Goal: Task Accomplishment & Management: Complete application form

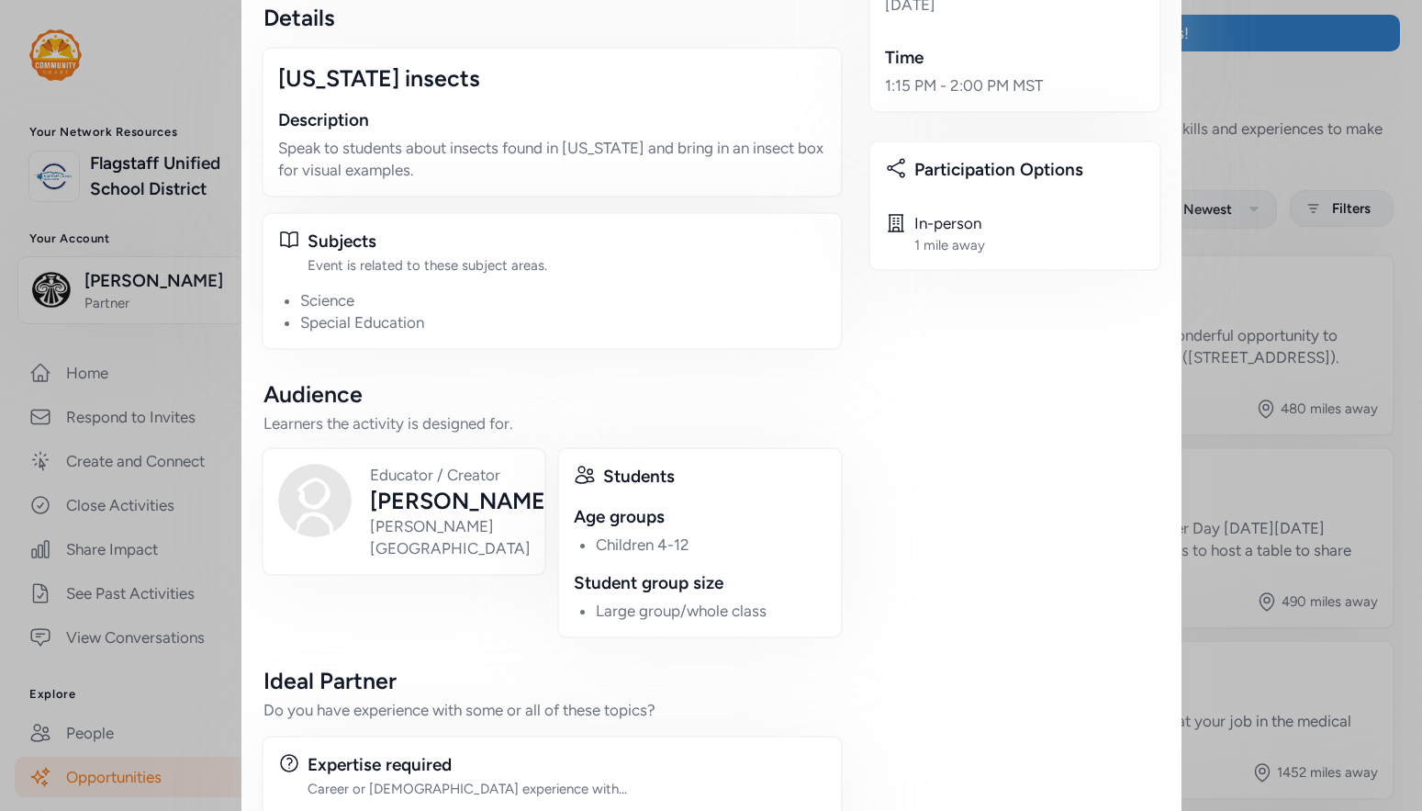
scroll to position [532, 0]
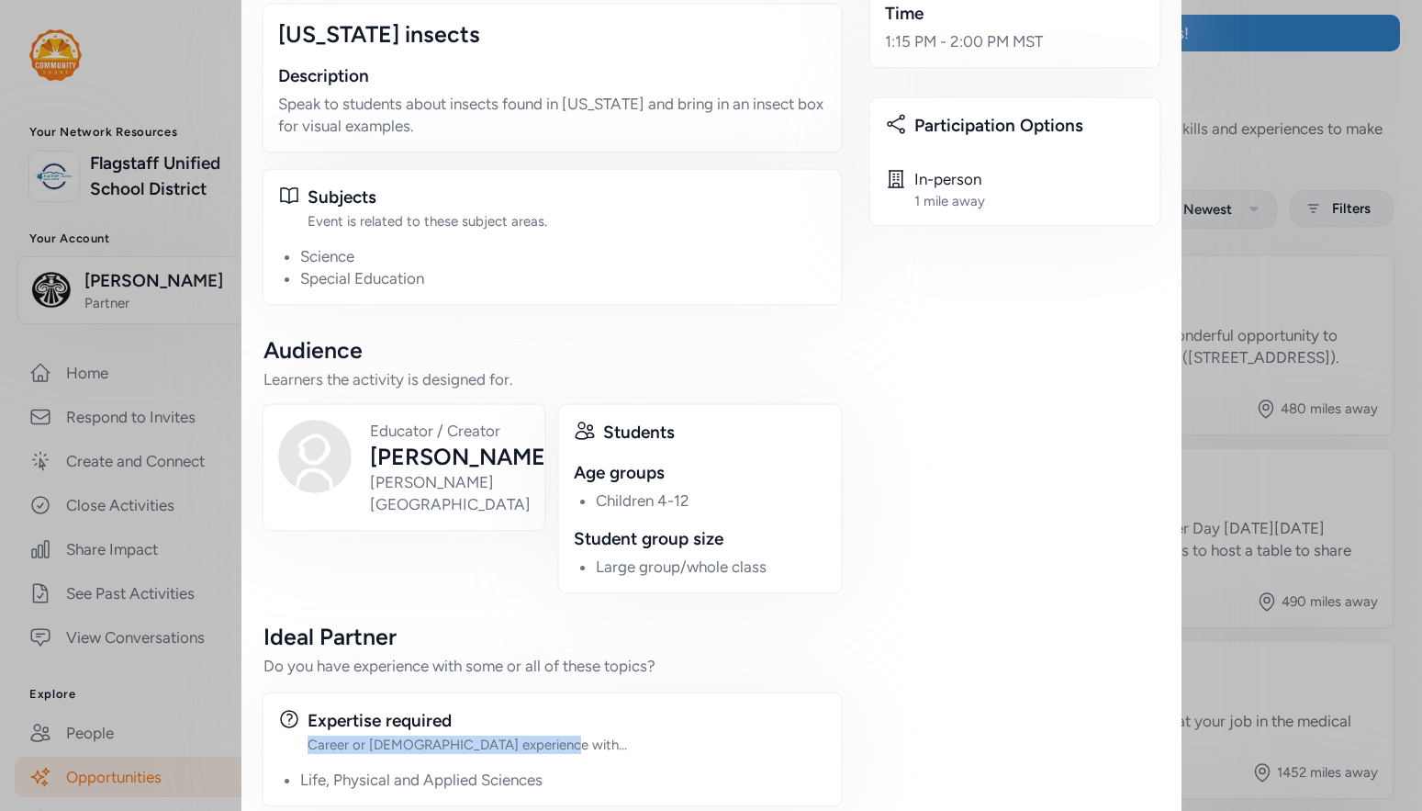
drag, startPoint x: 466, startPoint y: 711, endPoint x: 288, endPoint y: 709, distance: 177.2
click at [288, 709] on div "Expertise required Career or [DEMOGRAPHIC_DATA] experience with..." at bounding box center [552, 731] width 548 height 46
click at [449, 735] on div "Career or [DEMOGRAPHIC_DATA] experience with..." at bounding box center [567, 744] width 519 height 18
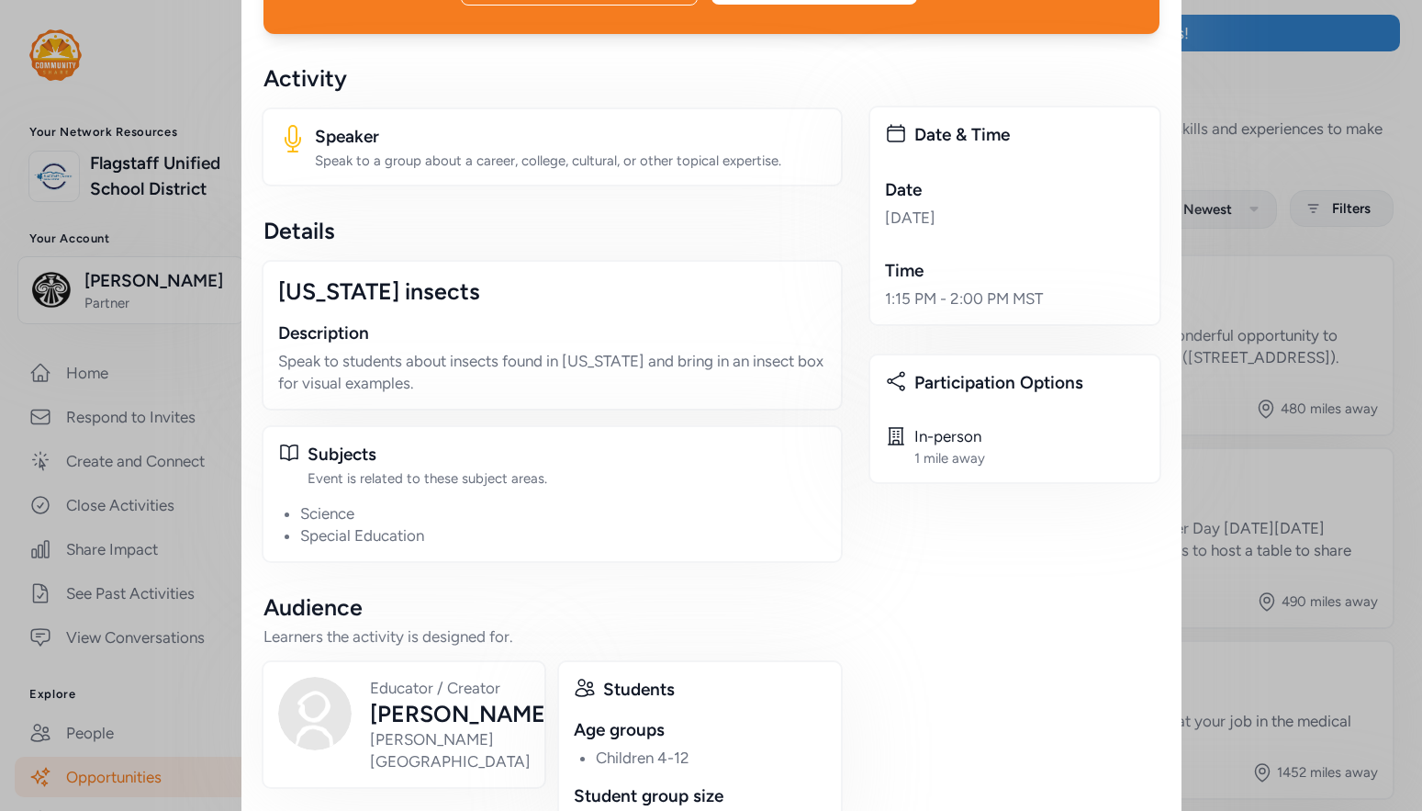
scroll to position [275, 0]
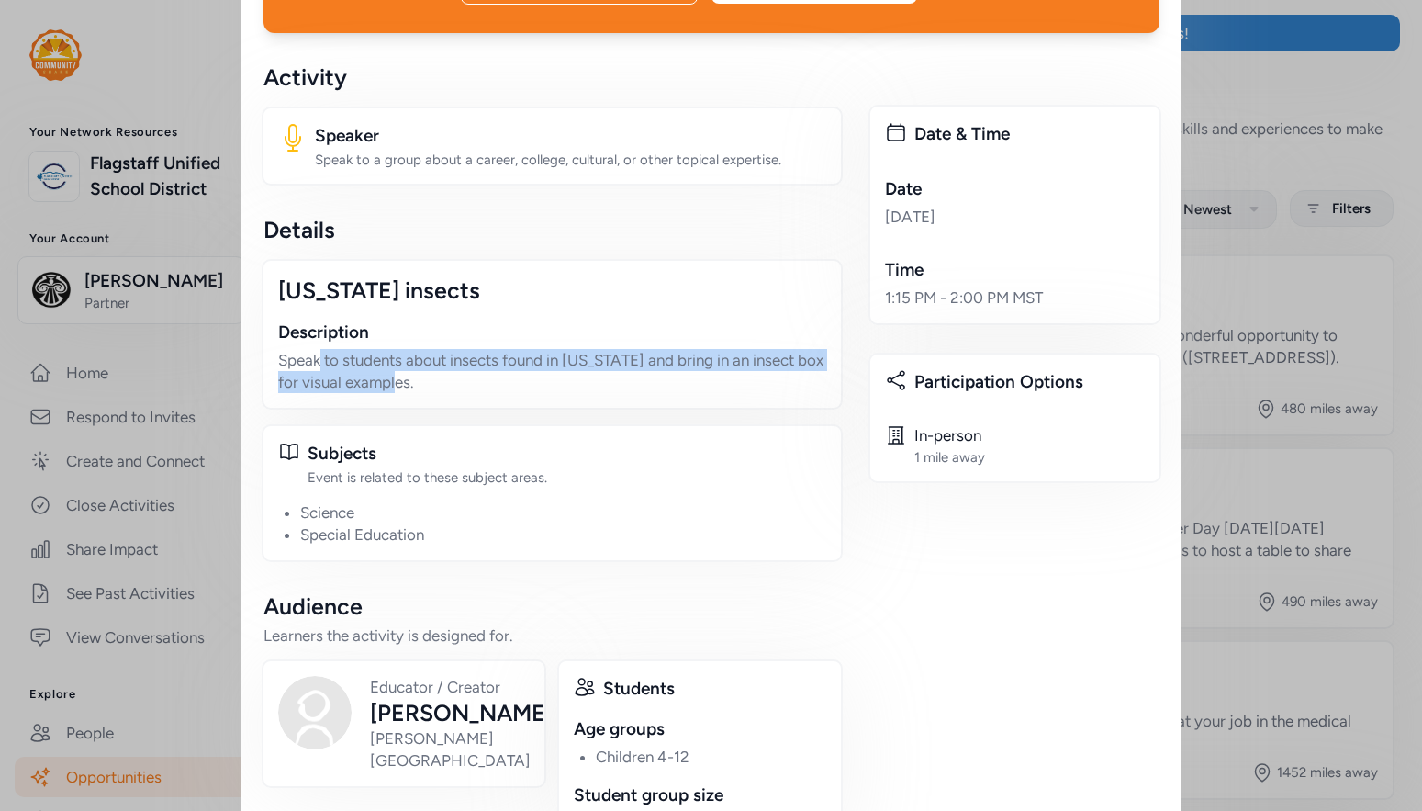
drag, startPoint x: 314, startPoint y: 324, endPoint x: 453, endPoint y: 364, distance: 144.2
click at [453, 364] on div "[US_STATE] insects Description Speak to students about insects found in [US_STA…" at bounding box center [552, 334] width 581 height 151
click at [453, 364] on div "Arizona insects Description Speak to students about insects found in Arizona an…" at bounding box center [552, 334] width 581 height 151
drag, startPoint x: 400, startPoint y: 362, endPoint x: 265, endPoint y: 329, distance: 139.0
click at [265, 329] on div "Arizona insects Description Speak to students about insects found in Arizona an…" at bounding box center [552, 334] width 581 height 151
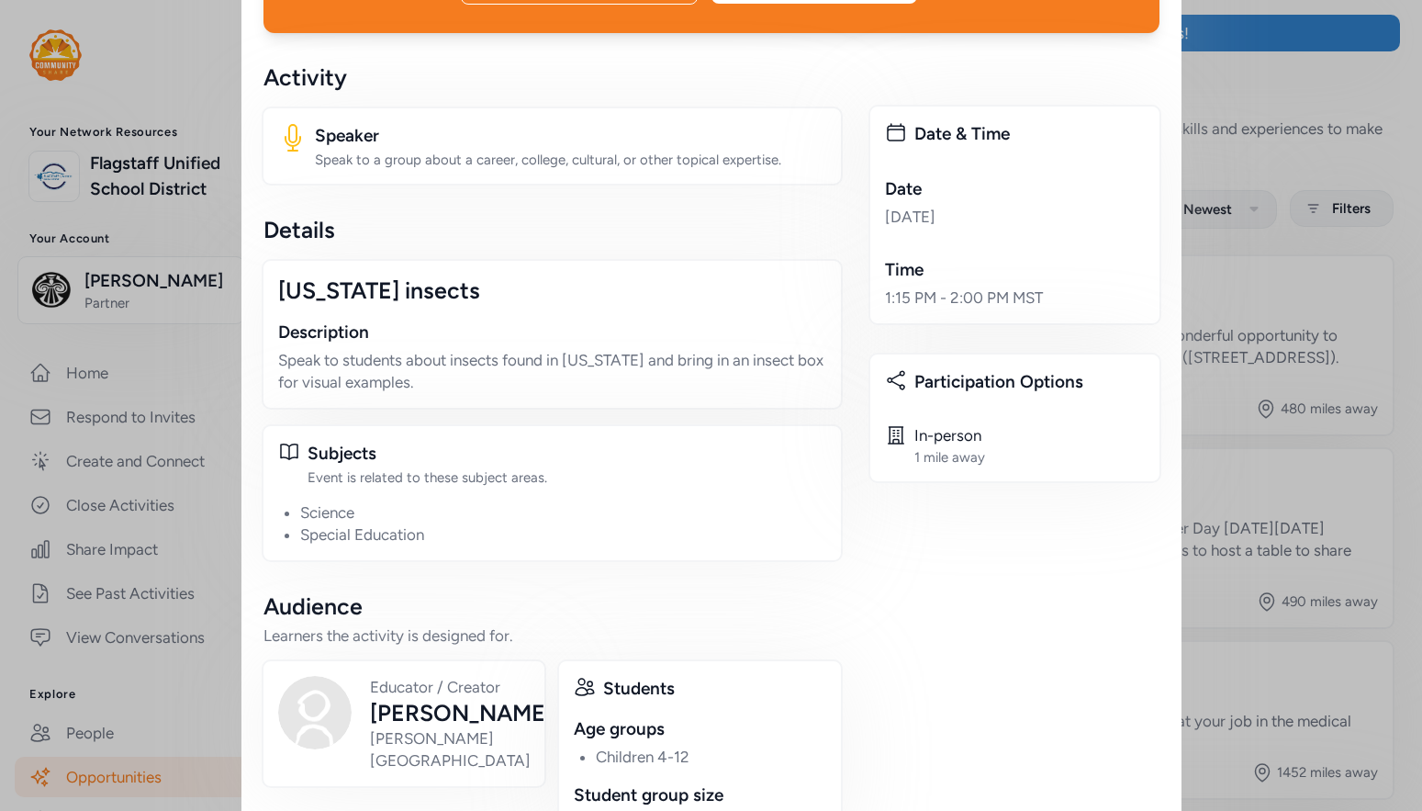
click at [462, 349] on p "Speak to students about insects found in [US_STATE] and bring in an insect box …" at bounding box center [552, 371] width 548 height 44
click at [466, 349] on p "Speak to students about insects found in [US_STATE] and bring in an insect box …" at bounding box center [552, 371] width 548 height 44
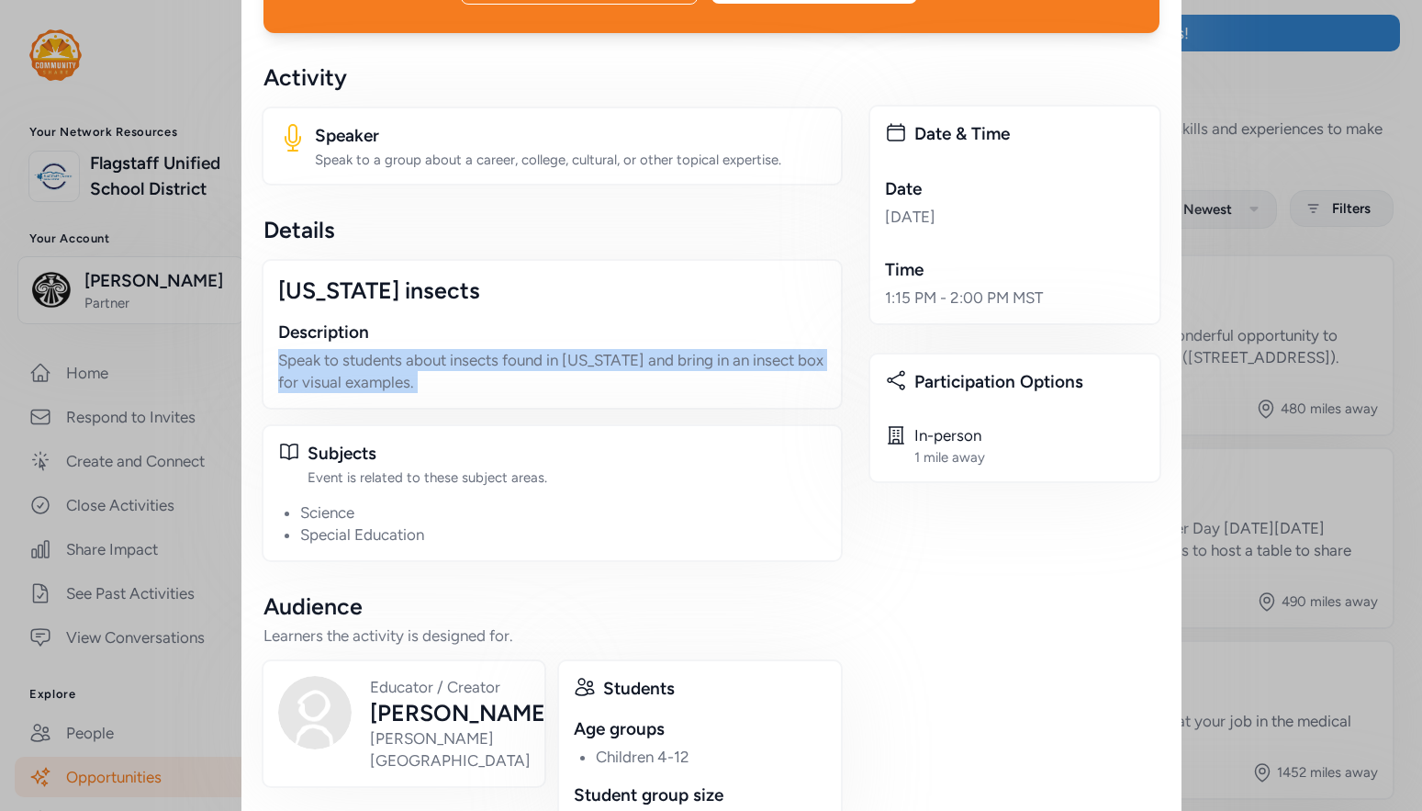
click at [466, 349] on p "Speak to students about insects found in [US_STATE] and bring in an insect box …" at bounding box center [552, 371] width 548 height 44
click at [465, 349] on p "Speak to students about insects found in [US_STATE] and bring in an insect box …" at bounding box center [552, 371] width 548 height 44
drag, startPoint x: 522, startPoint y: 318, endPoint x: 655, endPoint y: 353, distance: 136.7
click at [655, 353] on p "Speak to students about insects found in [US_STATE] and bring in an insect box …" at bounding box center [552, 371] width 548 height 44
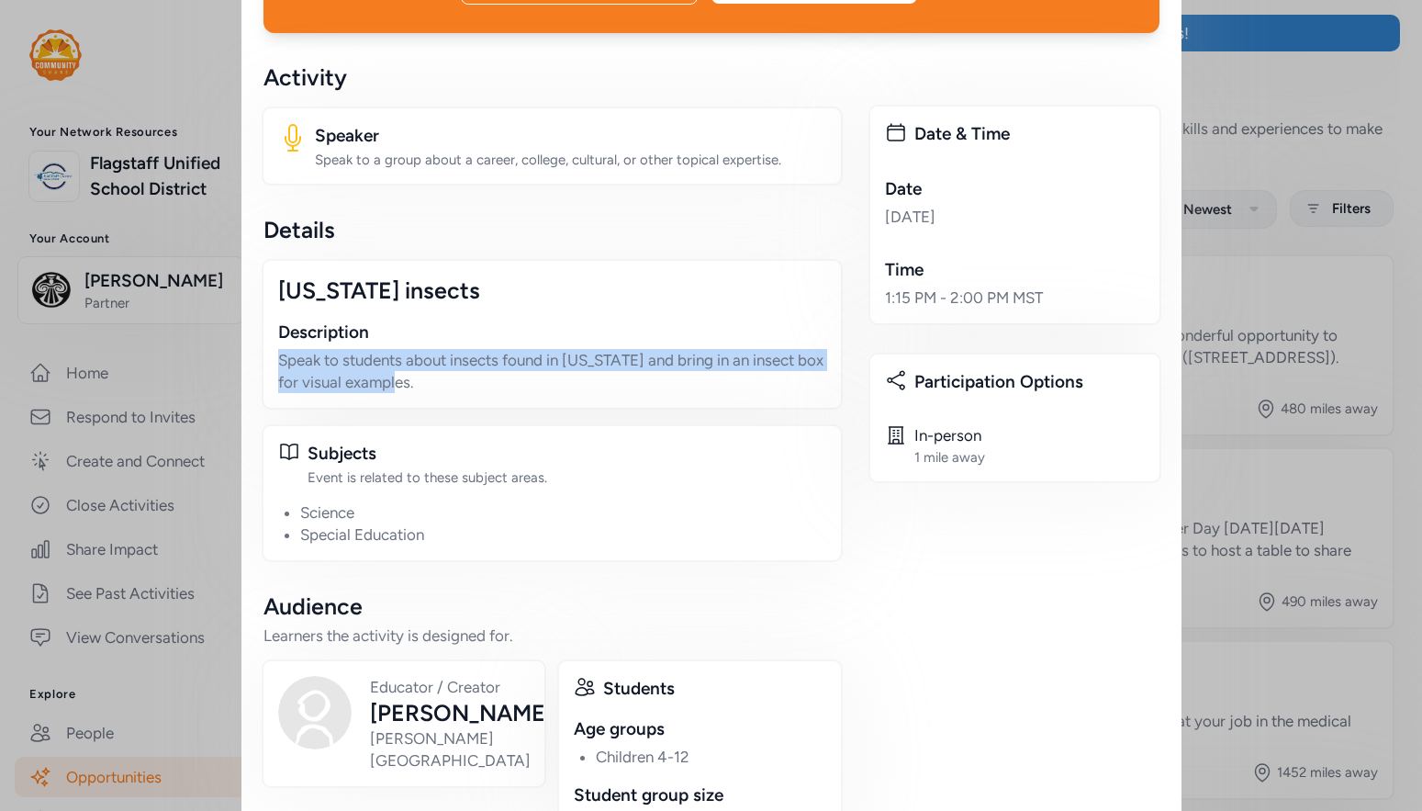
drag, startPoint x: 385, startPoint y: 340, endPoint x: 246, endPoint y: 320, distance: 140.0
click at [246, 320] on div "Want to get involved with Natalie's event? Let Natalie know you're interested i…" at bounding box center [711, 412] width 940 height 1346
click at [452, 349] on p "Speak to students about insects found in [US_STATE] and bring in an insect box …" at bounding box center [552, 371] width 548 height 44
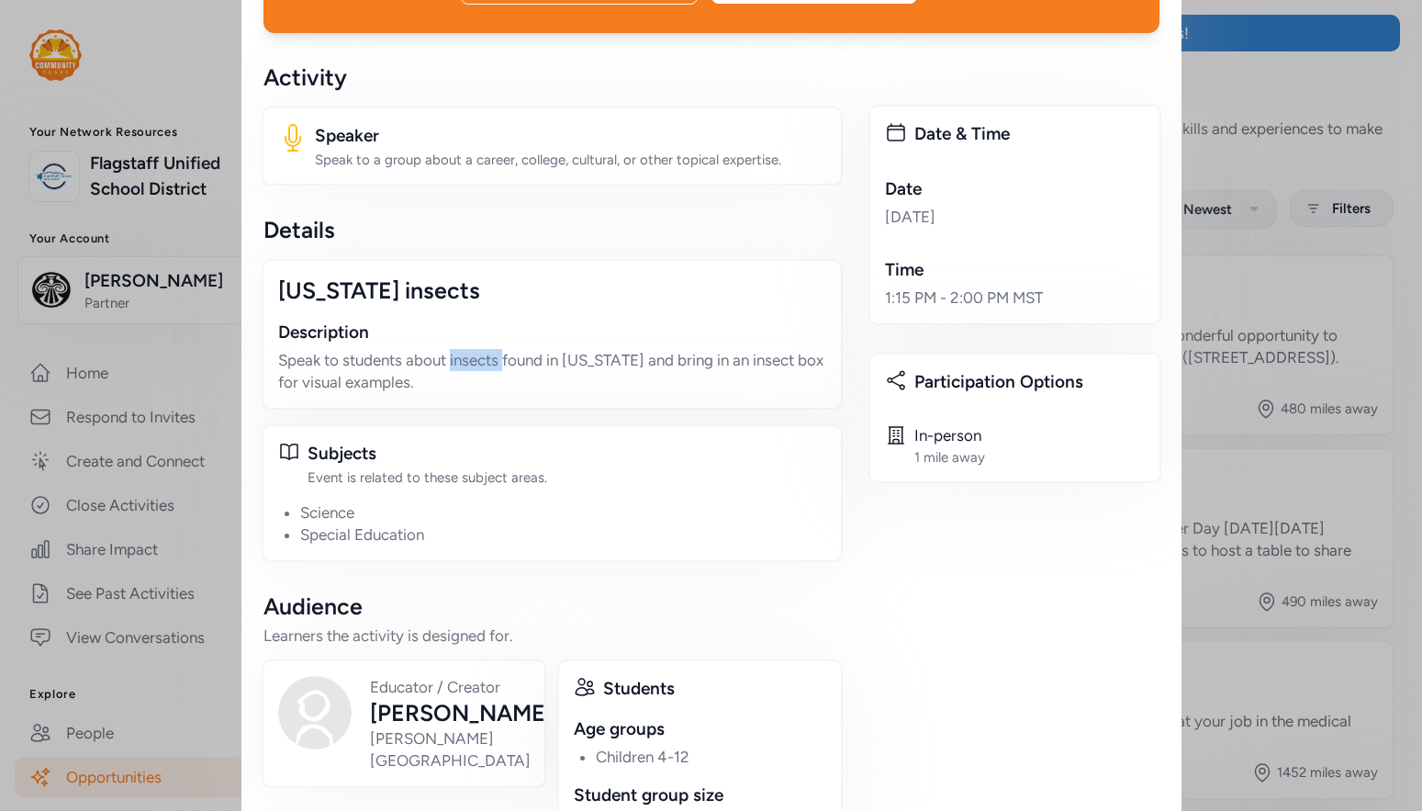
click at [452, 349] on p "Speak to students about insects found in [US_STATE] and bring in an insect box …" at bounding box center [552, 371] width 548 height 44
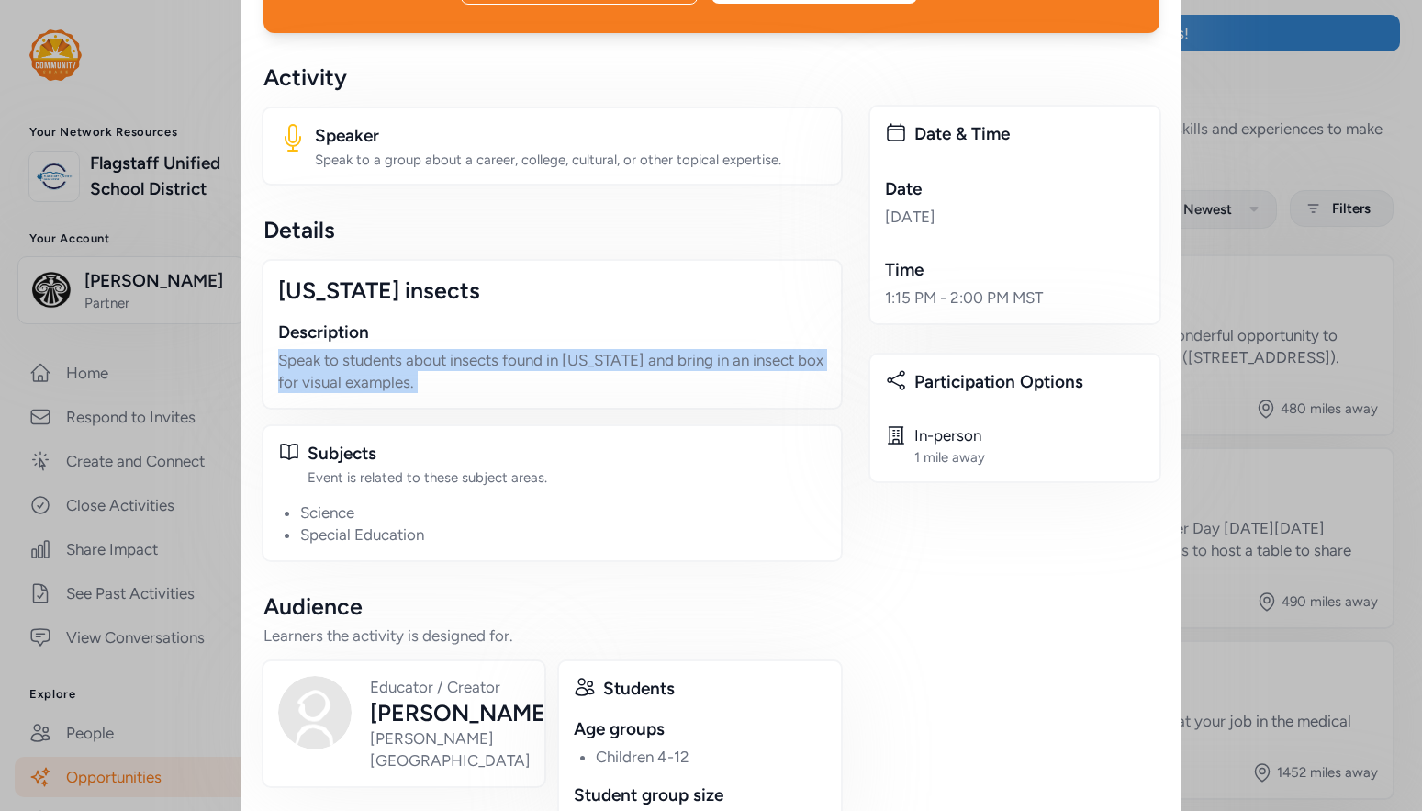
click at [452, 349] on p "Speak to students about insects found in [US_STATE] and bring in an insect box …" at bounding box center [552, 371] width 548 height 44
click at [450, 349] on p "Speak to students about insects found in [US_STATE] and bring in an insect box …" at bounding box center [552, 371] width 548 height 44
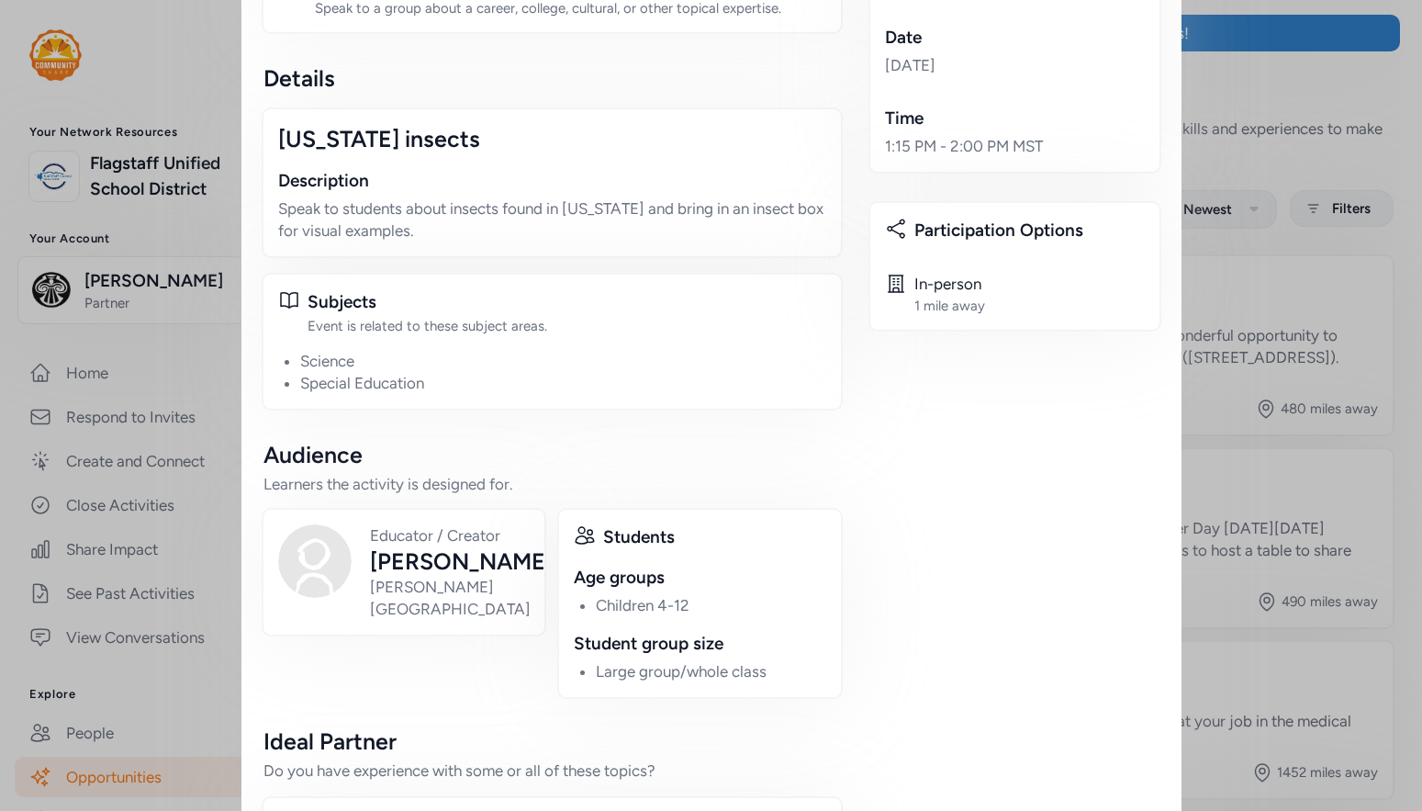
scroll to position [348, 0]
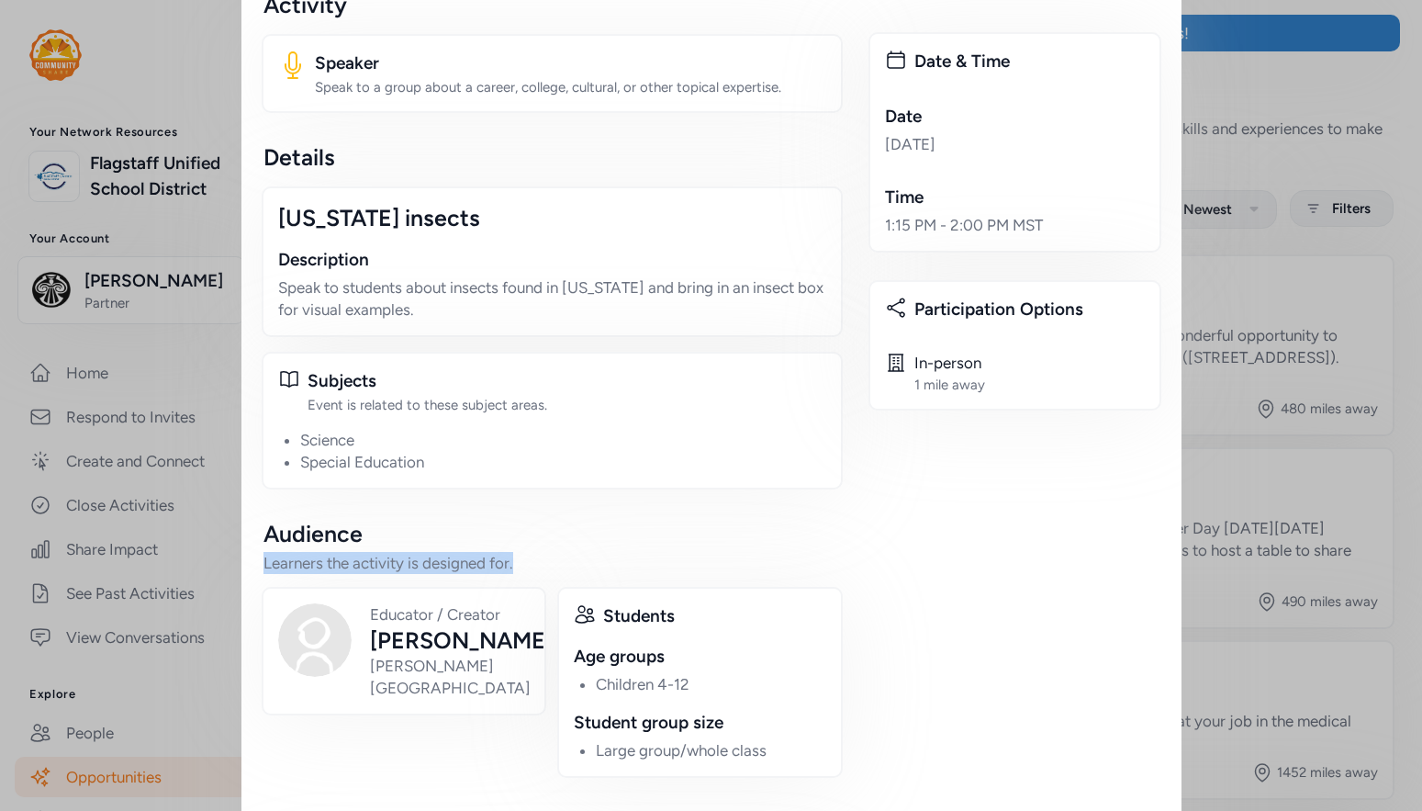
drag, startPoint x: 255, startPoint y: 526, endPoint x: 651, endPoint y: 536, distance: 395.9
click at [651, 536] on div "Want to get involved with Natalie's event? Let Natalie know you're interested i…" at bounding box center [711, 340] width 940 height 1346
click at [651, 552] on div "Learners the activity is designed for." at bounding box center [553, 563] width 578 height 22
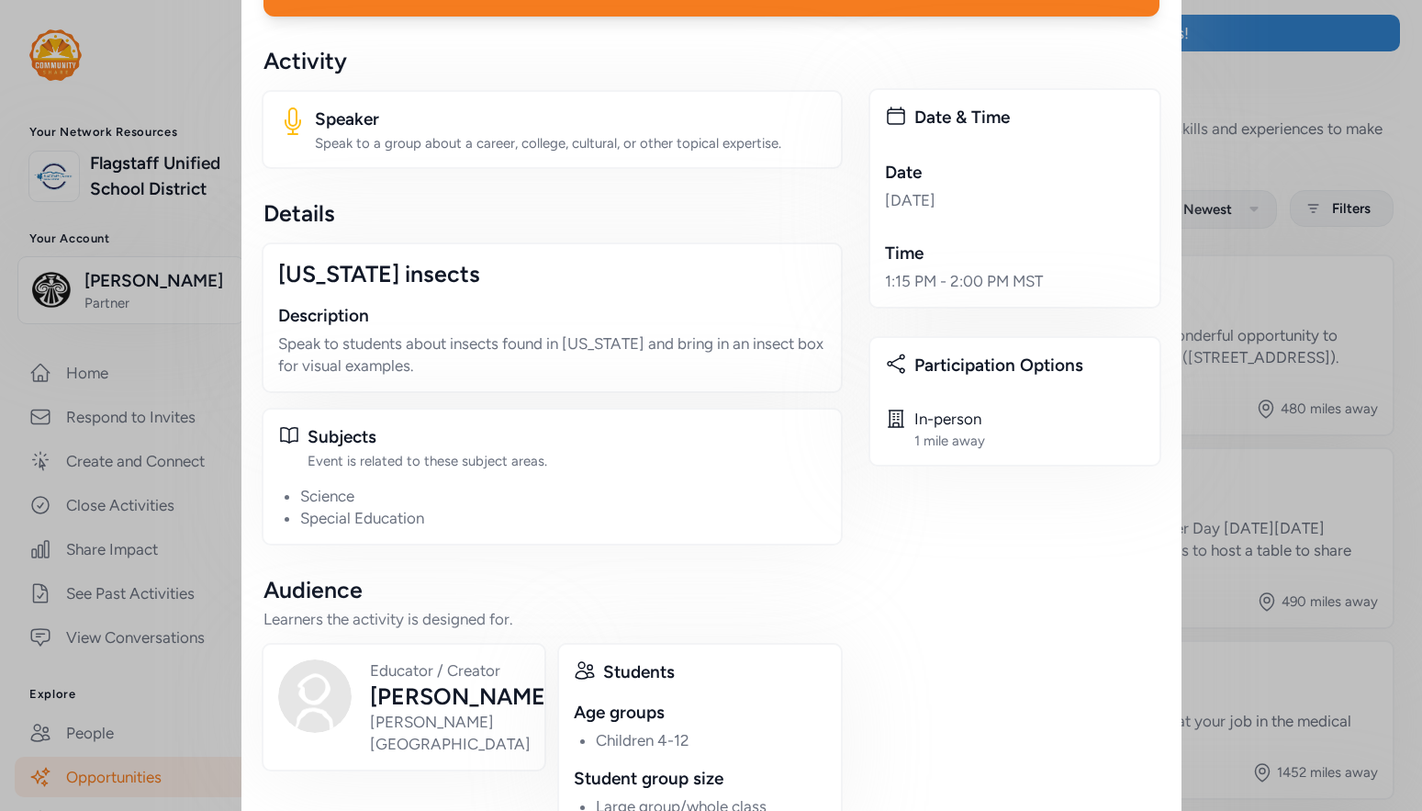
scroll to position [256, 0]
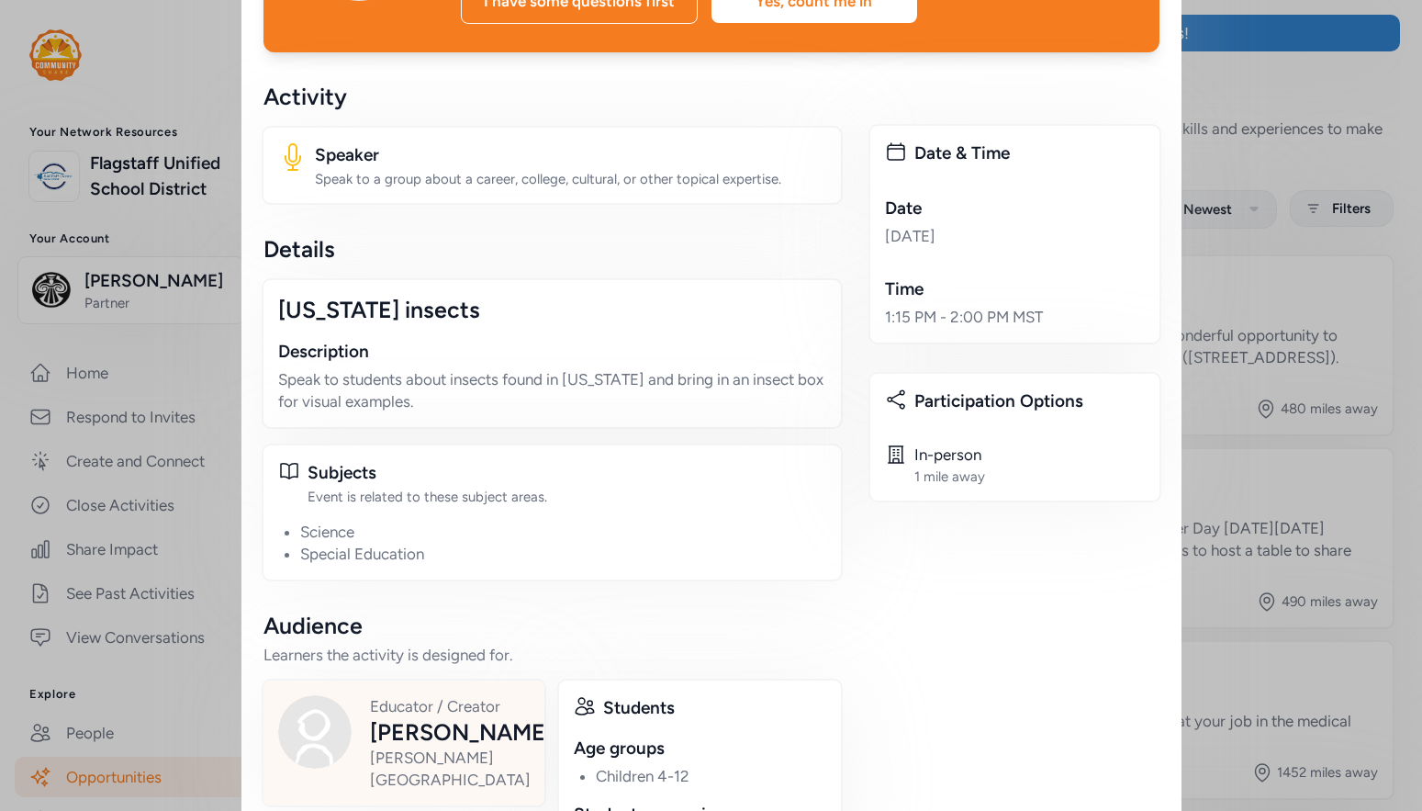
click at [451, 717] on div "[PERSON_NAME]" at bounding box center [461, 731] width 183 height 29
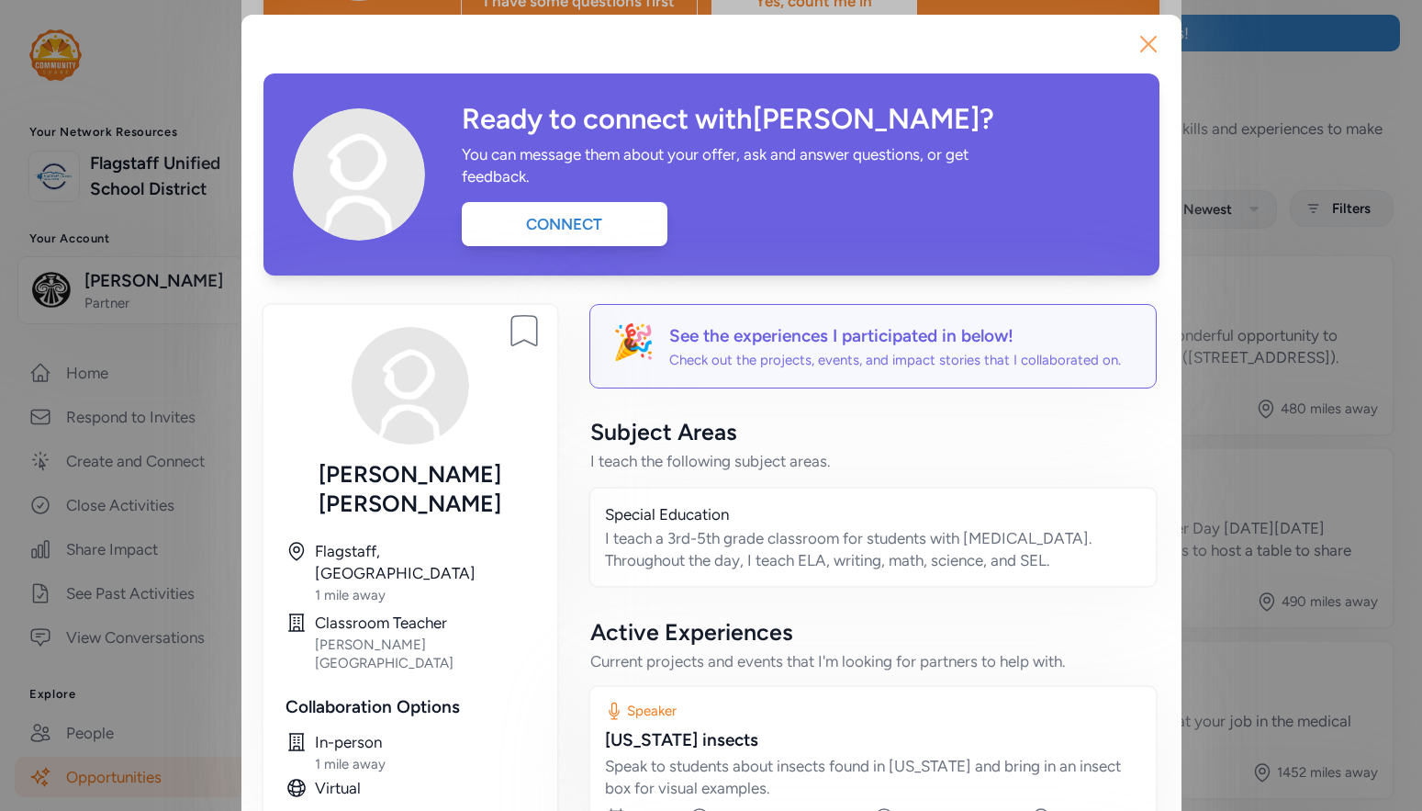
click at [1147, 42] on icon "button" at bounding box center [1148, 43] width 29 height 29
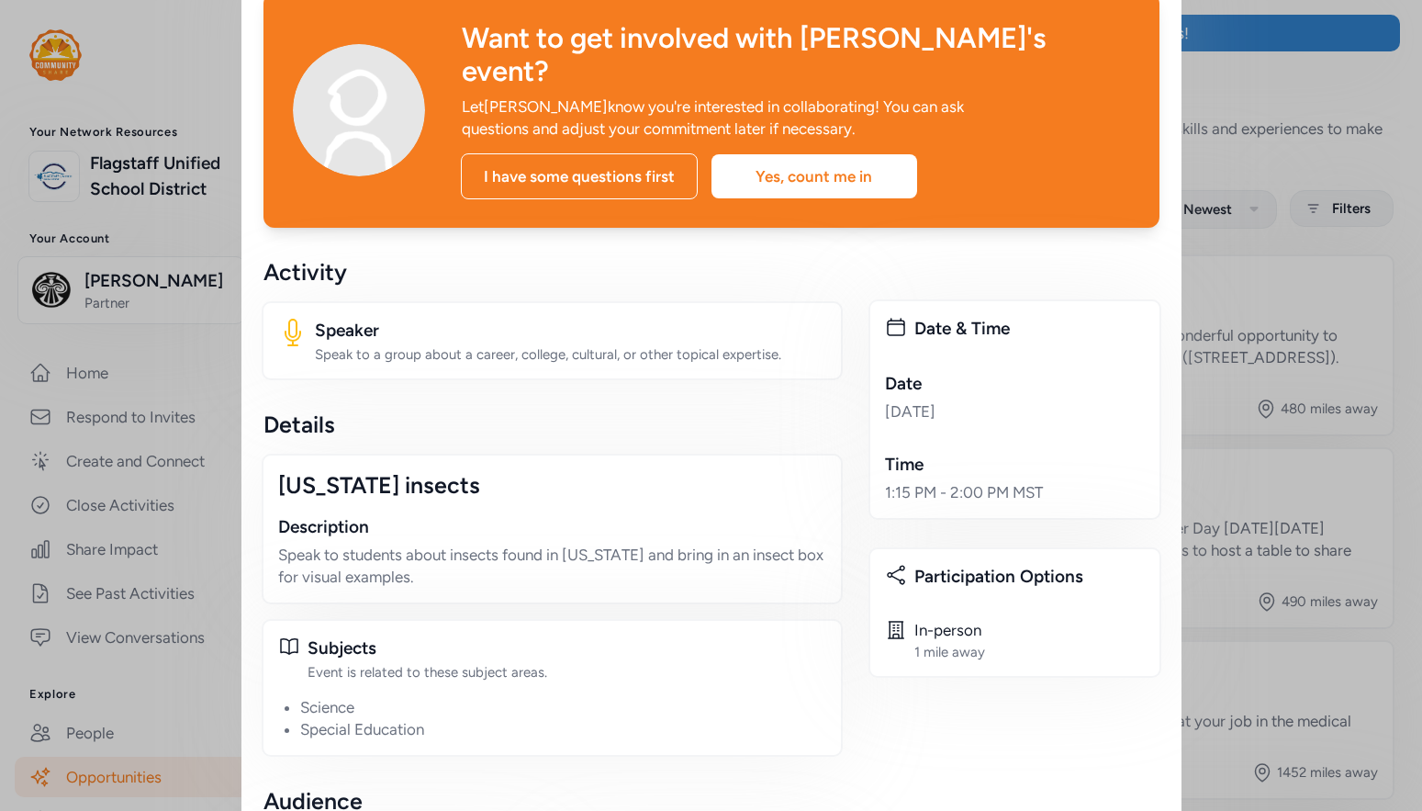
scroll to position [184, 0]
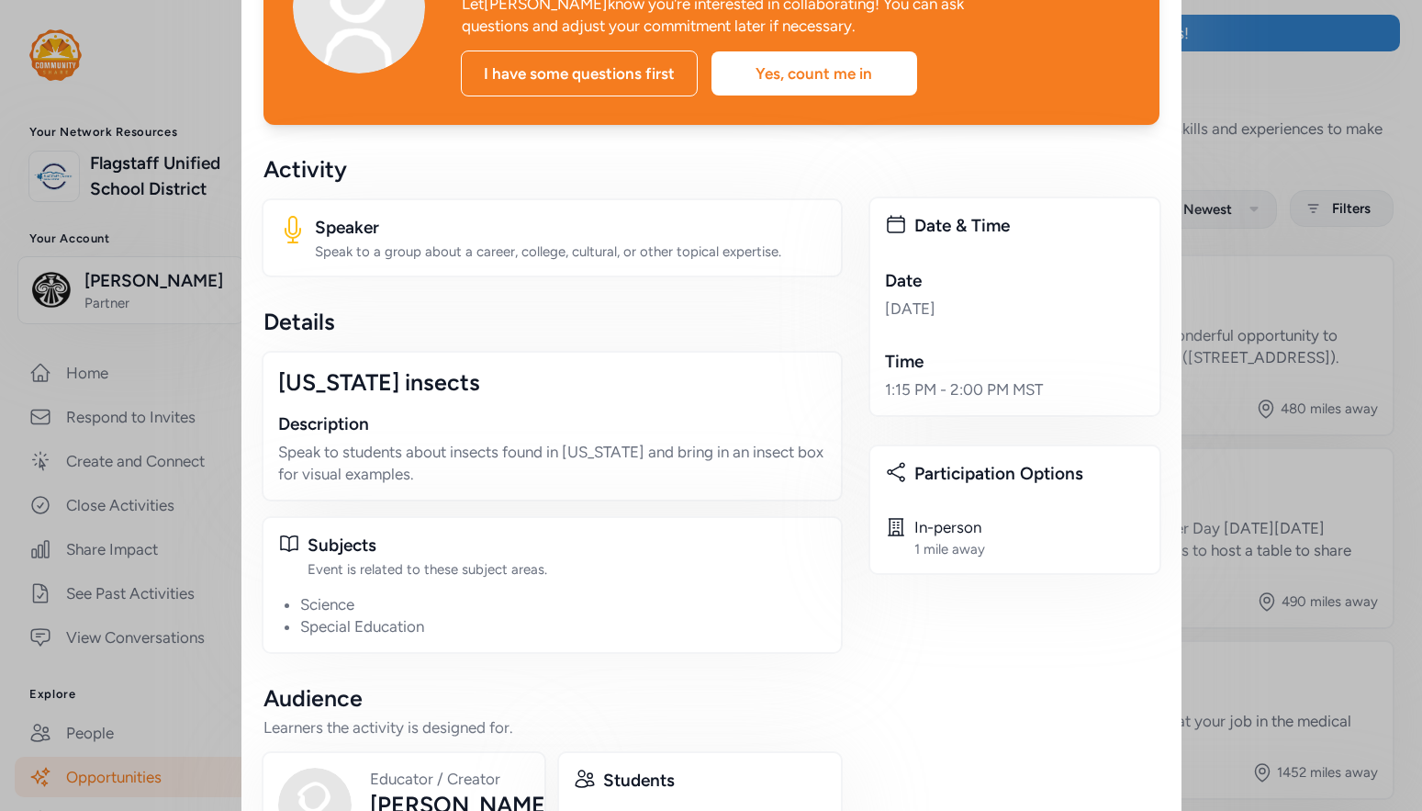
click at [516, 242] on div "Speak to a group about a career, college, cultural, or other topical expertise." at bounding box center [570, 251] width 511 height 18
click at [539, 307] on div "Details" at bounding box center [553, 321] width 578 height 29
click at [415, 242] on div "Speak to a group about a career, college, cultural, or other topical expertise." at bounding box center [570, 251] width 511 height 18
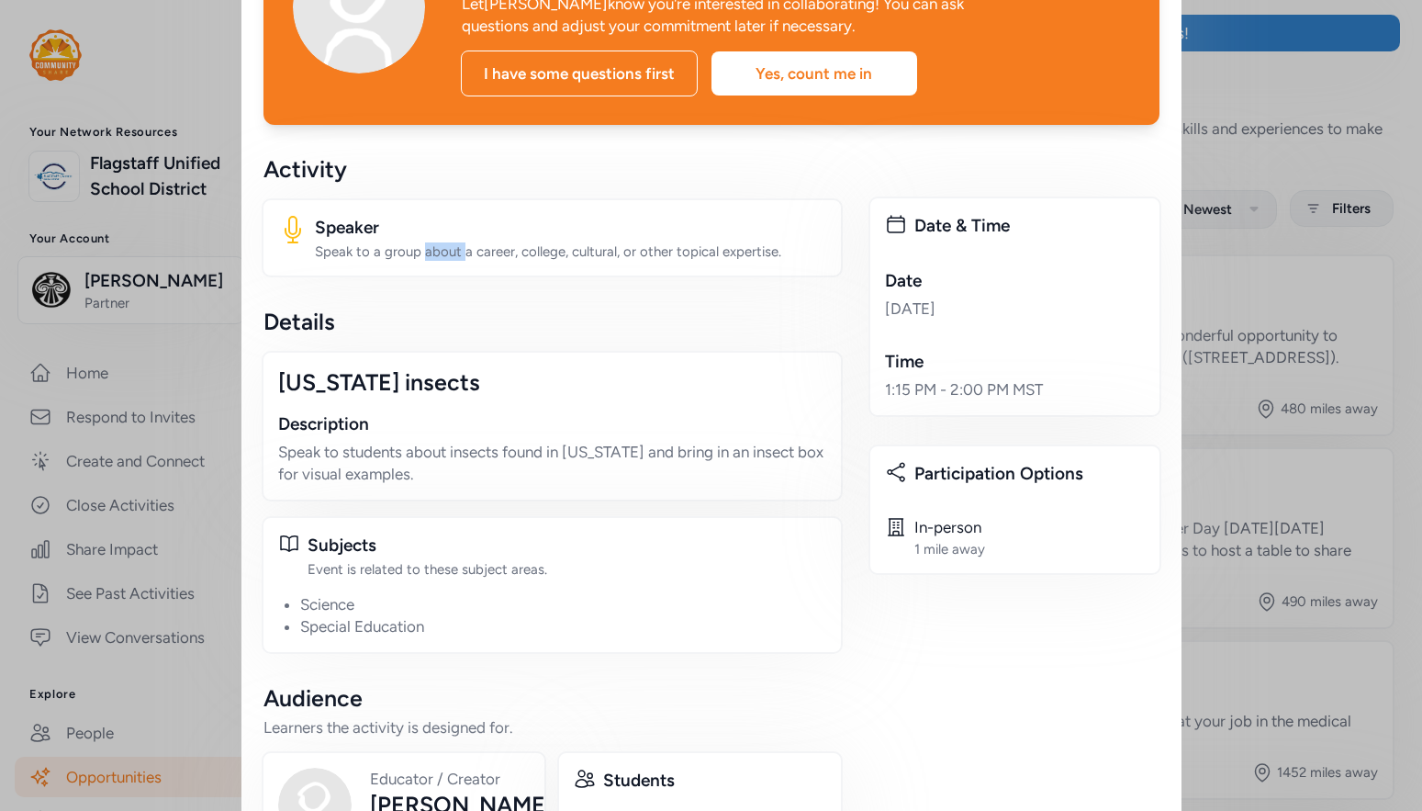
click at [415, 242] on div "Speak to a group about a career, college, cultural, or other topical expertise." at bounding box center [570, 251] width 511 height 18
click at [512, 261] on div "Activity Speaker Speak to a group about a career, college, cultural, or other t…" at bounding box center [553, 654] width 578 height 1001
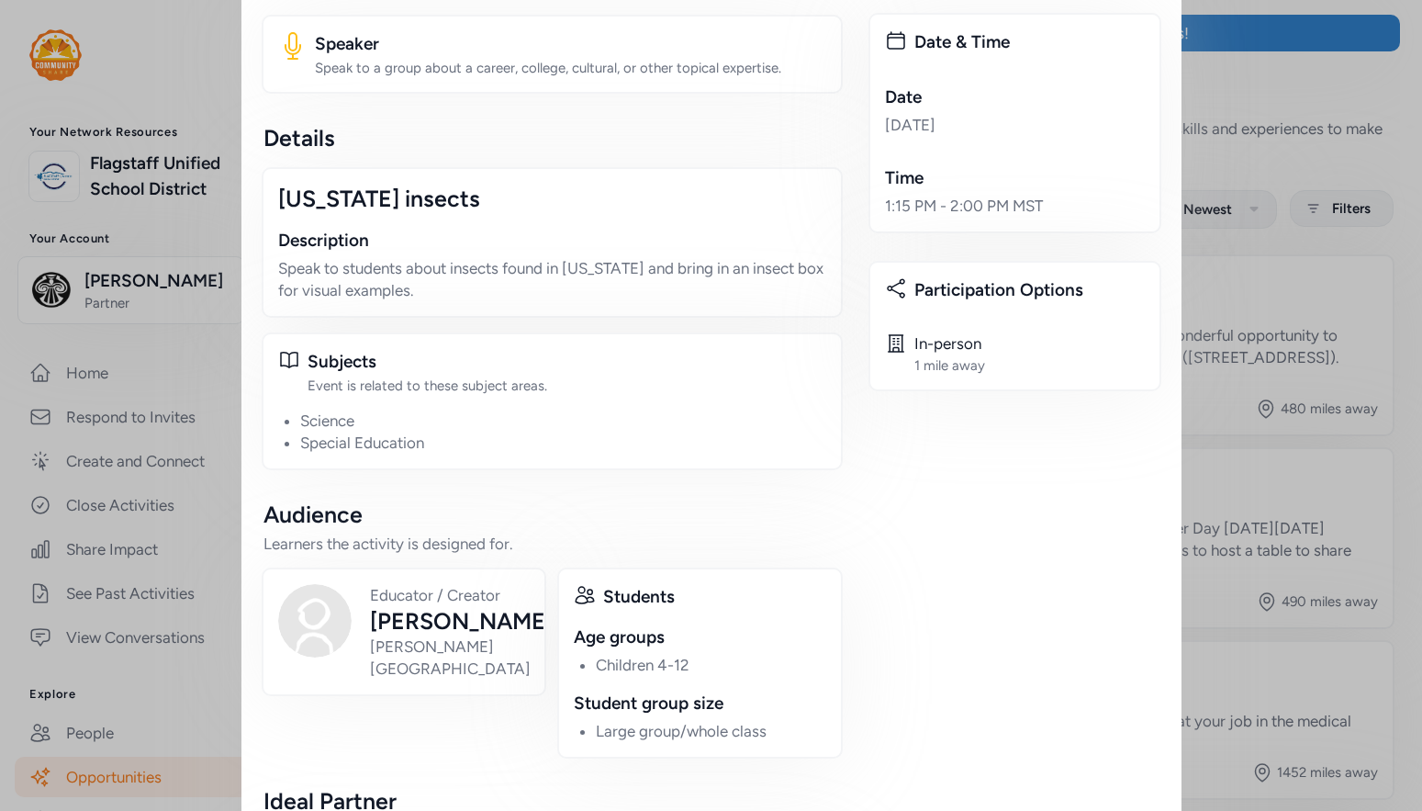
scroll to position [275, 0]
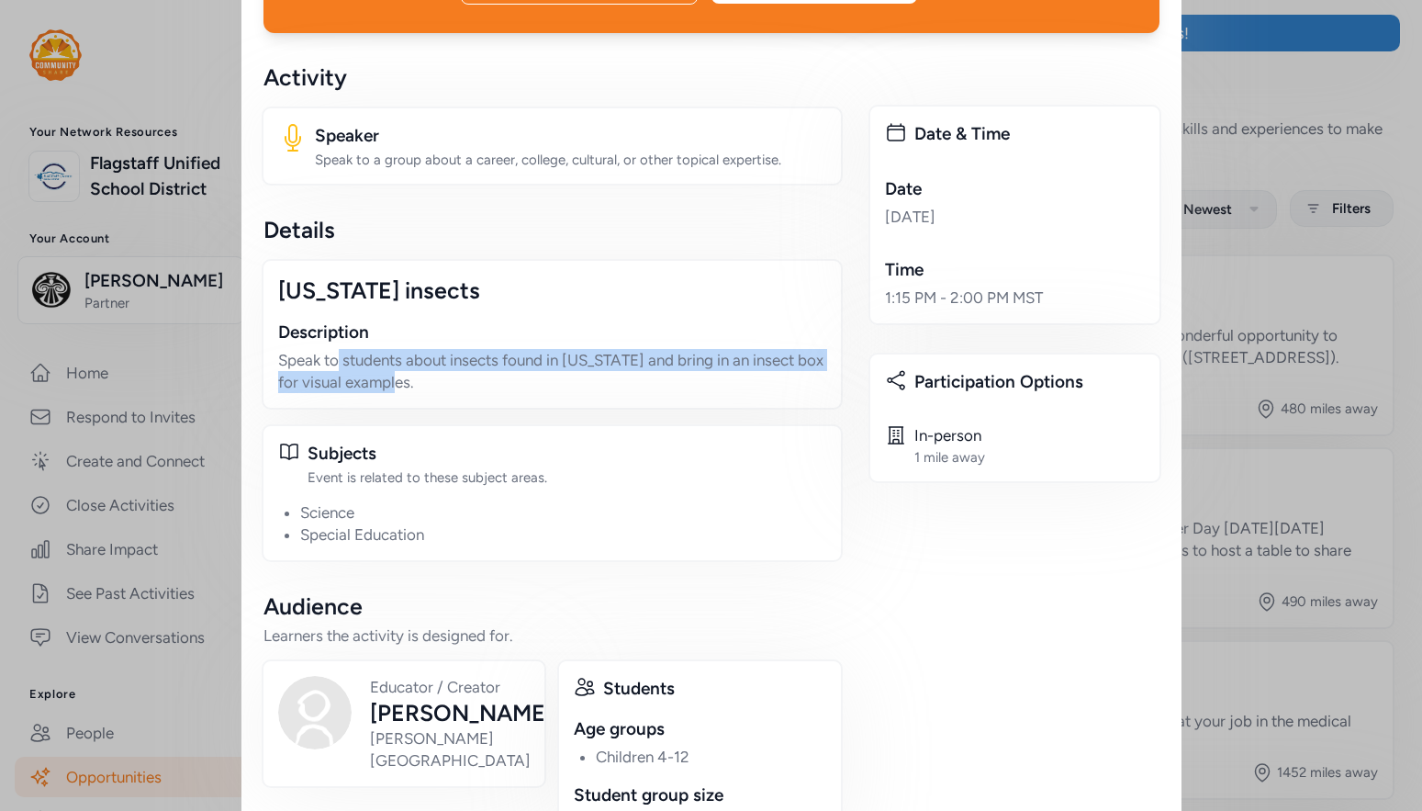
drag, startPoint x: 331, startPoint y: 318, endPoint x: 446, endPoint y: 338, distance: 117.4
click at [446, 349] on p "Speak to students about insects found in [US_STATE] and bring in an insect box …" at bounding box center [552, 371] width 548 height 44
click at [286, 349] on p "Speak to students about insects found in [US_STATE] and bring in an insect box …" at bounding box center [552, 371] width 548 height 44
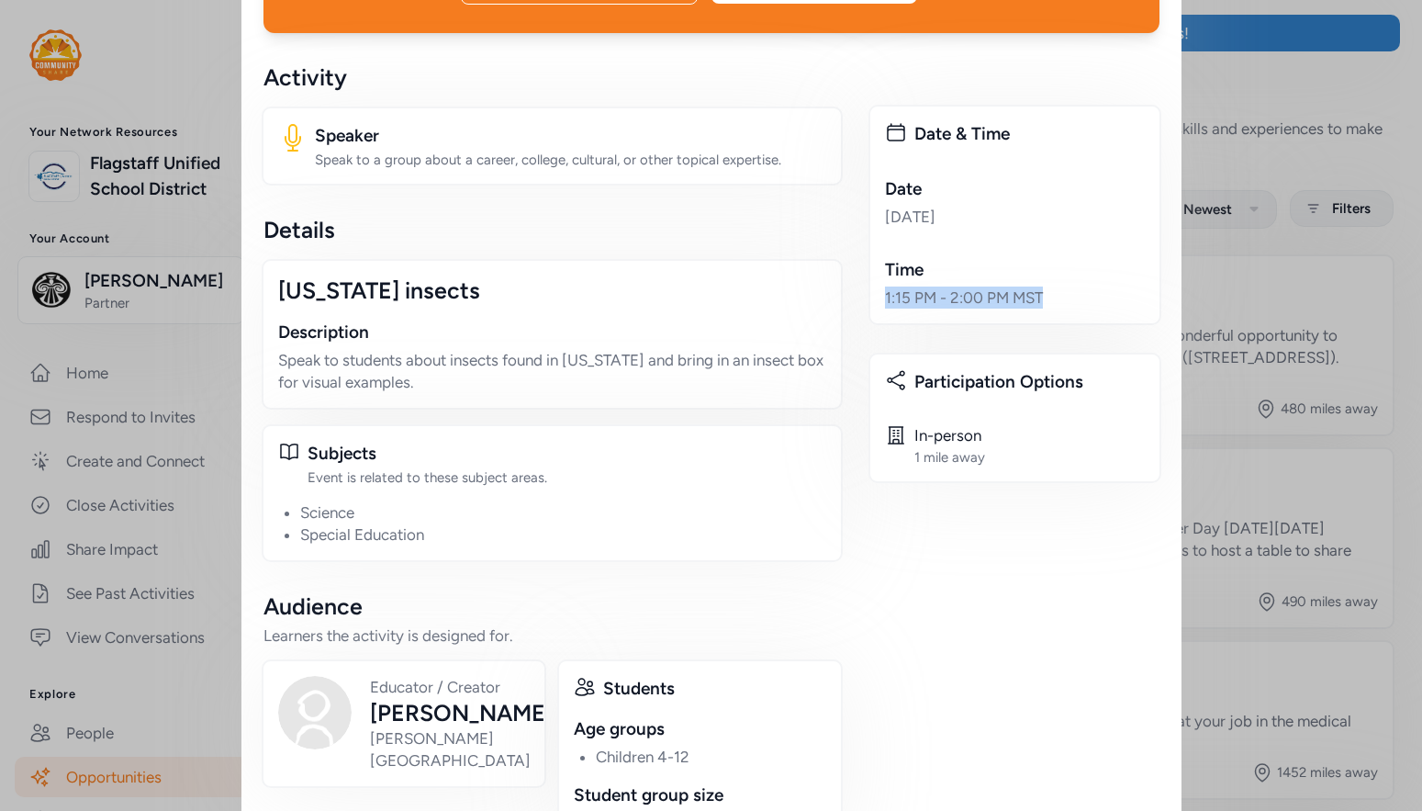
drag, startPoint x: 873, startPoint y: 274, endPoint x: 1051, endPoint y: 264, distance: 178.4
click at [1051, 264] on div "Date & Time Date Nov 11, 2025 Time 1:15 PM - 2:00 PM MST" at bounding box center [1015, 215] width 293 height 220
click at [1051, 286] on div "1:15 PM - 2:00 PM MST" at bounding box center [1015, 297] width 260 height 22
drag, startPoint x: 890, startPoint y: 184, endPoint x: 978, endPoint y: 189, distance: 88.3
click at [978, 206] on div "[DATE]" at bounding box center [1015, 217] width 260 height 22
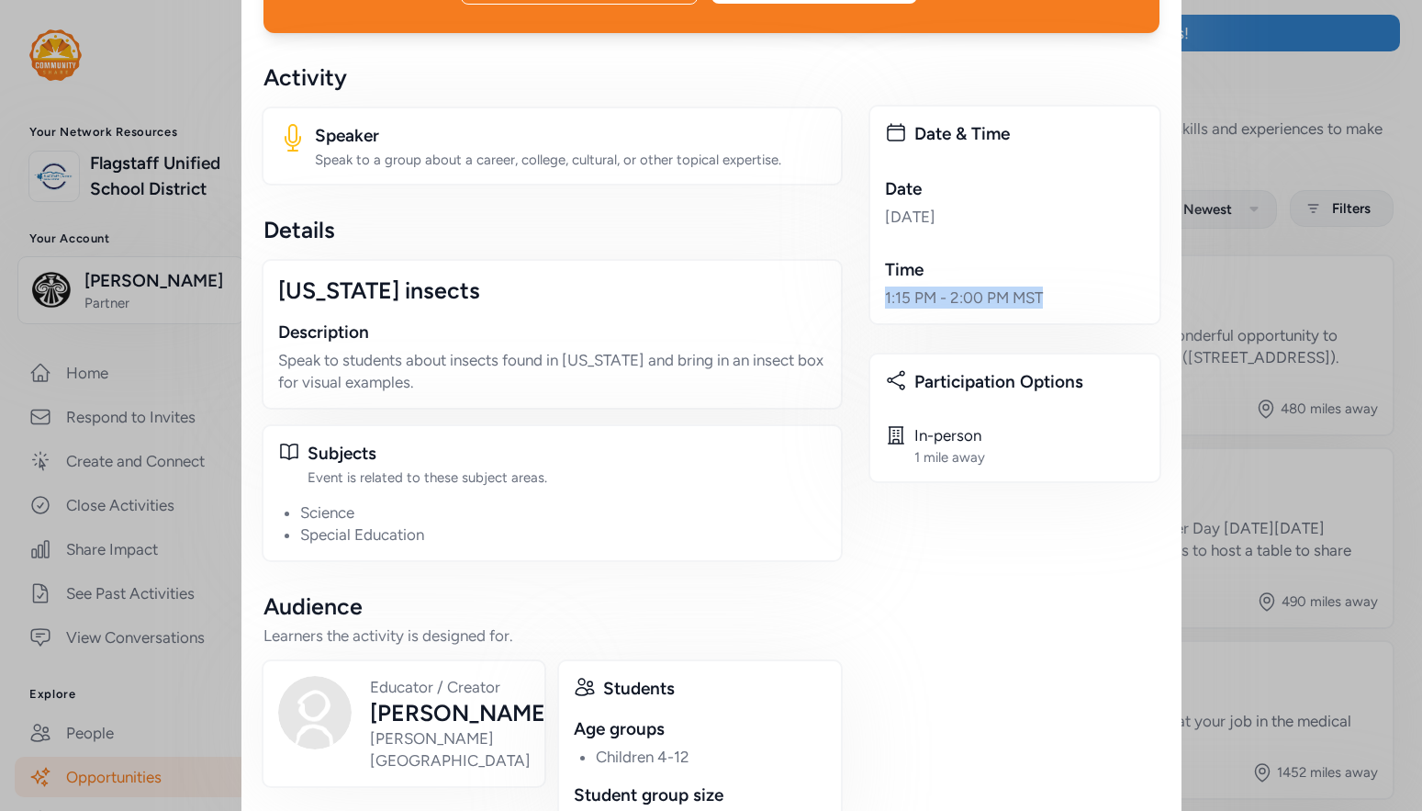
click at [978, 206] on div "[DATE]" at bounding box center [1015, 217] width 260 height 22
drag, startPoint x: 1043, startPoint y: 267, endPoint x: 881, endPoint y: 175, distance: 185.9
click at [881, 175] on div "Date & Time Date Nov 11, 2025 Time 1:15 PM - 2:00 PM MST" at bounding box center [1015, 215] width 293 height 220
click at [880, 208] on div "Date & Time Date Nov 11, 2025 Time 1:15 PM - 2:00 PM MST" at bounding box center [1015, 215] width 293 height 220
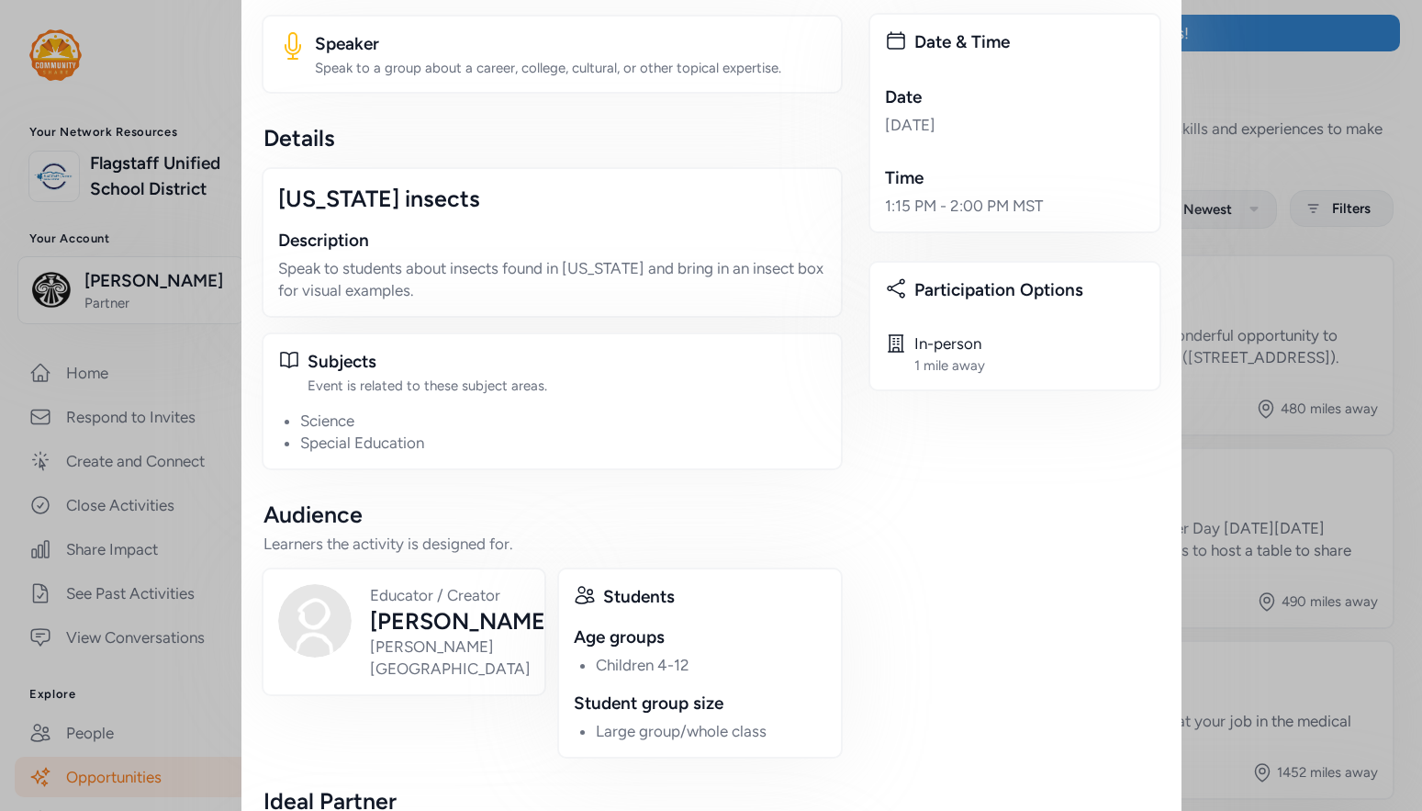
scroll to position [532, 0]
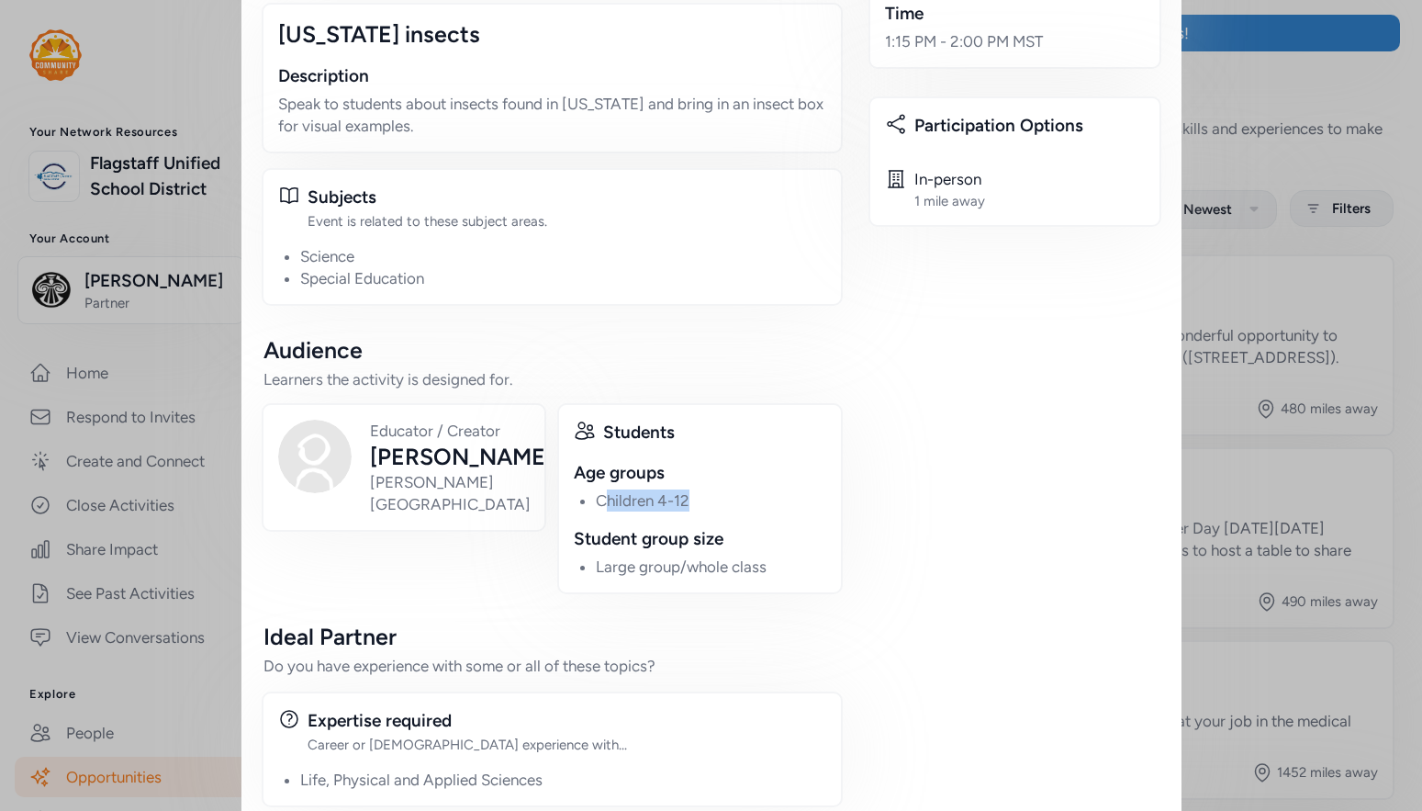
drag, startPoint x: 687, startPoint y: 473, endPoint x: 602, endPoint y: 468, distance: 84.6
click at [602, 489] on li "Children 4-12" at bounding box center [711, 500] width 230 height 22
click at [638, 489] on li "Children 4-12" at bounding box center [711, 500] width 230 height 22
drag, startPoint x: 739, startPoint y: 540, endPoint x: 759, endPoint y: 542, distance: 20.3
click at [759, 556] on li "Large group/whole class" at bounding box center [711, 567] width 230 height 22
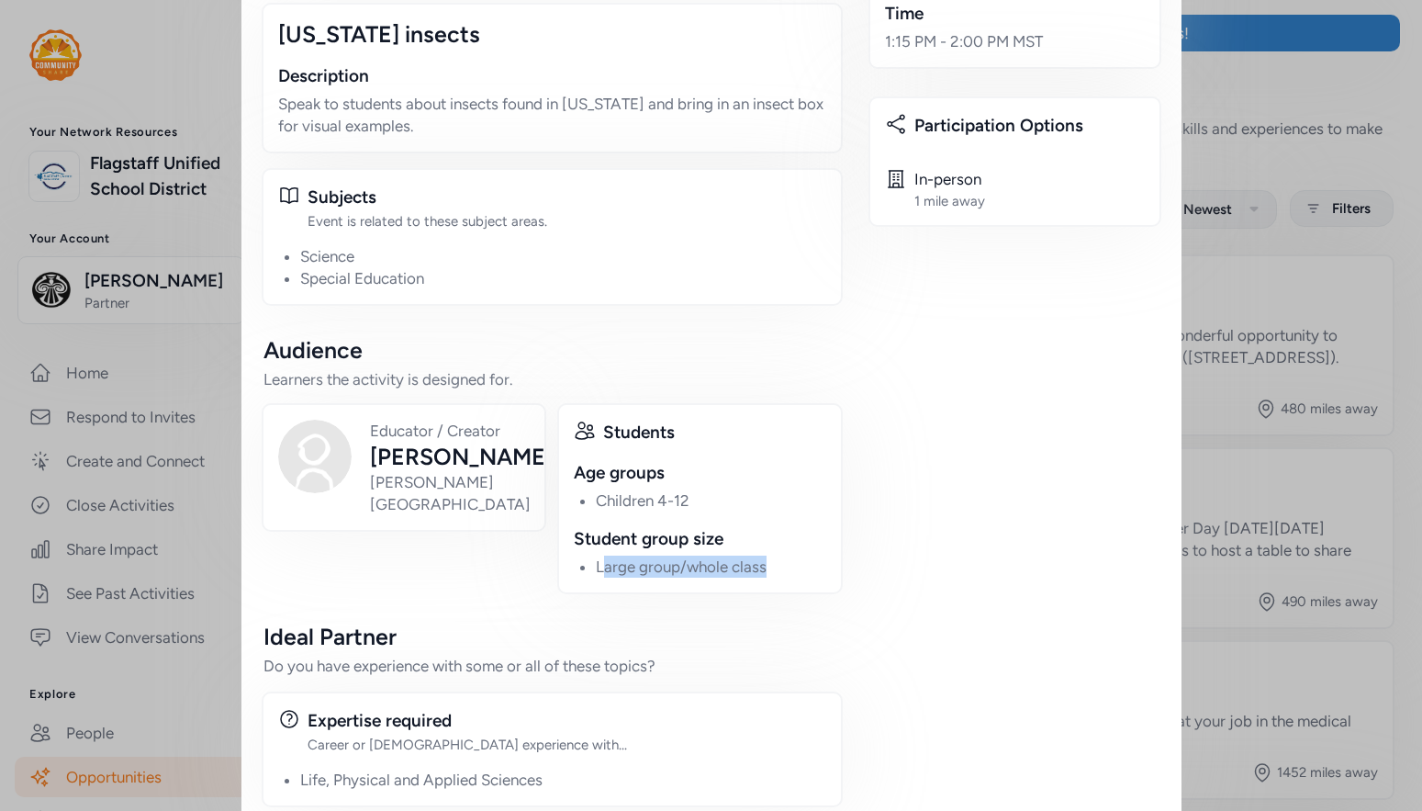
click at [759, 556] on li "Large group/whole class" at bounding box center [711, 567] width 230 height 22
drag, startPoint x: 769, startPoint y: 540, endPoint x: 596, endPoint y: 523, distance: 173.4
click at [596, 556] on li "Large group/whole class" at bounding box center [711, 567] width 230 height 22
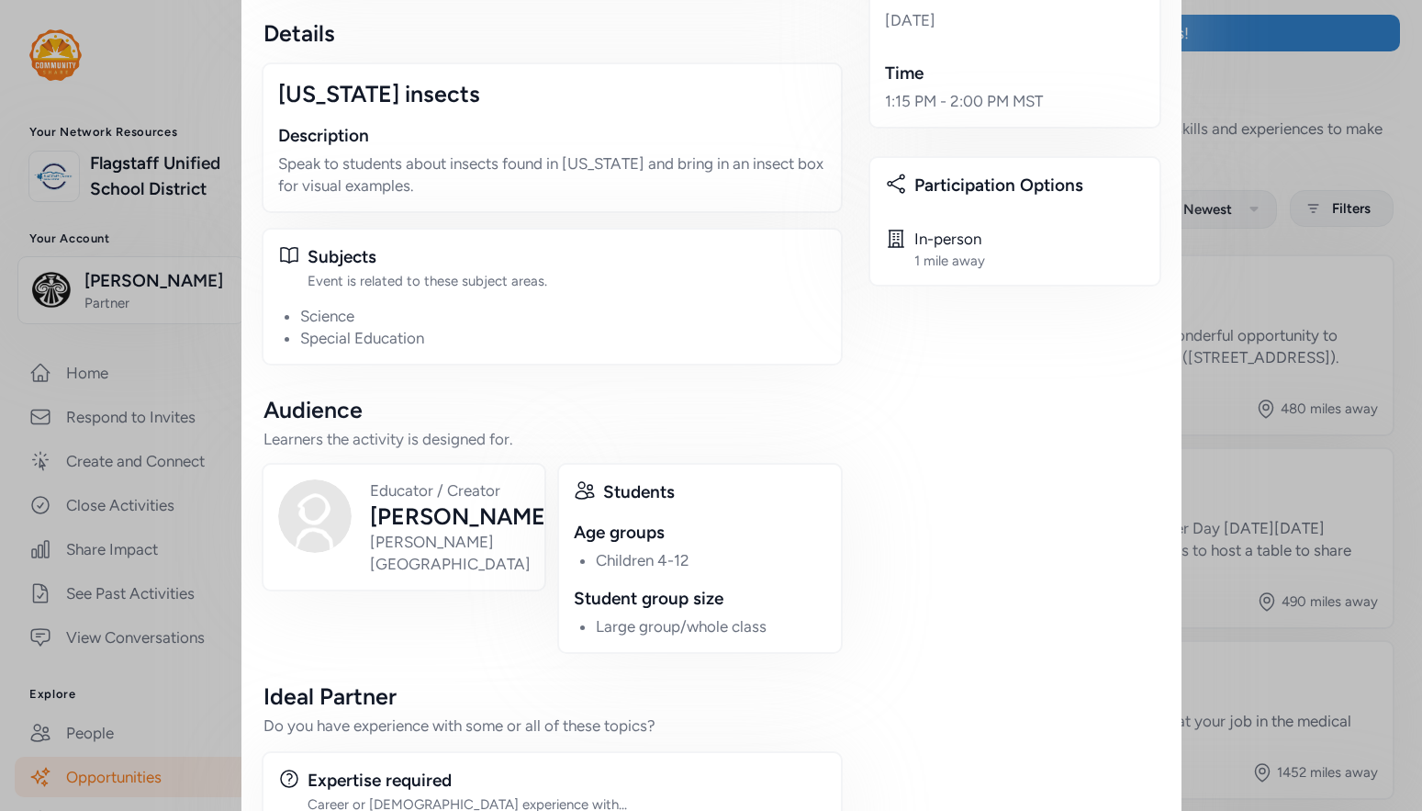
scroll to position [440, 0]
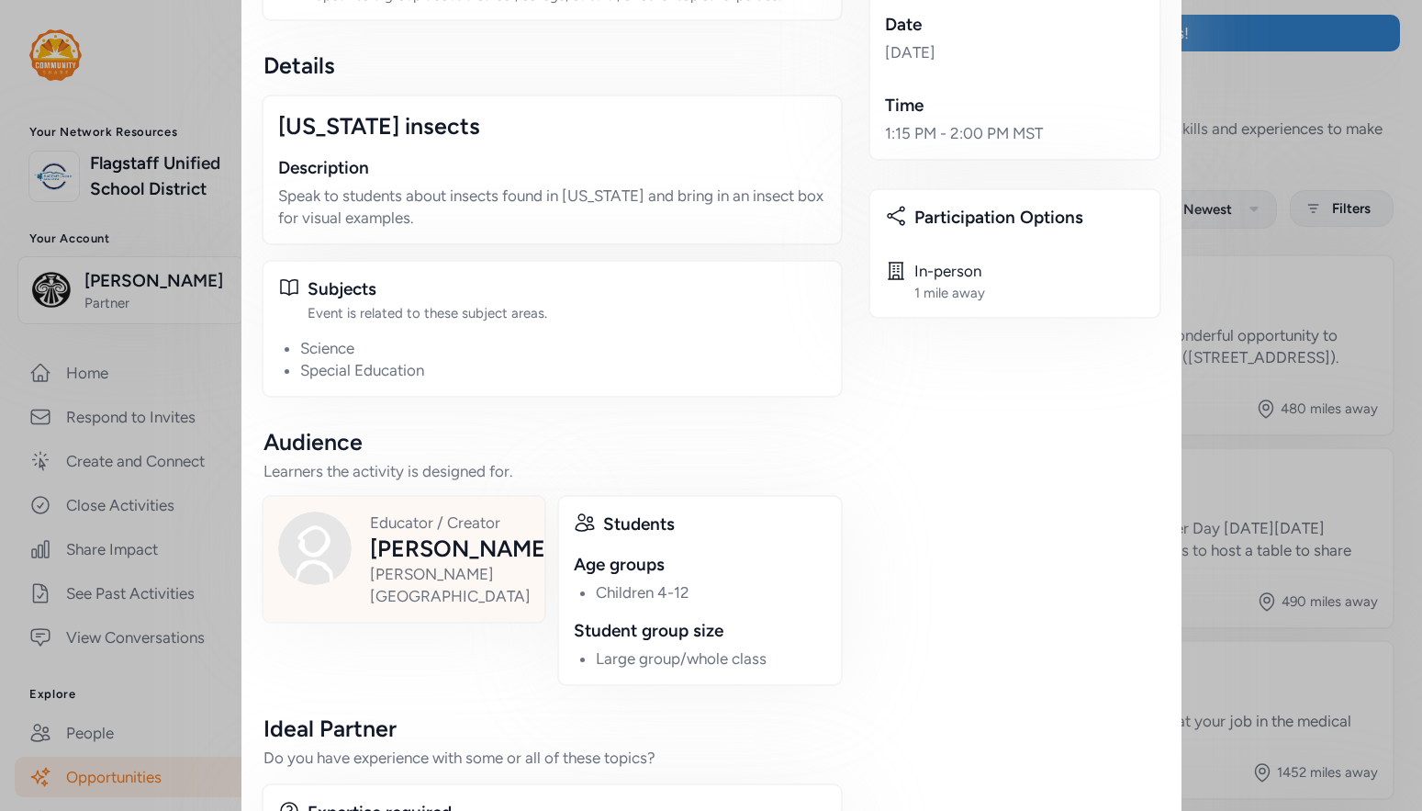
click at [414, 533] on div "[PERSON_NAME]" at bounding box center [461, 547] width 183 height 29
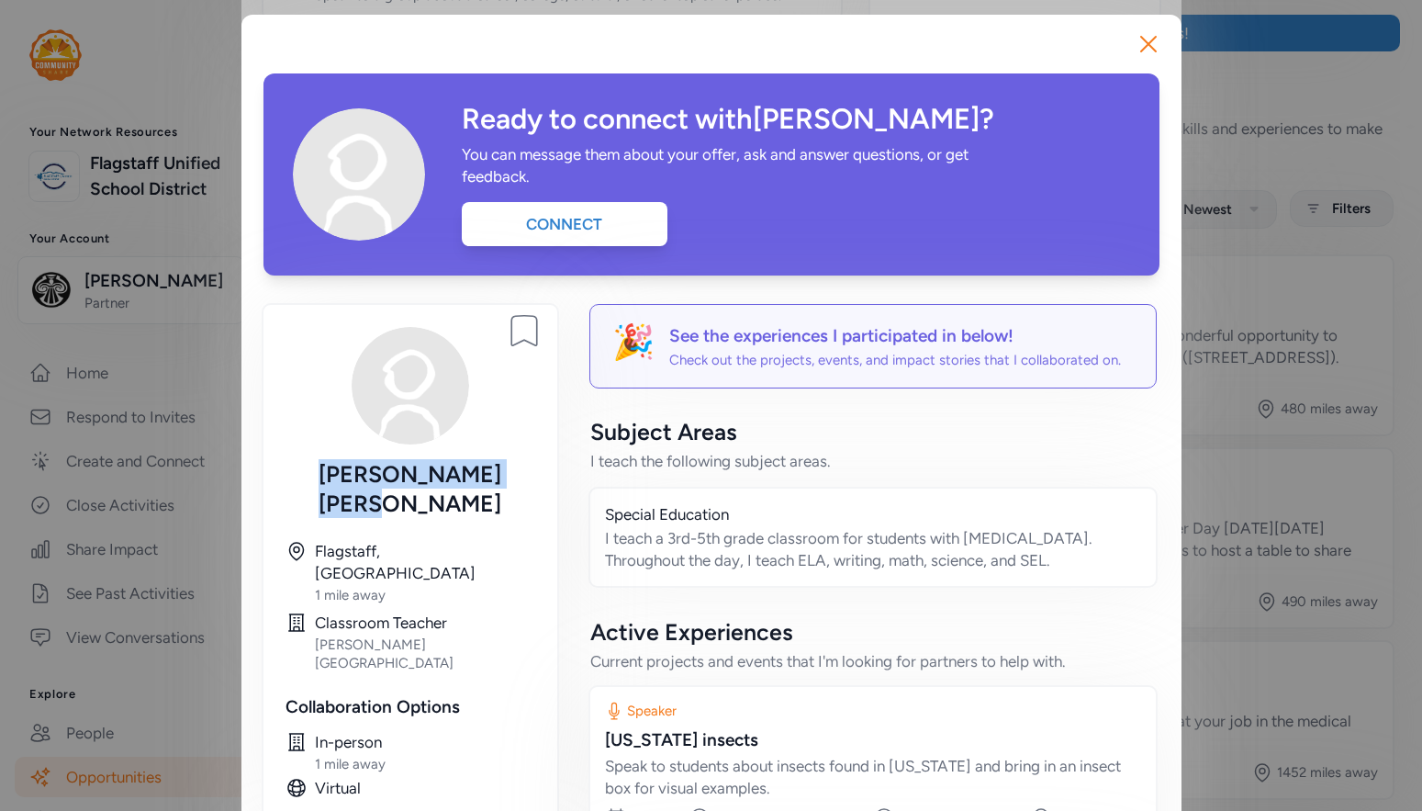
drag, startPoint x: 329, startPoint y: 463, endPoint x: 478, endPoint y: 480, distance: 150.7
click at [478, 480] on div "Natalie Rimer" at bounding box center [411, 488] width 250 height 59
copy div "Natalie Rimer"
click at [1166, 44] on button "Close" at bounding box center [1148, 44] width 59 height 59
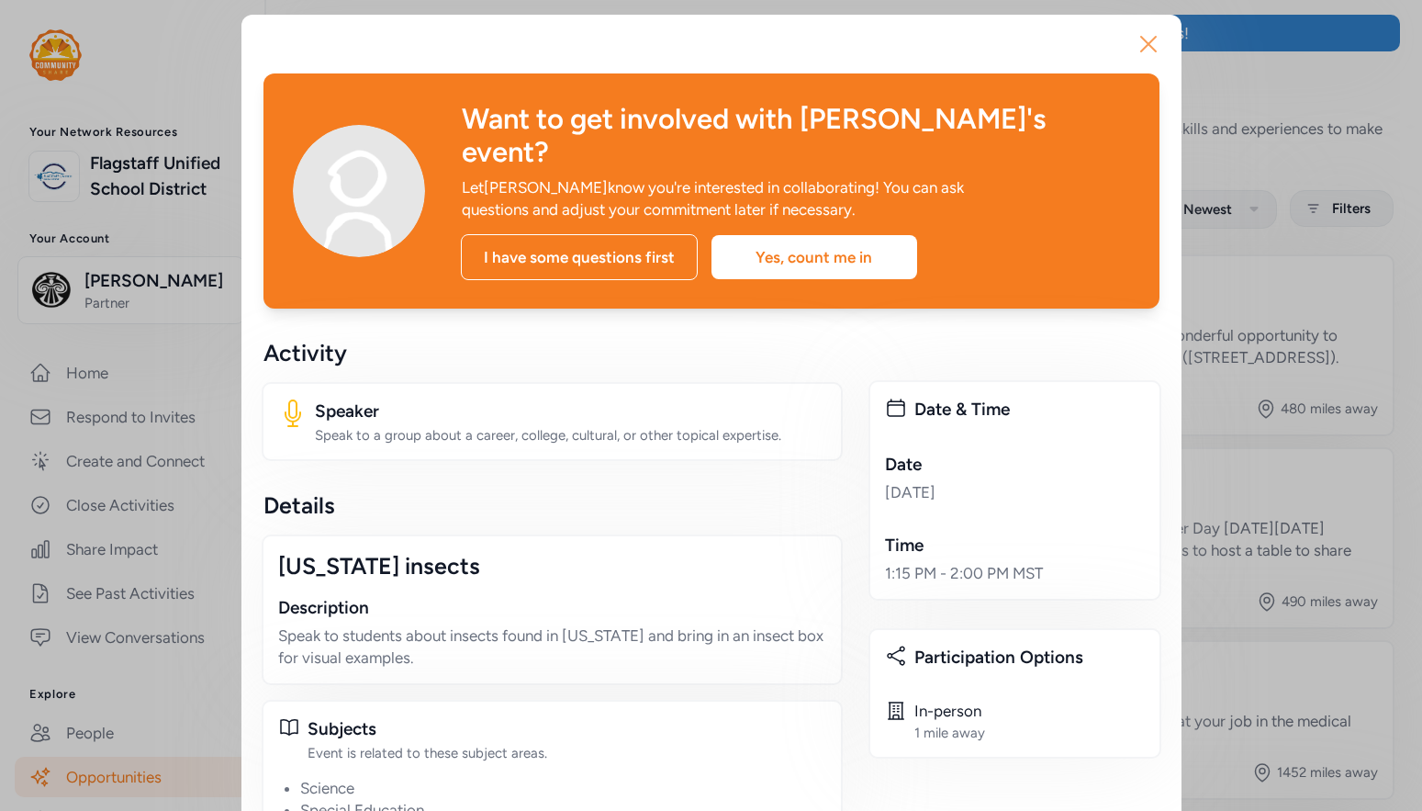
click at [1141, 40] on icon "button" at bounding box center [1148, 44] width 15 height 15
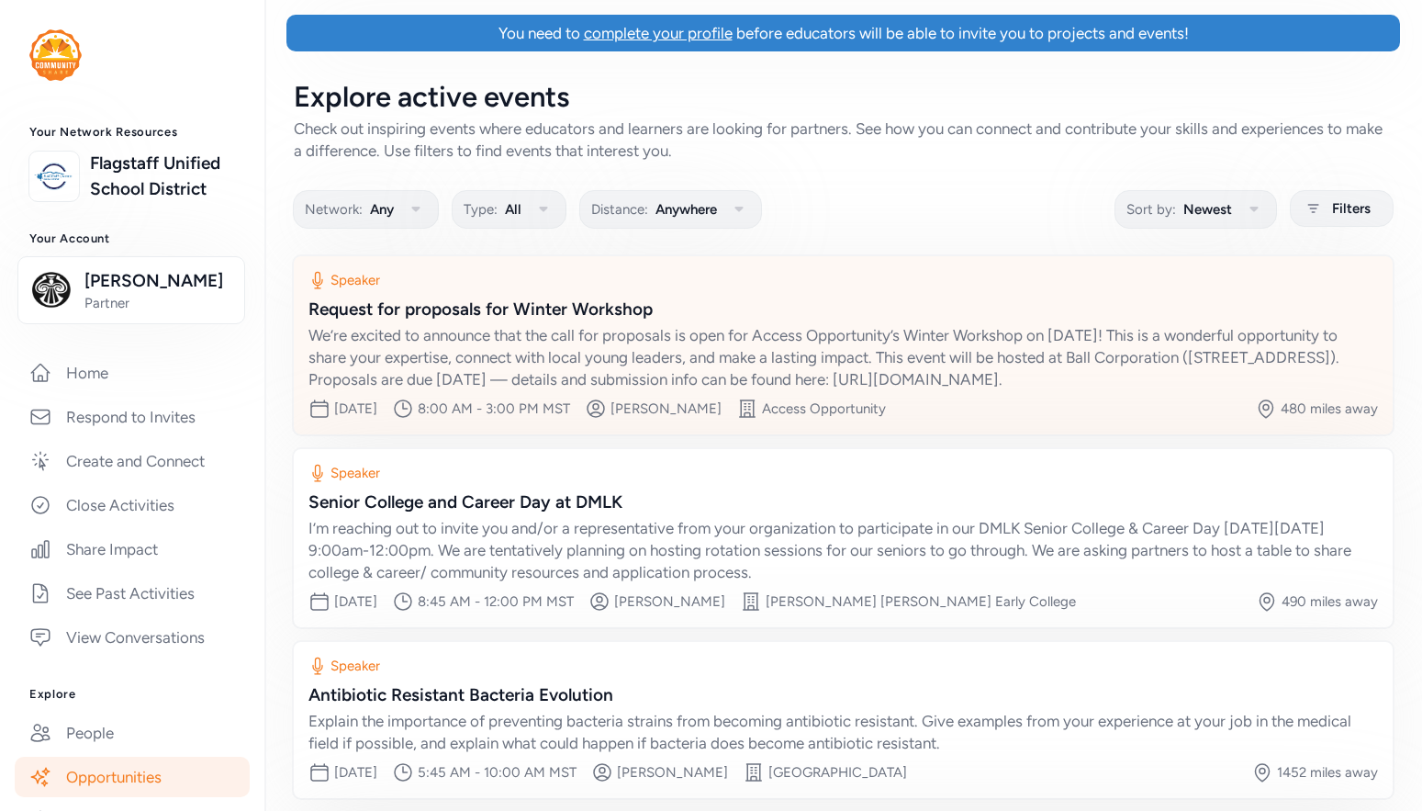
scroll to position [231, 0]
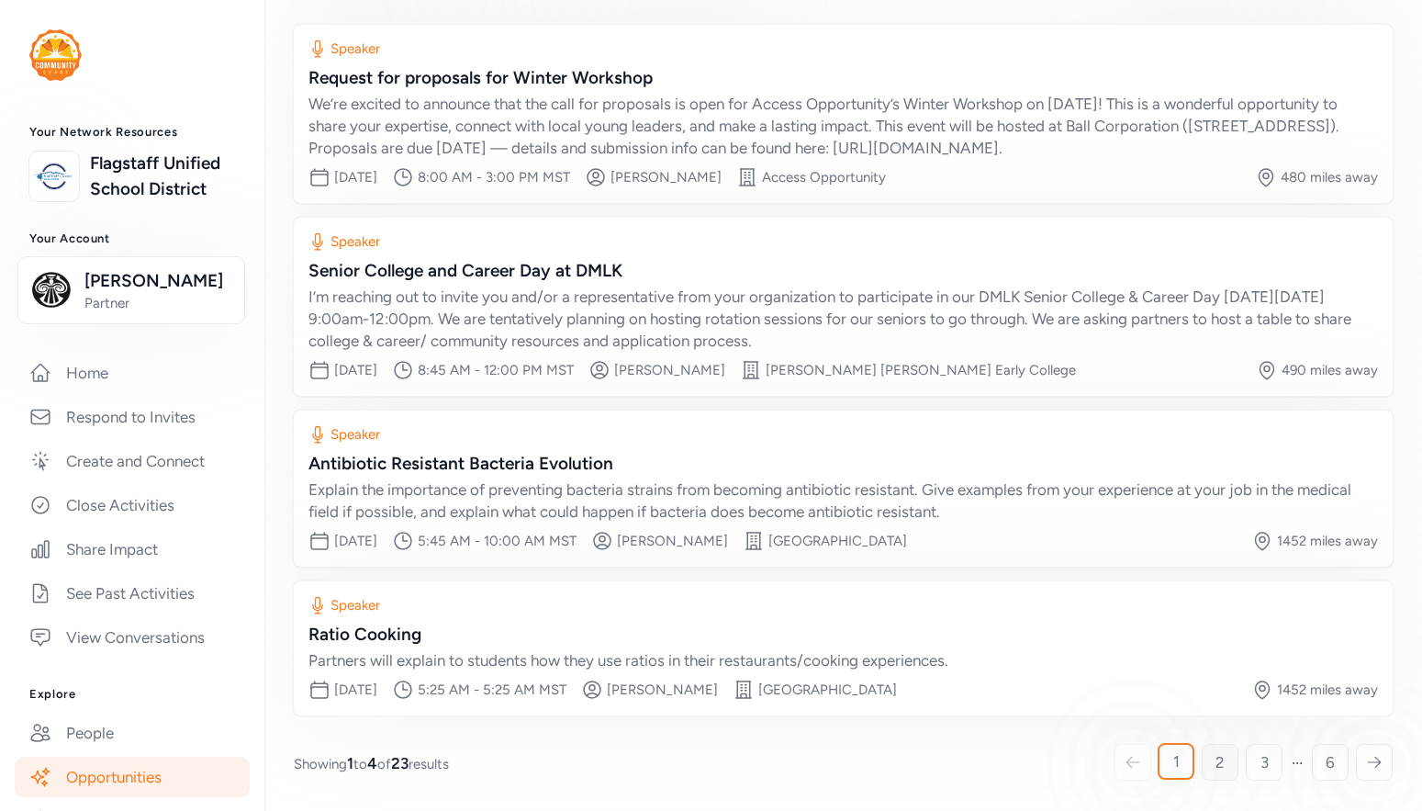
click at [1202, 760] on link "2" at bounding box center [1220, 762] width 37 height 37
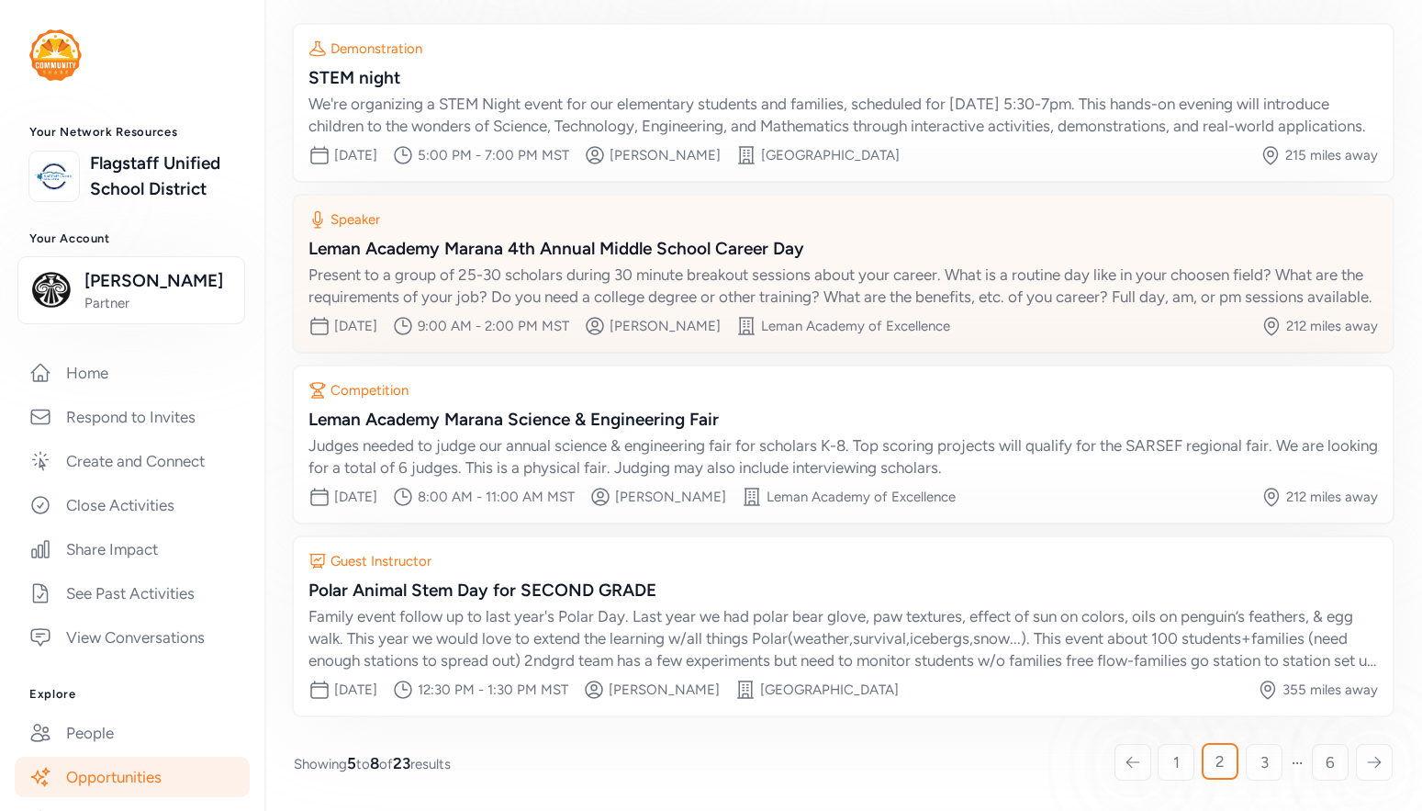
scroll to position [275, 0]
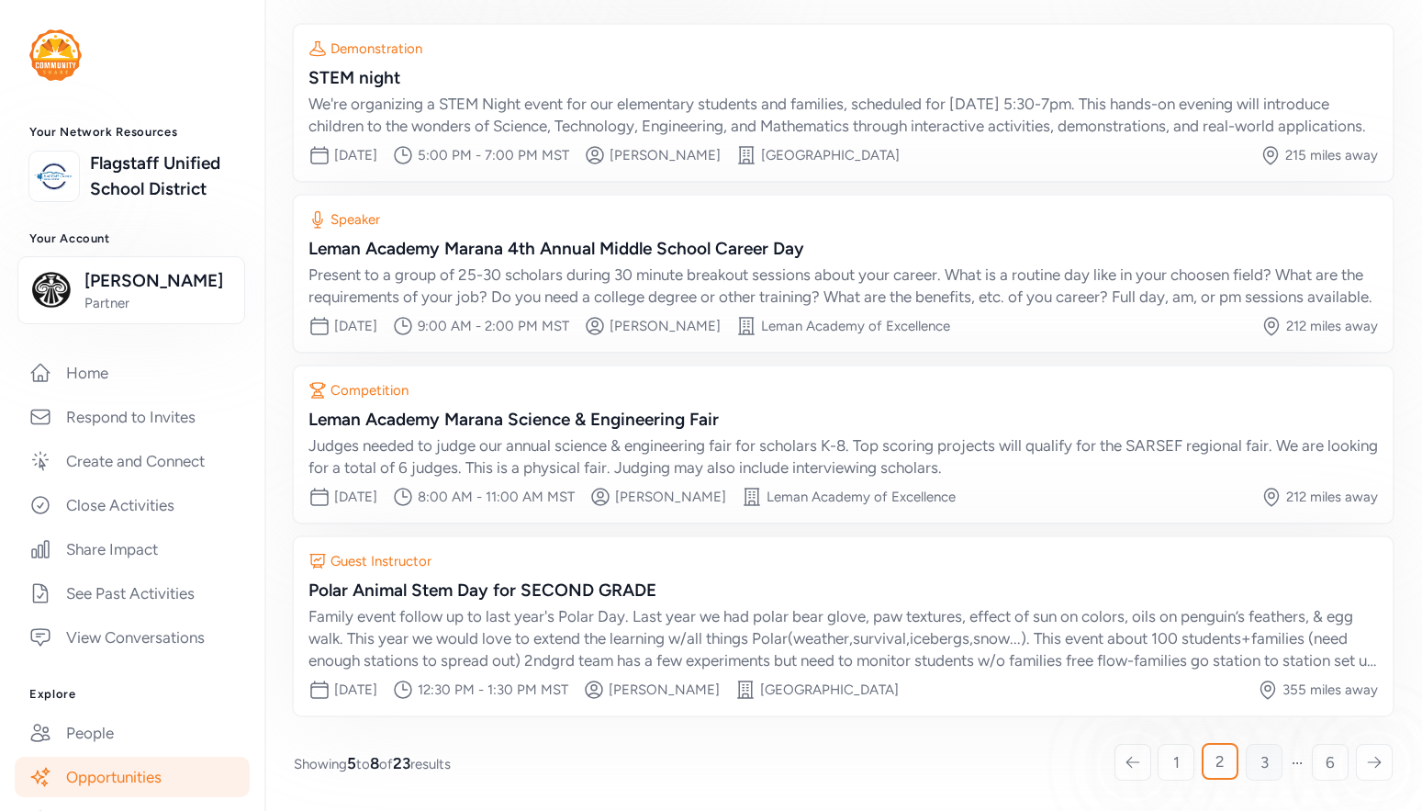
click at [1261, 757] on span "3" at bounding box center [1265, 762] width 8 height 22
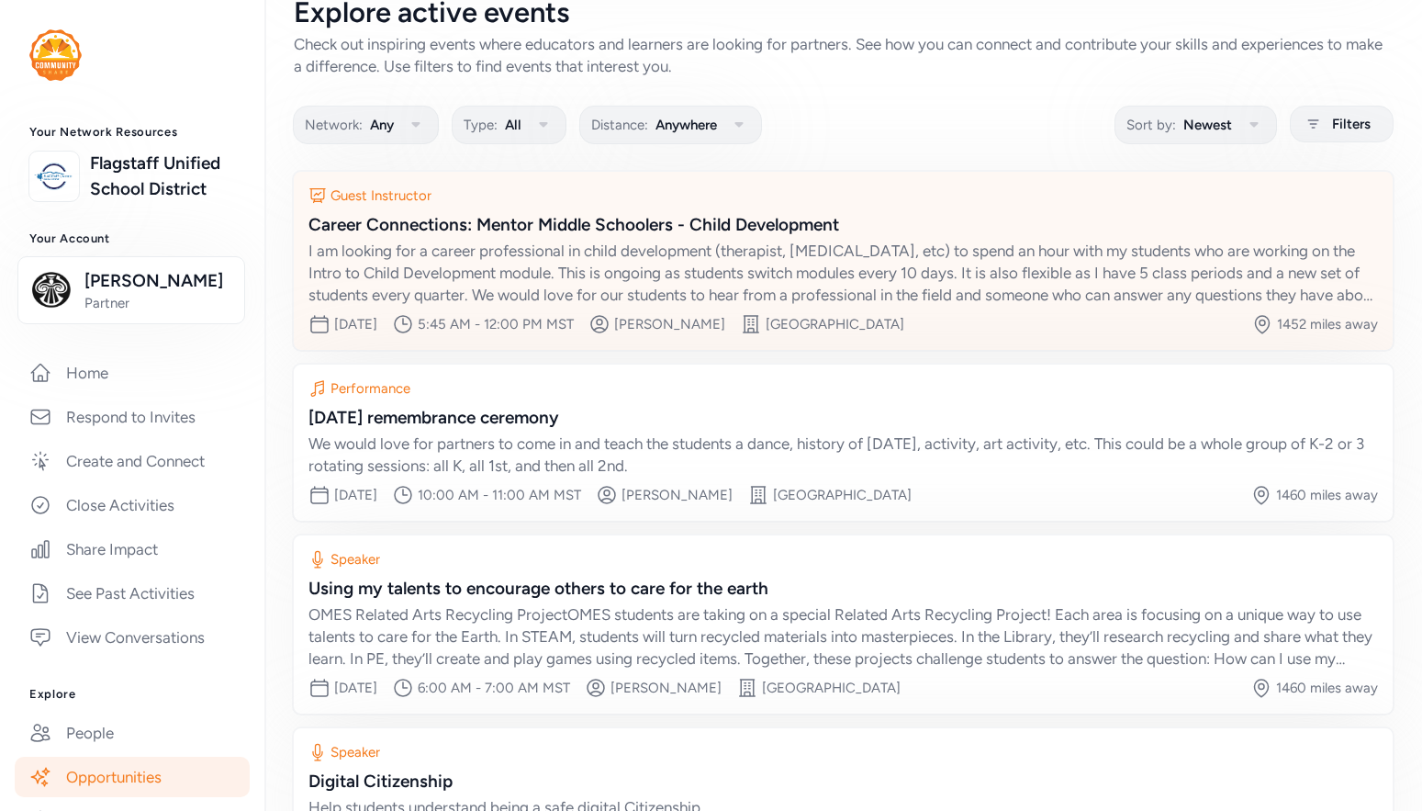
scroll to position [231, 0]
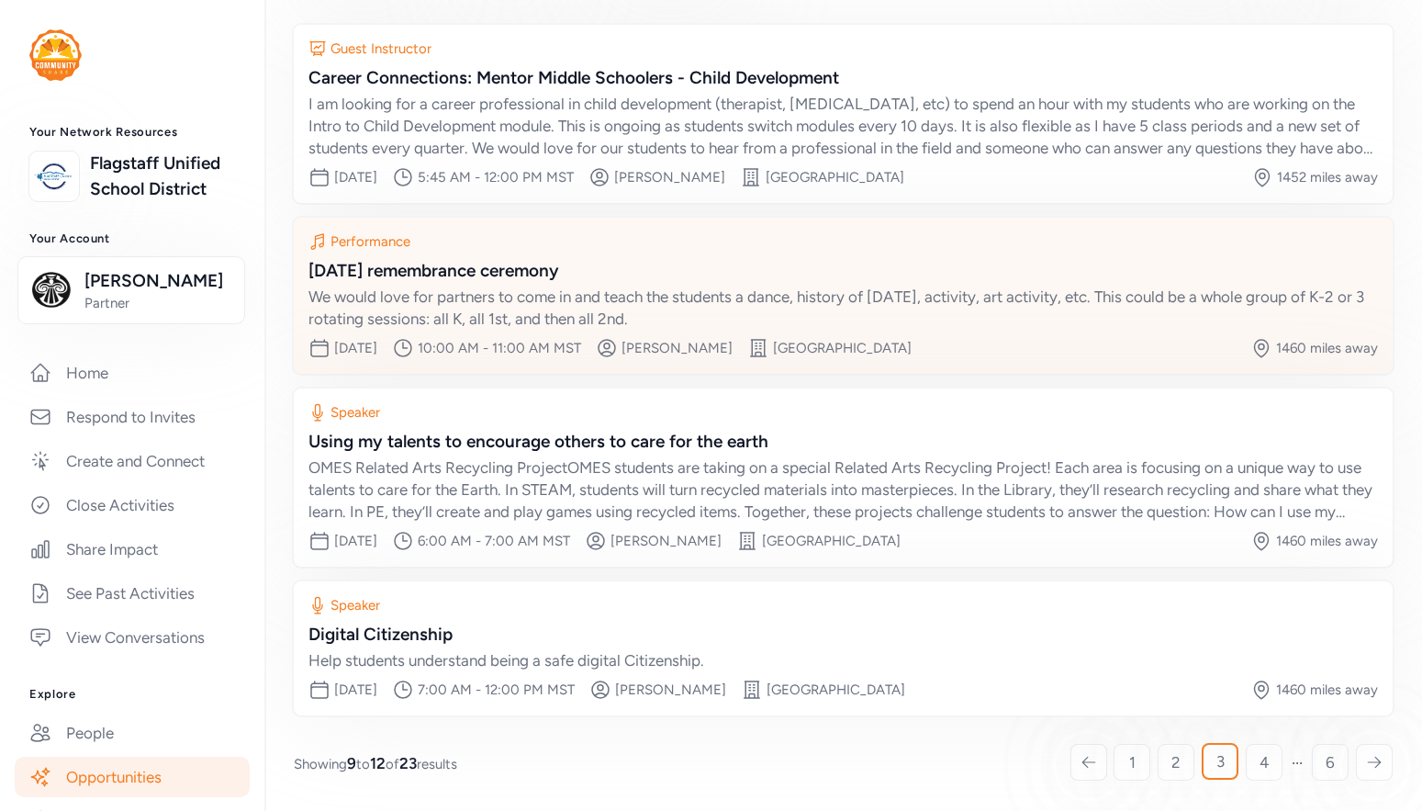
click at [607, 307] on div "We would love for partners to come in and teach the students a dance, history o…" at bounding box center [844, 308] width 1070 height 44
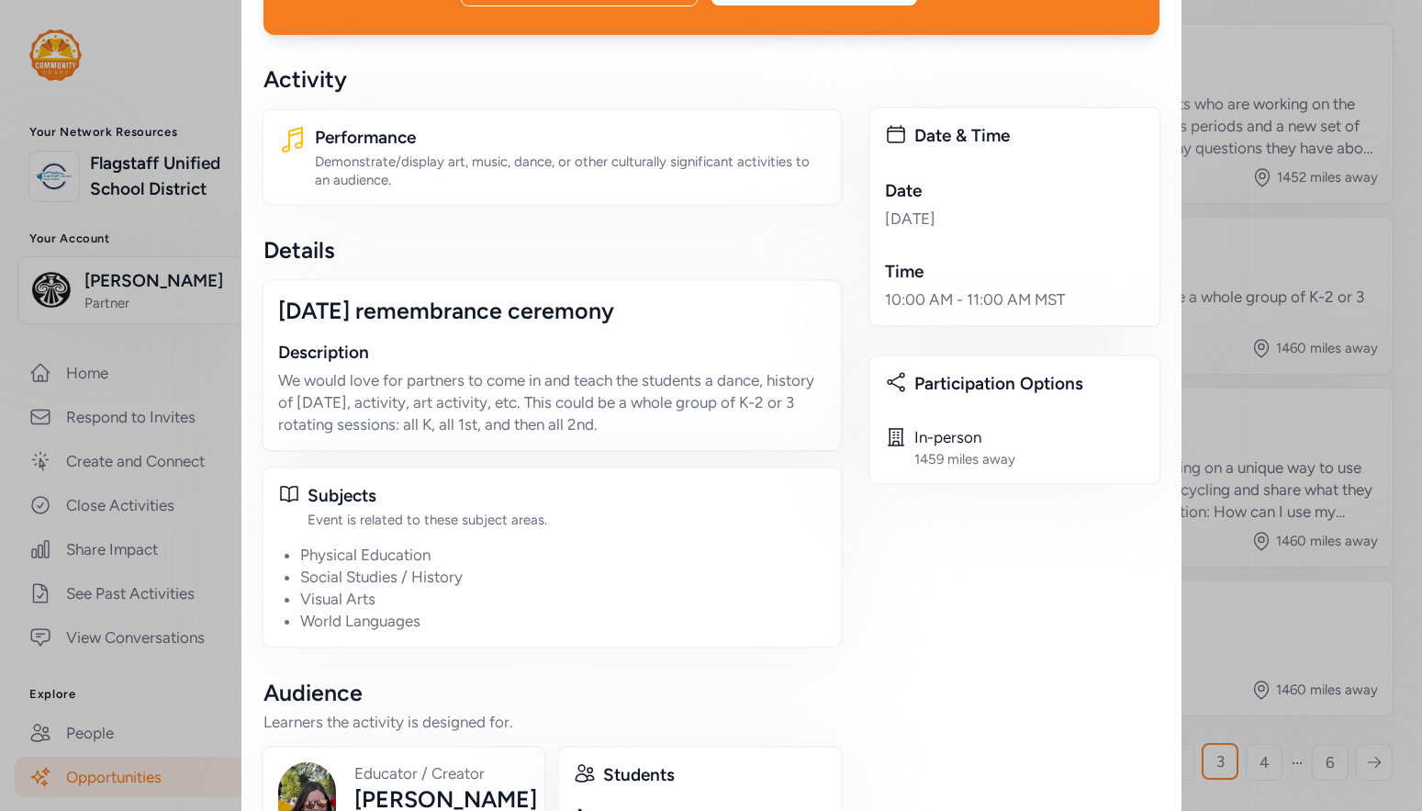
scroll to position [275, 0]
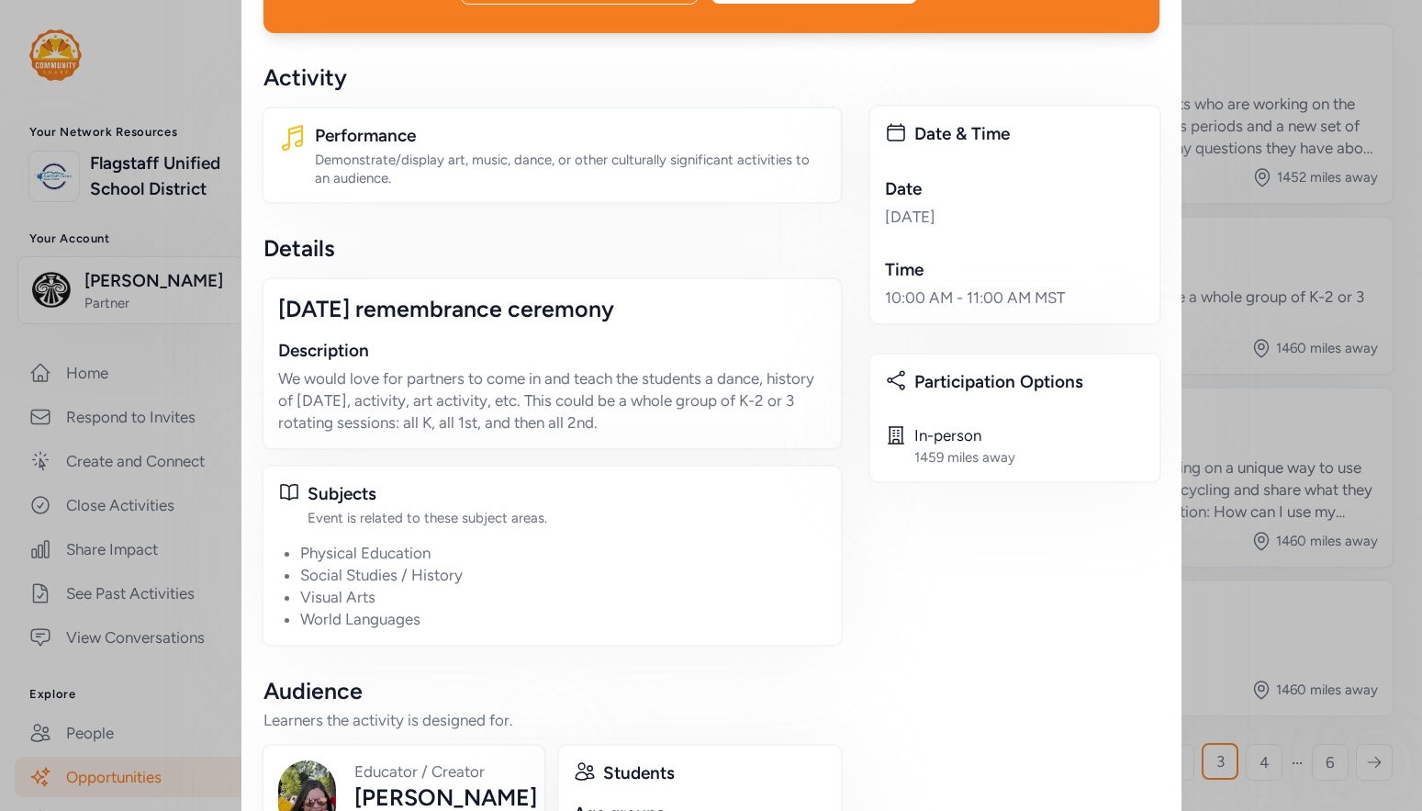
drag, startPoint x: 546, startPoint y: 367, endPoint x: 669, endPoint y: 406, distance: 128.9
click at [669, 406] on div "Day of the dead remembrance ceremony Description We would love for partners to …" at bounding box center [552, 363] width 581 height 173
drag, startPoint x: 610, startPoint y: 387, endPoint x: 271, endPoint y: 343, distance: 341.7
click at [278, 367] on p "We would love for partners to come in and teach the students a dance, history o…" at bounding box center [552, 400] width 548 height 66
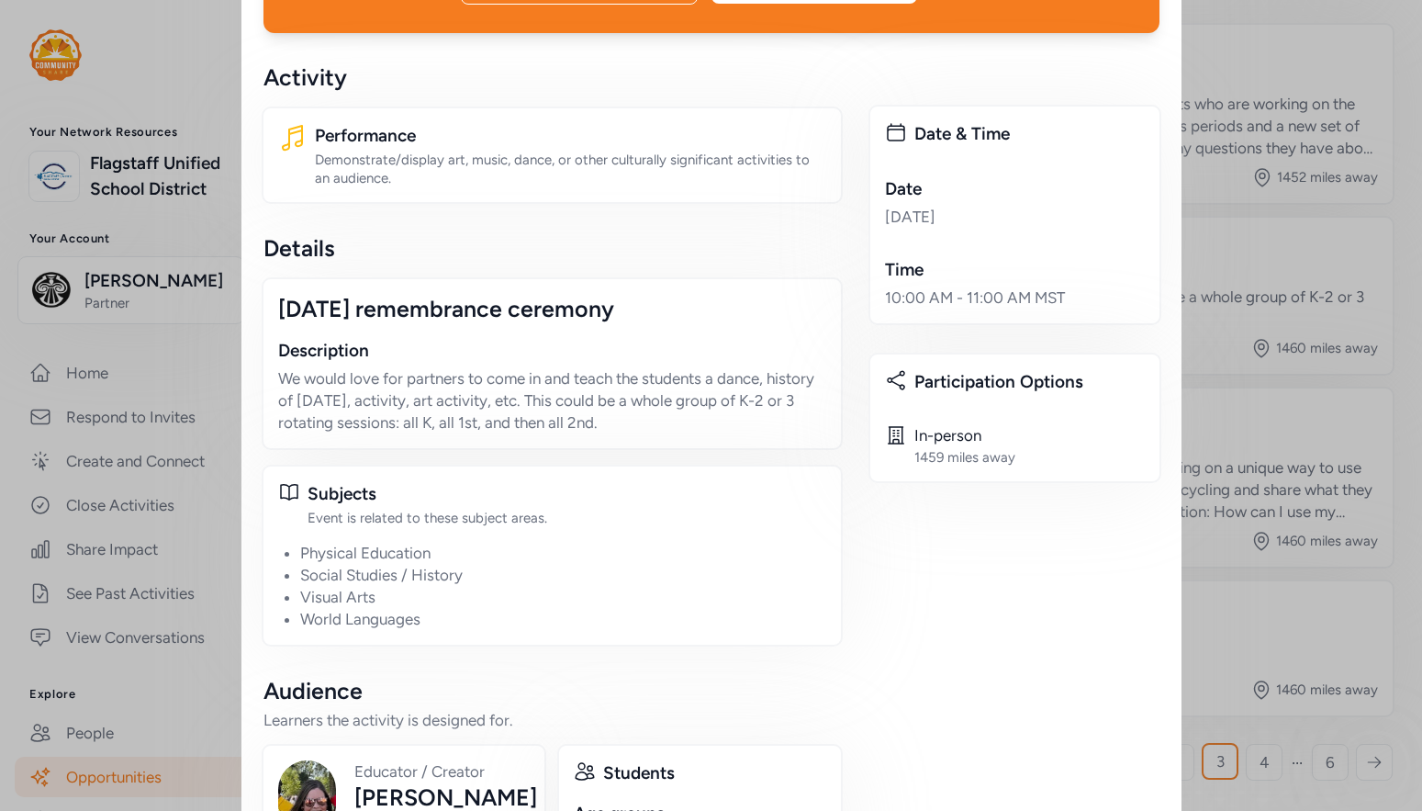
click at [520, 367] on p "We would love for partners to come in and teach the students a dance, history o…" at bounding box center [552, 400] width 548 height 66
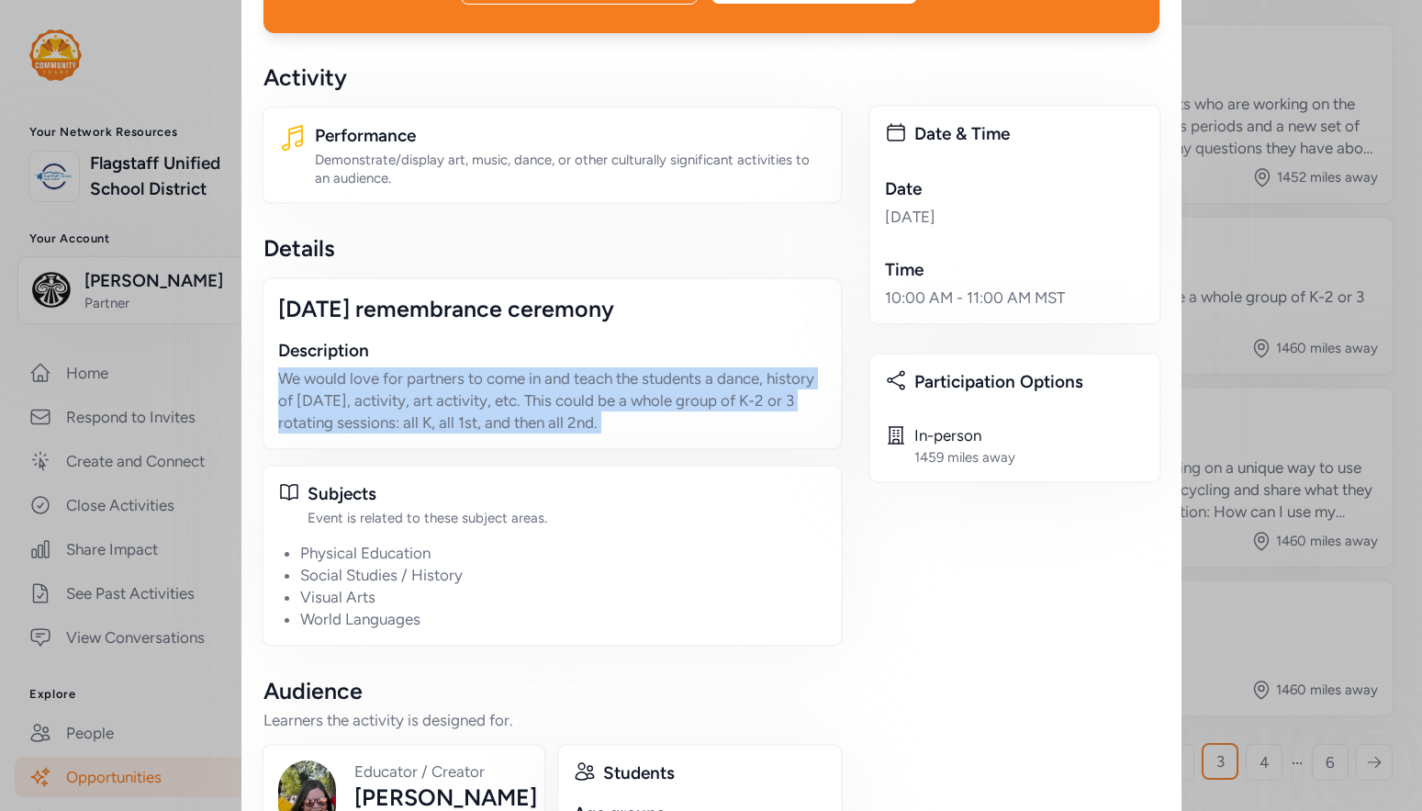
click at [520, 367] on p "We would love for partners to come in and teach the students a dance, history o…" at bounding box center [552, 400] width 548 height 66
click at [526, 381] on p "We would love for partners to come in and teach the students a dance, history o…" at bounding box center [552, 400] width 548 height 66
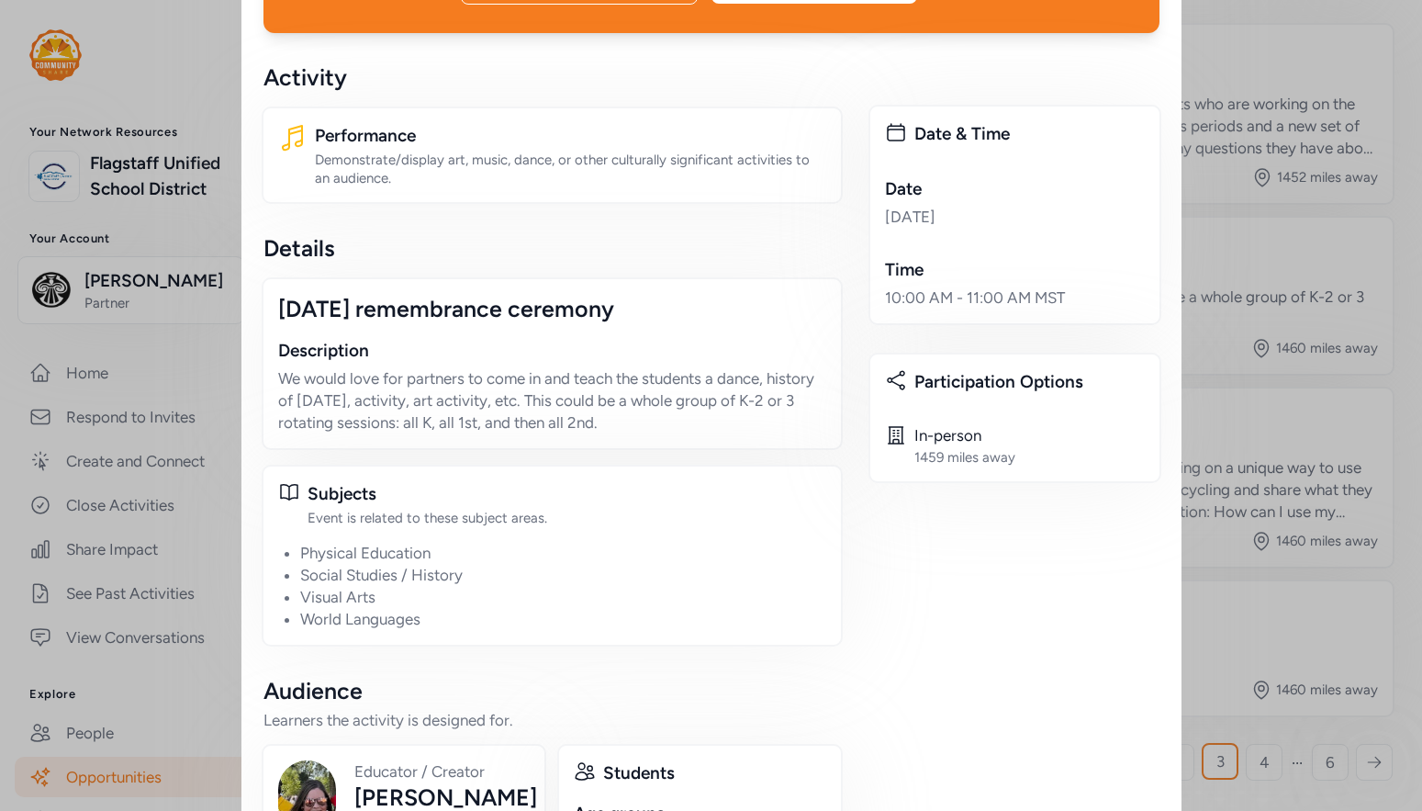
drag, startPoint x: 499, startPoint y: 345, endPoint x: 640, endPoint y: 394, distance: 149.5
click at [640, 394] on p "We would love for partners to come in and teach the students a dance, history o…" at bounding box center [552, 400] width 548 height 66
drag, startPoint x: 655, startPoint y: 406, endPoint x: 277, endPoint y: 337, distance: 383.6
click at [277, 337] on div "Day of the dead remembrance ceremony Description We would love for partners to …" at bounding box center [552, 363] width 581 height 173
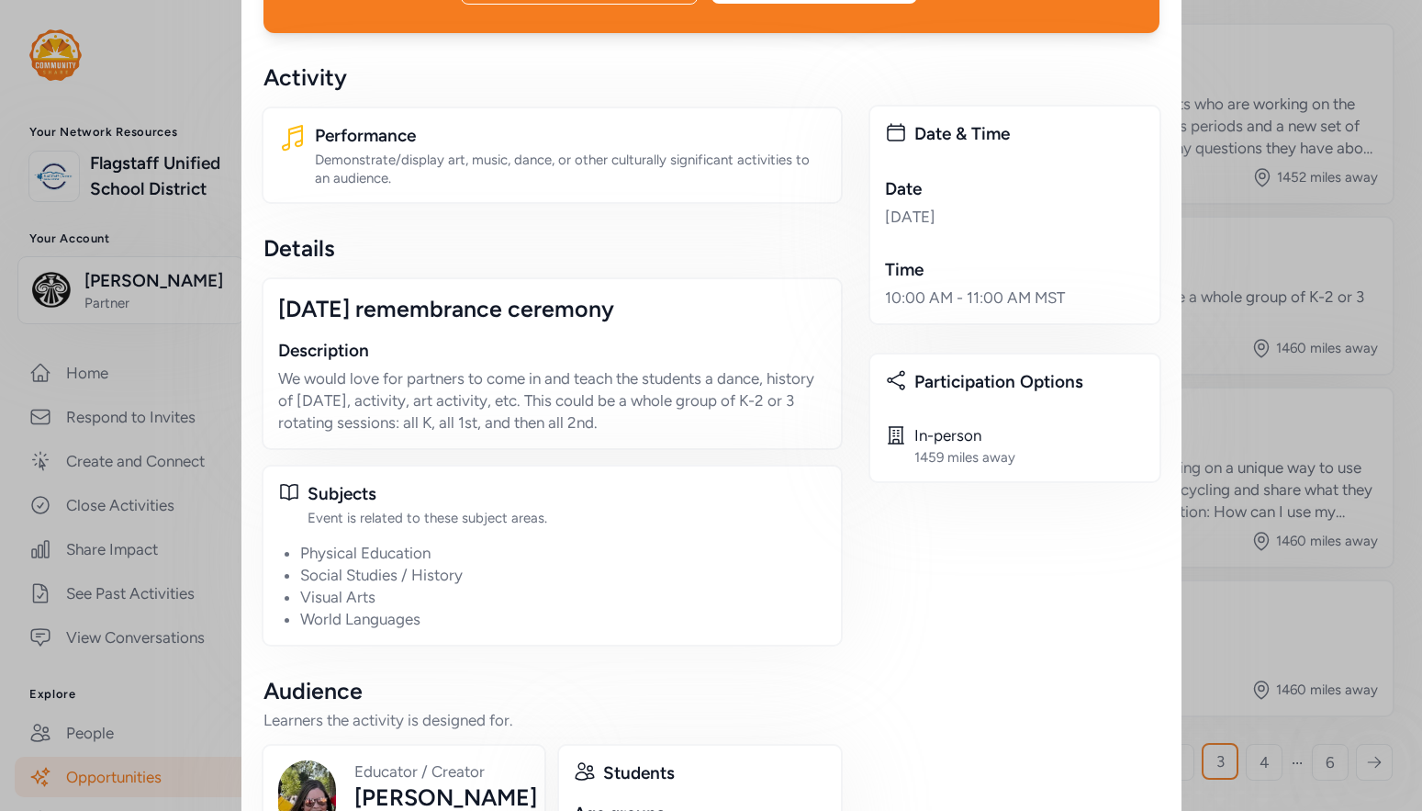
click at [591, 370] on p "We would love for partners to come in and teach the students a dance, history o…" at bounding box center [552, 400] width 548 height 66
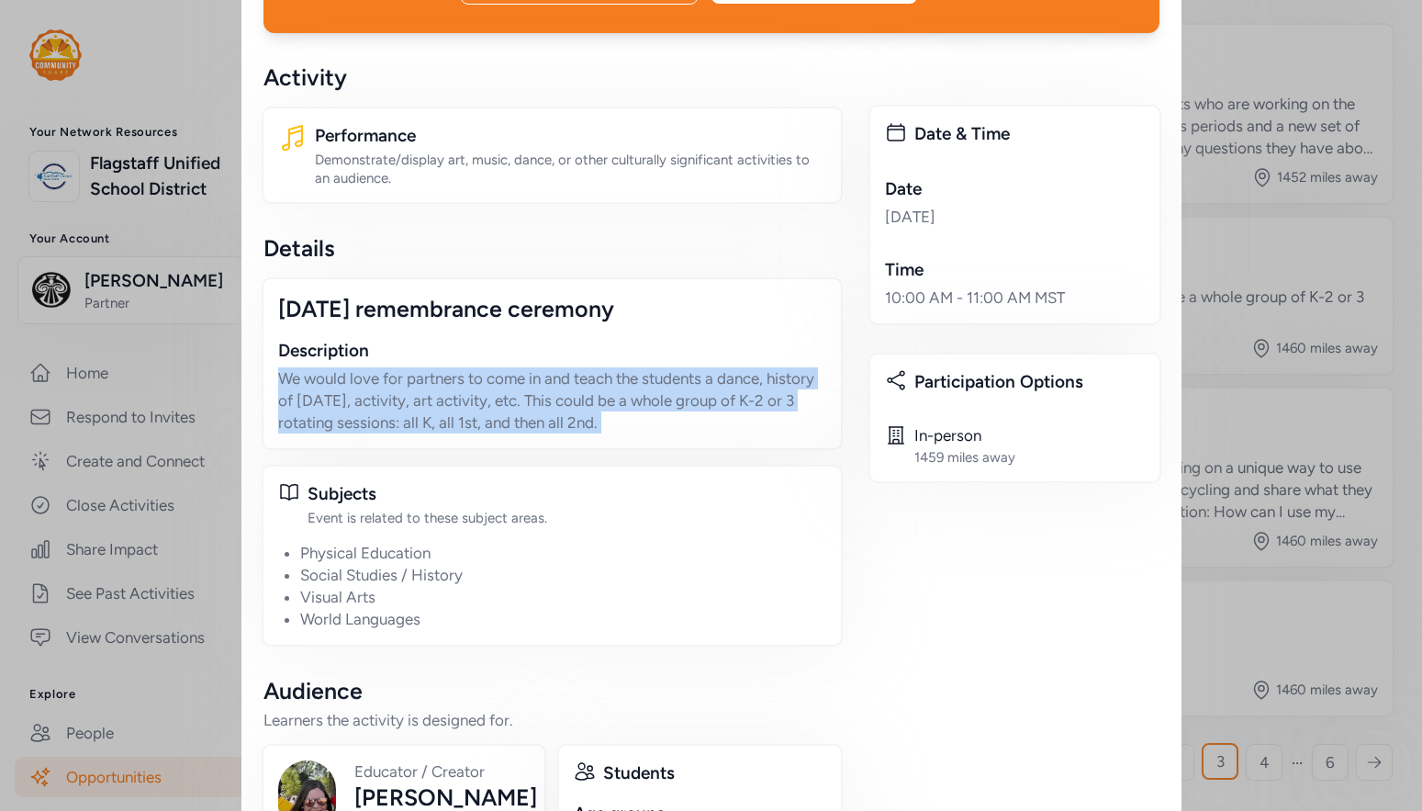
click at [591, 370] on p "We would love for partners to come in and teach the students a dance, history o…" at bounding box center [552, 400] width 548 height 66
click at [656, 389] on p "We would love for partners to come in and teach the students a dance, history o…" at bounding box center [552, 400] width 548 height 66
drag, startPoint x: 626, startPoint y: 387, endPoint x: 395, endPoint y: 344, distance: 235.2
click at [395, 367] on p "We would love for partners to come in and teach the students a dance, history o…" at bounding box center [552, 400] width 548 height 66
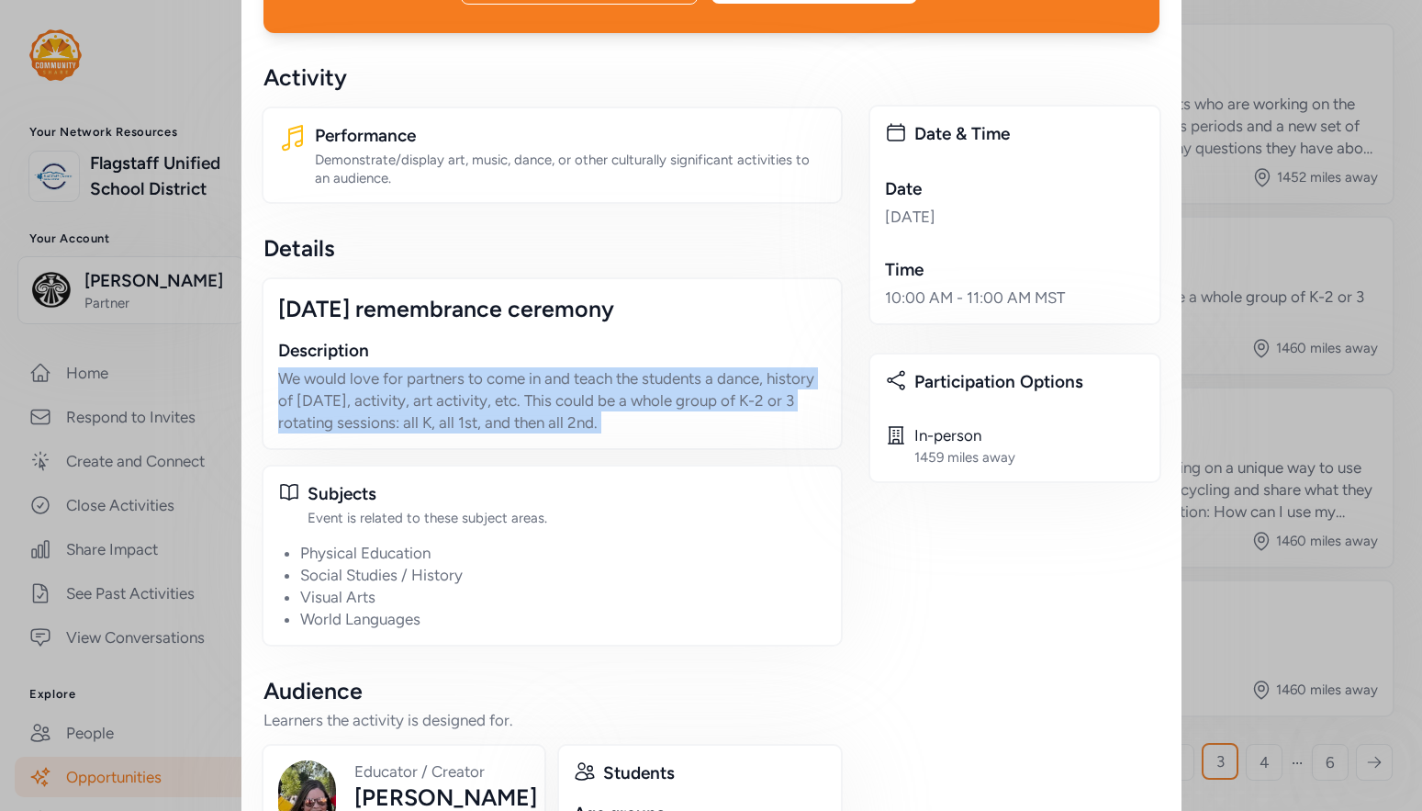
drag, startPoint x: 352, startPoint y: 372, endPoint x: 635, endPoint y: 380, distance: 283.8
click at [634, 380] on p "We would love for partners to come in and teach the students a dance, history o…" at bounding box center [552, 400] width 548 height 66
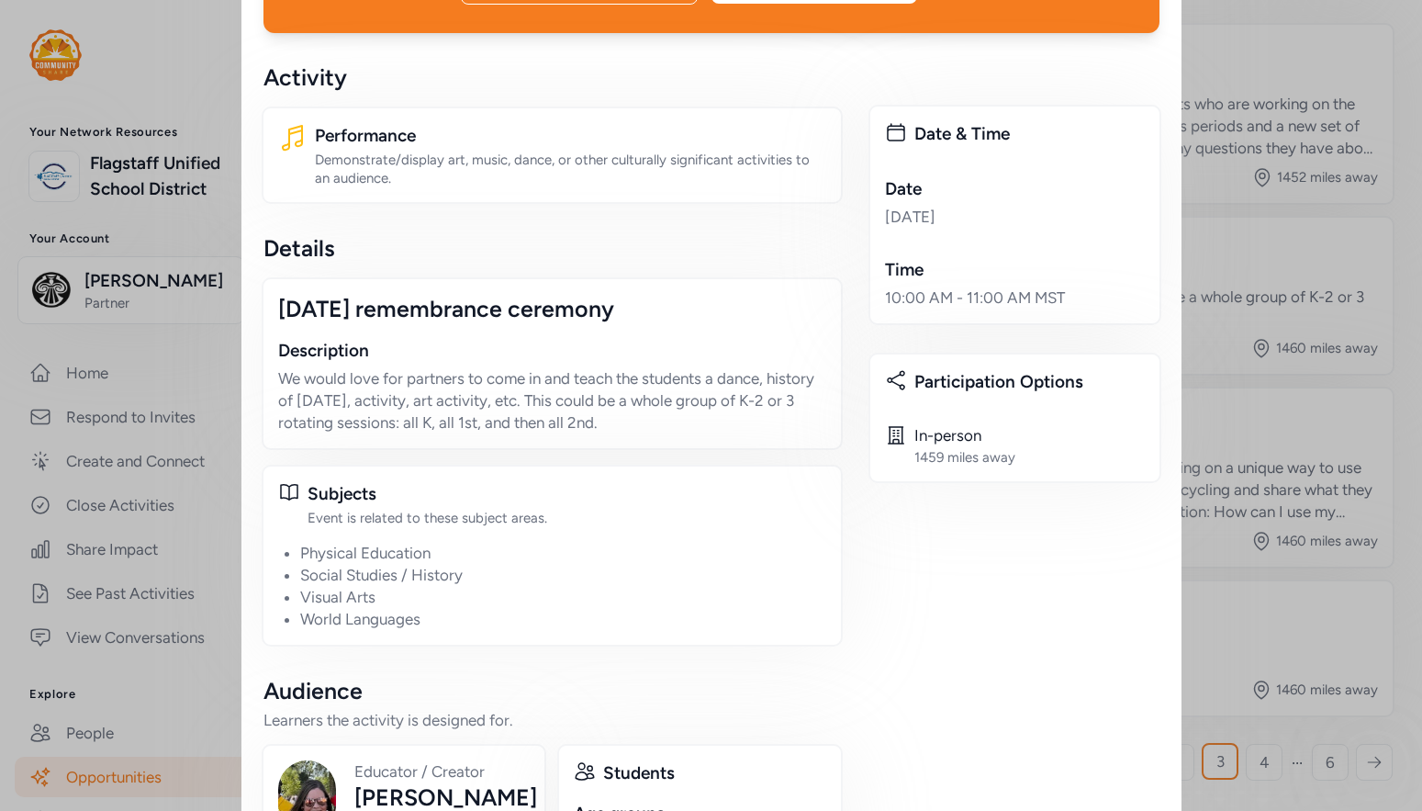
click at [635, 380] on p "We would love for partners to come in and teach the students a dance, history o…" at bounding box center [552, 400] width 548 height 66
drag, startPoint x: 463, startPoint y: 348, endPoint x: 419, endPoint y: 342, distance: 44.4
click at [419, 367] on p "We would love for partners to come in and teach the students a dance, history o…" at bounding box center [552, 400] width 548 height 66
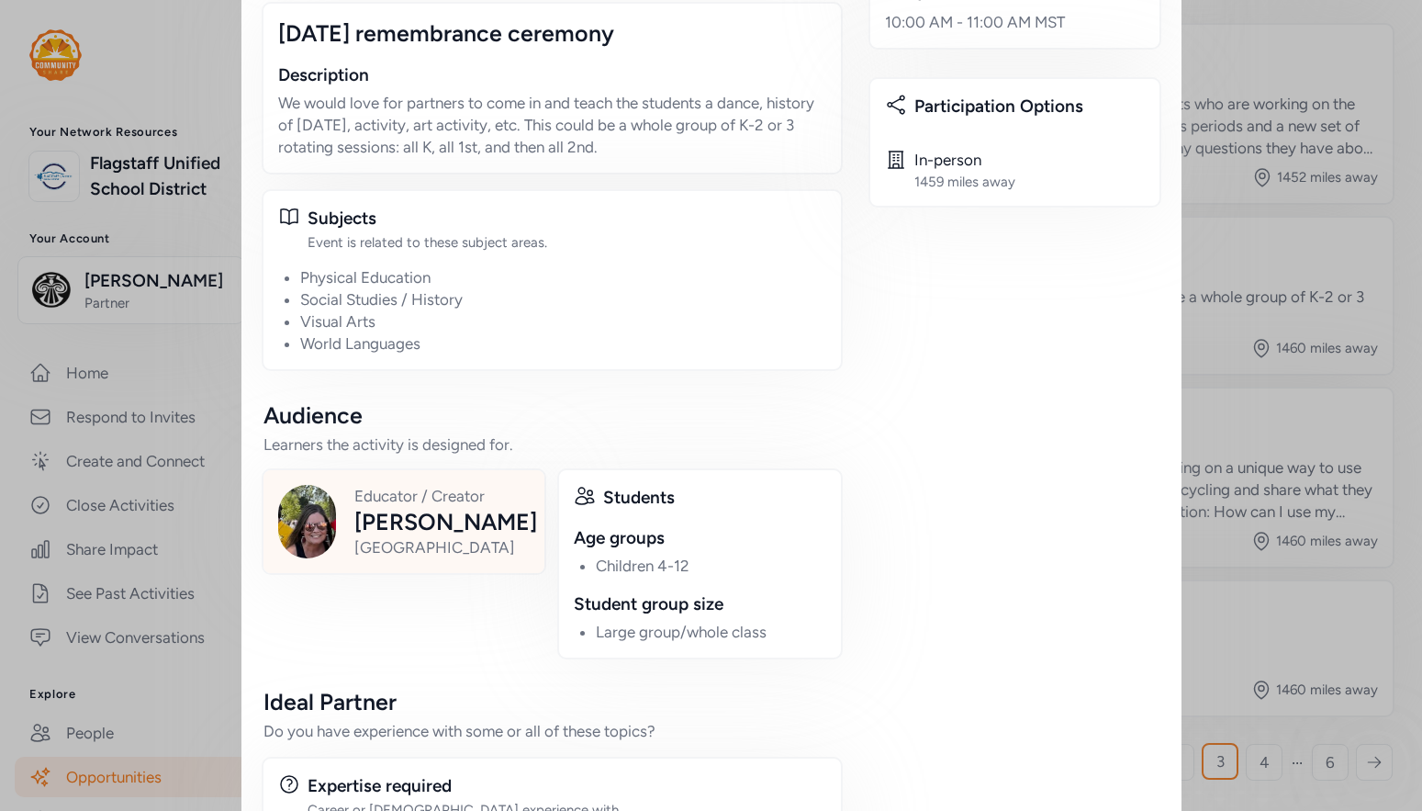
scroll to position [704, 0]
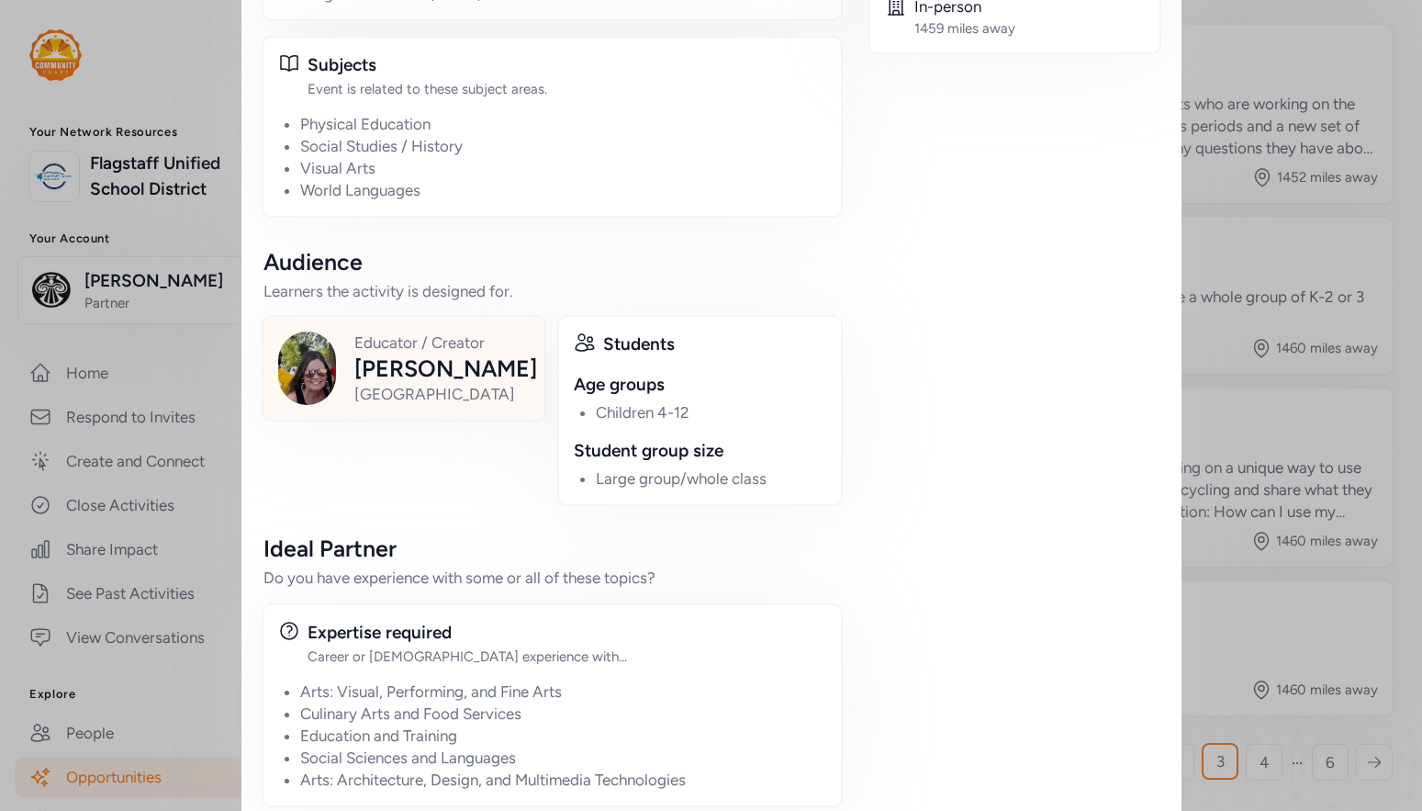
click at [403, 387] on div "Old Mill Elementary School" at bounding box center [445, 394] width 183 height 22
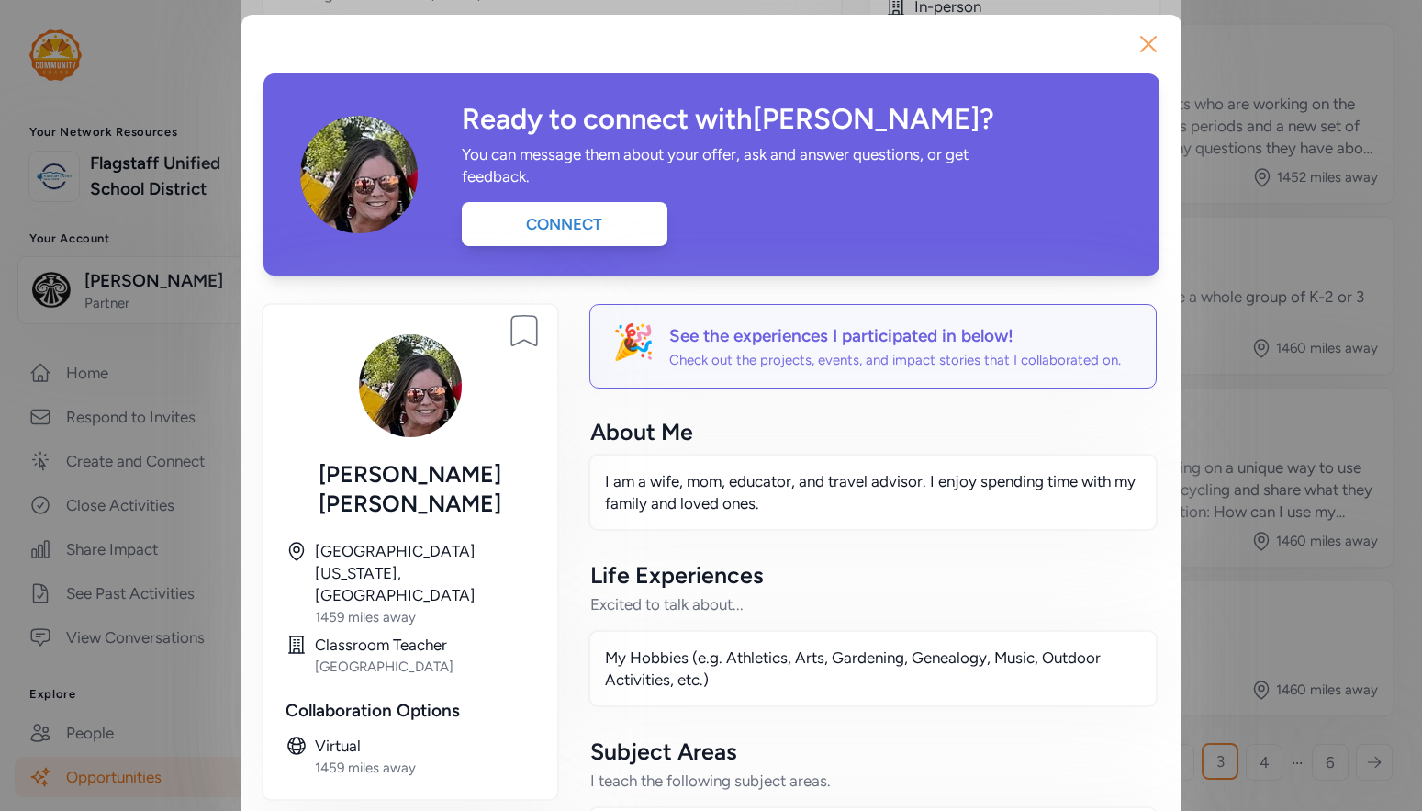
click at [1134, 52] on icon "button" at bounding box center [1148, 43] width 29 height 29
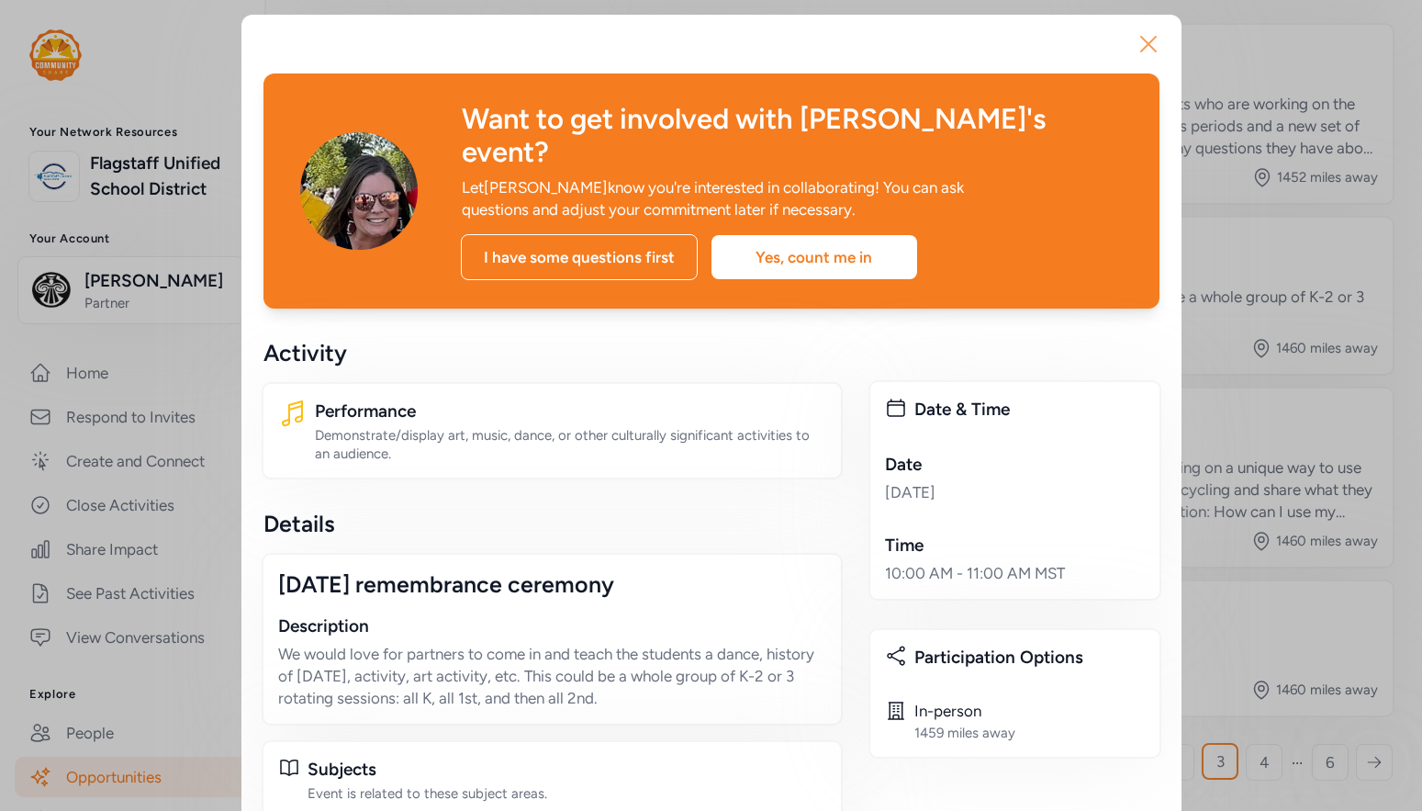
click at [1143, 39] on icon "button" at bounding box center [1148, 43] width 29 height 29
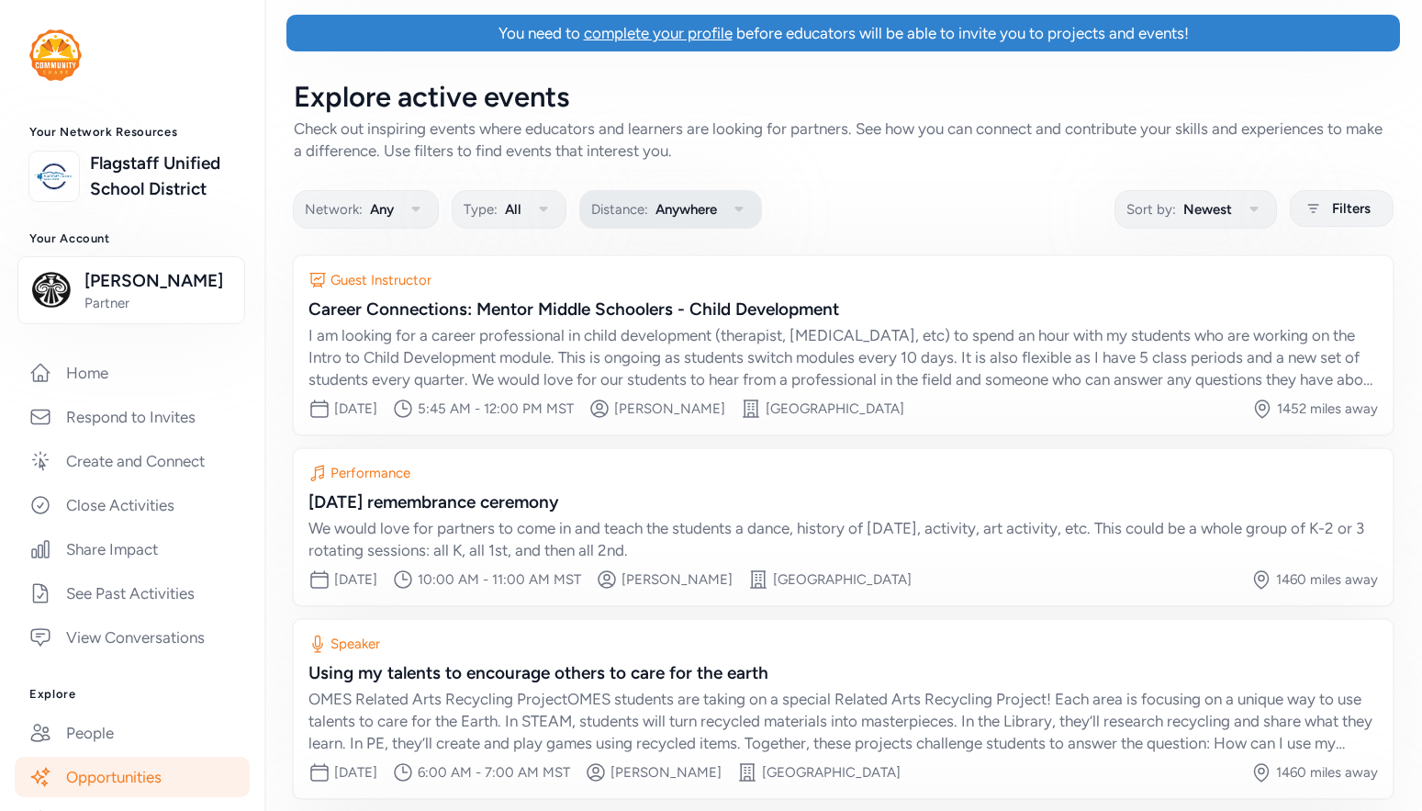
click at [722, 204] on button "Distance: Anywhere" at bounding box center [670, 209] width 183 height 39
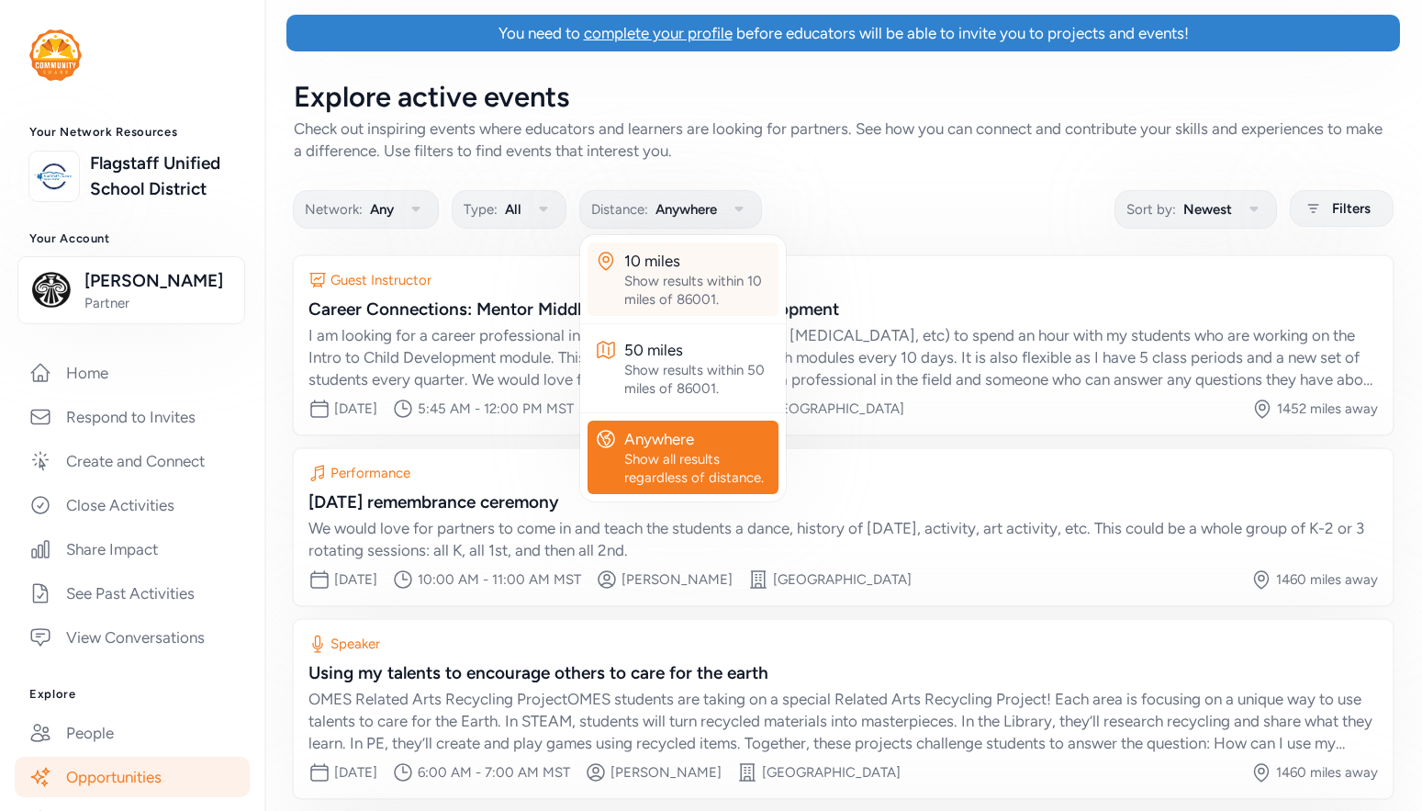
click at [674, 282] on div "Show results within 10 miles of 86001." at bounding box center [697, 290] width 147 height 37
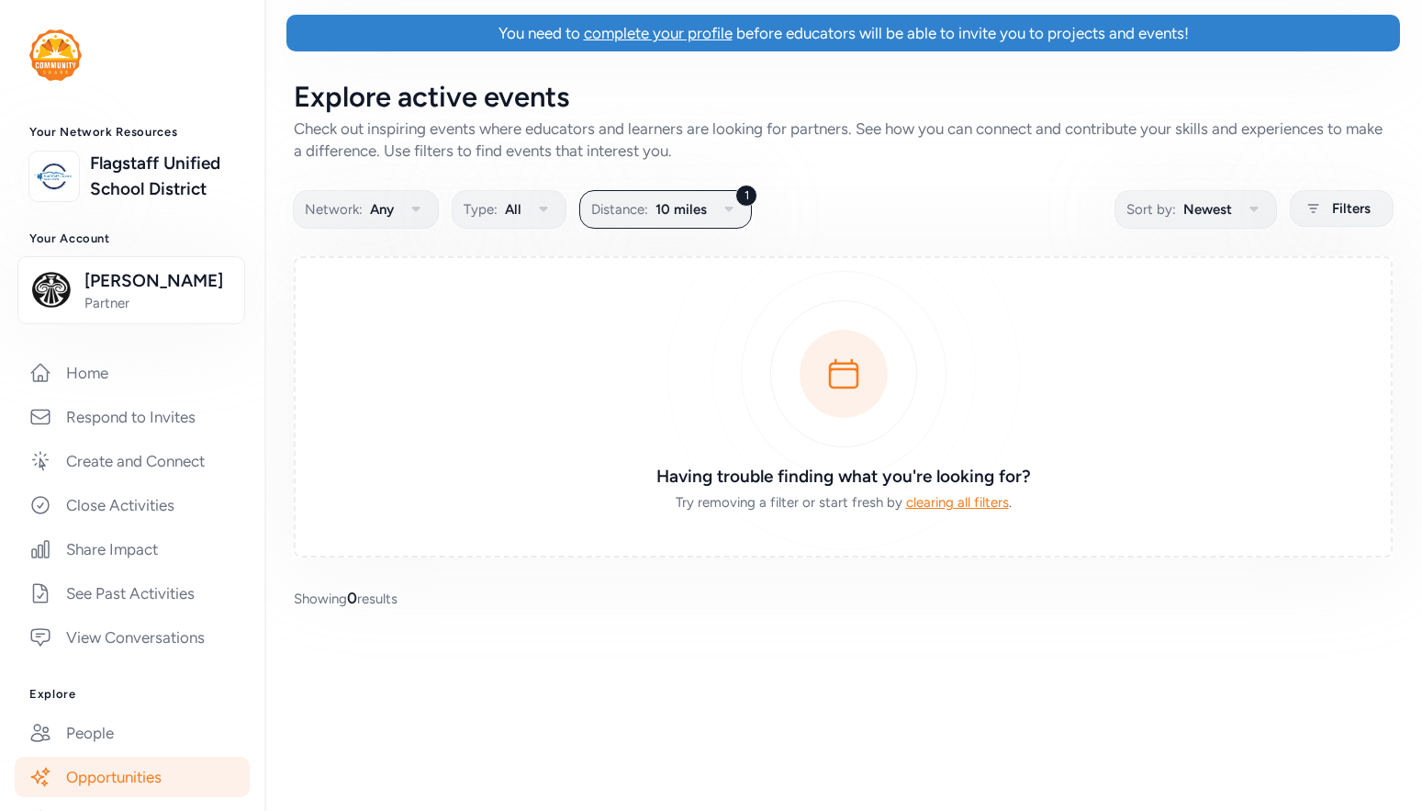
click at [683, 229] on div "Explore active events Check out inspiring events where educators and learners a…" at bounding box center [843, 344] width 1158 height 587
click at [697, 203] on span "10 miles" at bounding box center [681, 209] width 51 height 22
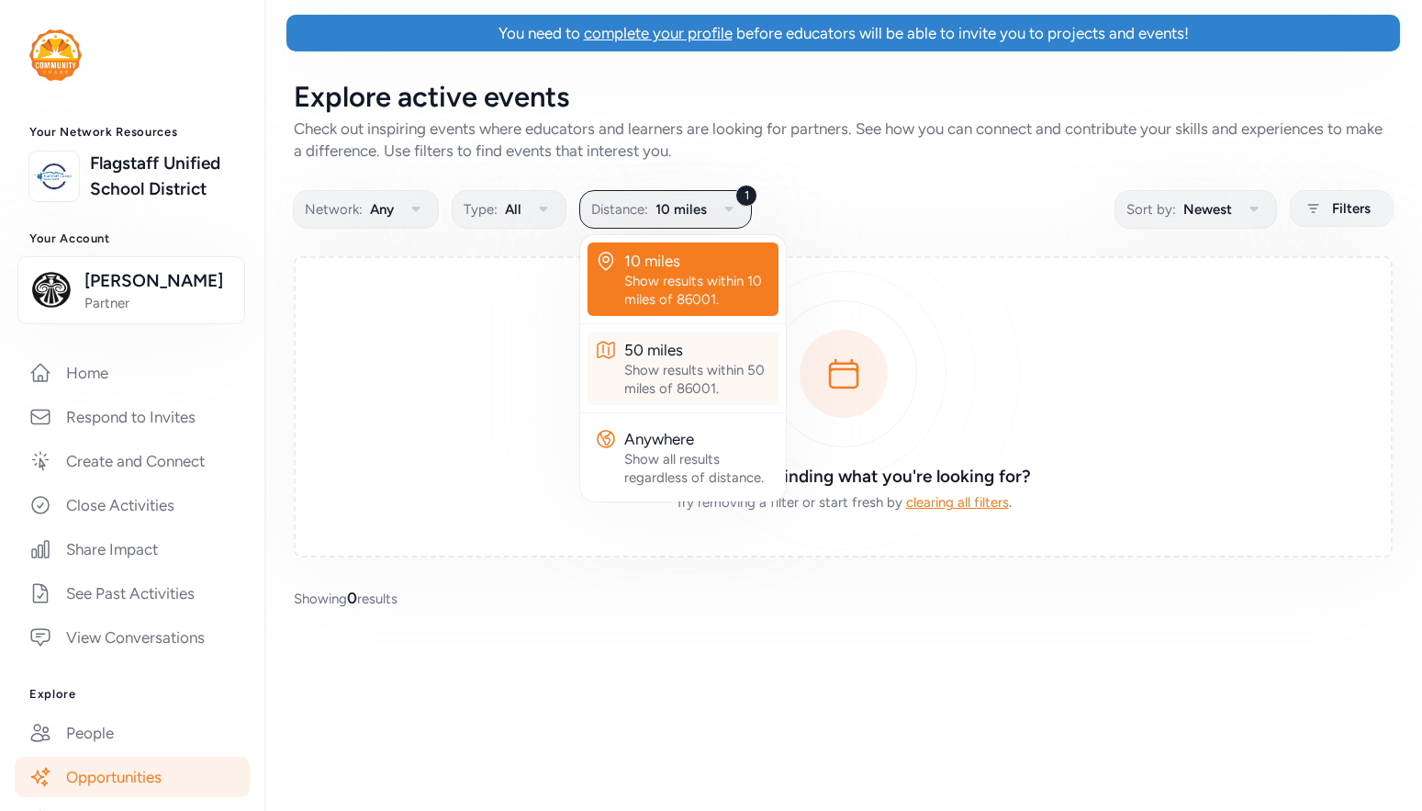
click at [655, 353] on div "50 miles" at bounding box center [697, 350] width 147 height 22
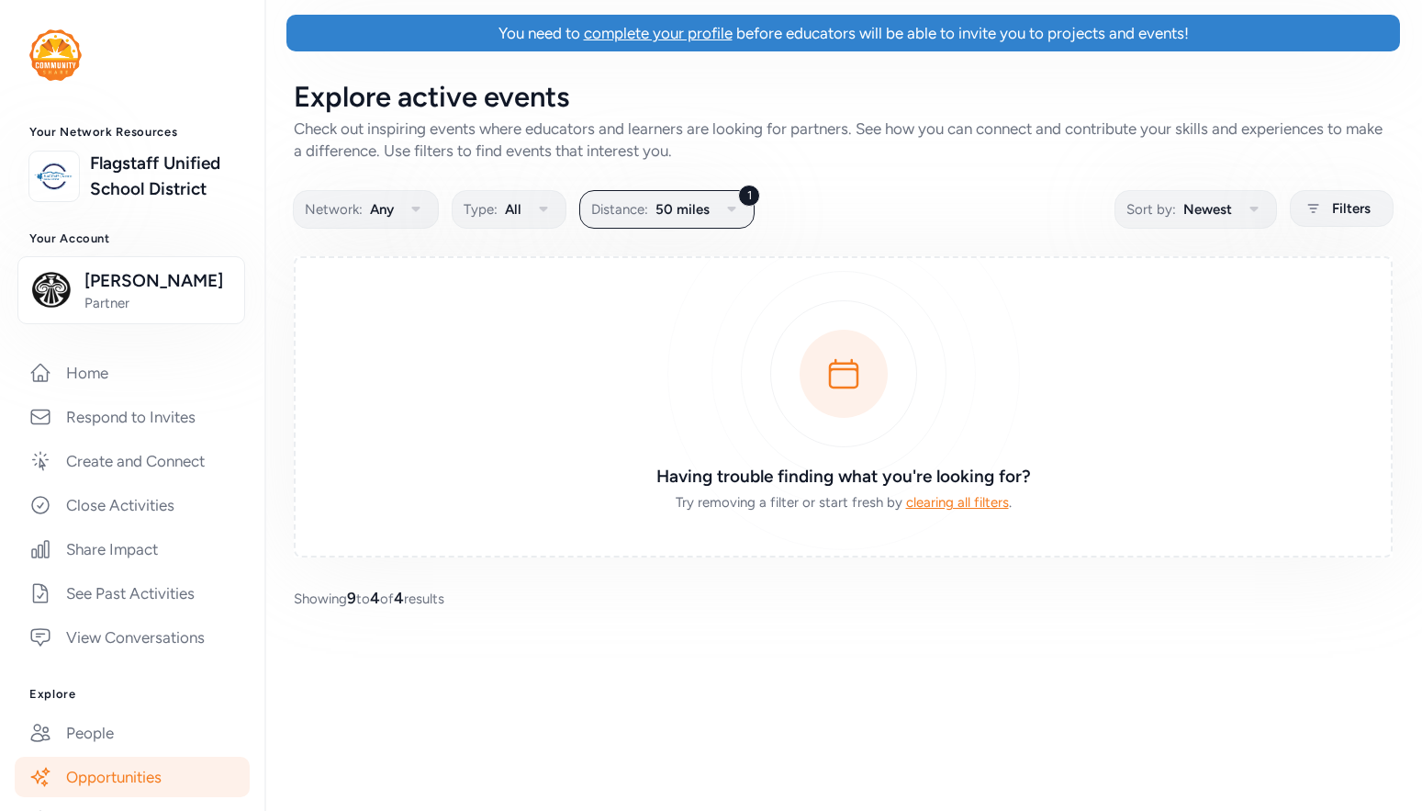
click at [355, 236] on div "Explore active events Check out inspiring events where educators and learners a…" at bounding box center [843, 344] width 1158 height 587
click at [1319, 205] on icon at bounding box center [1313, 208] width 23 height 22
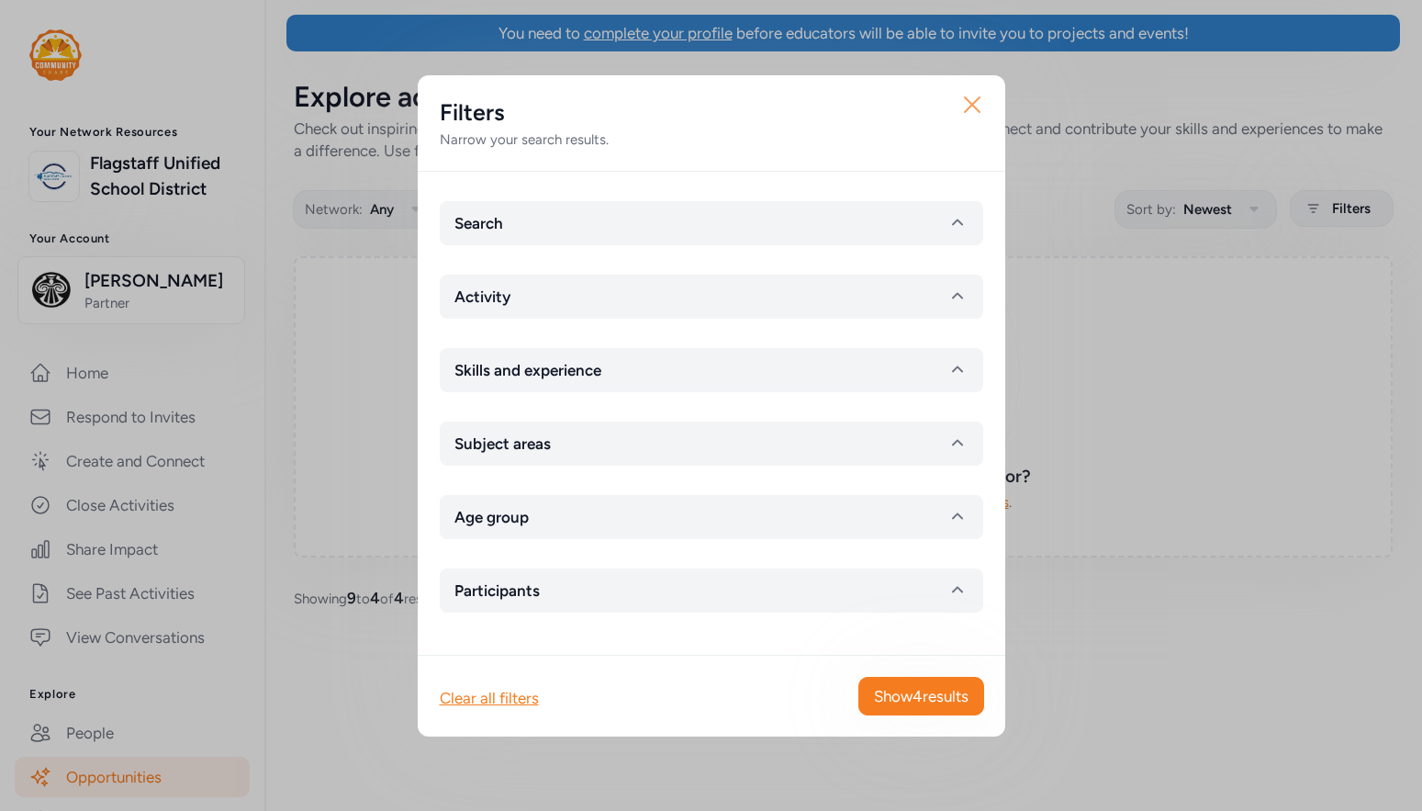
click at [967, 106] on icon "button" at bounding box center [972, 104] width 29 height 29
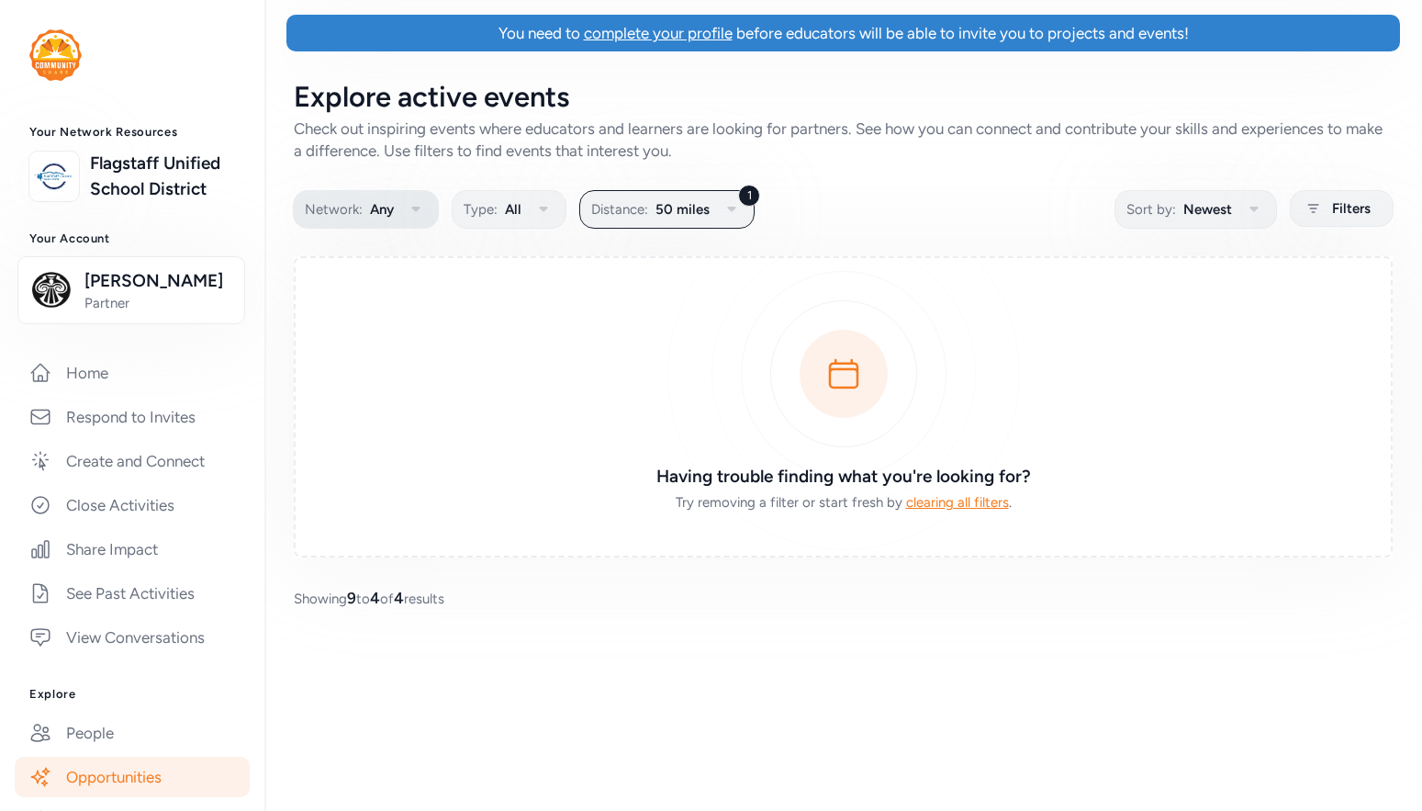
click at [384, 205] on span "Any" at bounding box center [382, 209] width 24 height 22
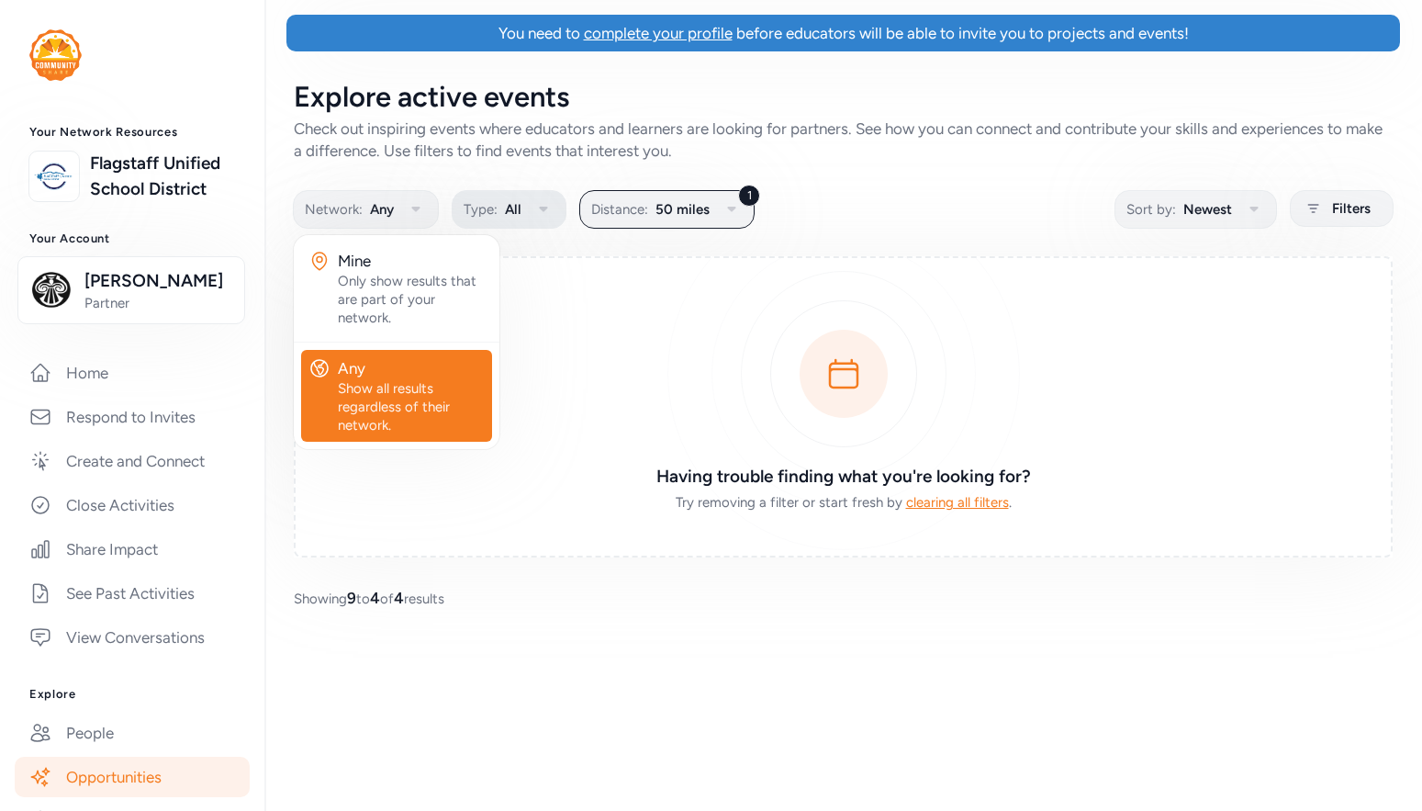
click at [486, 207] on span "Type:" at bounding box center [481, 209] width 34 height 22
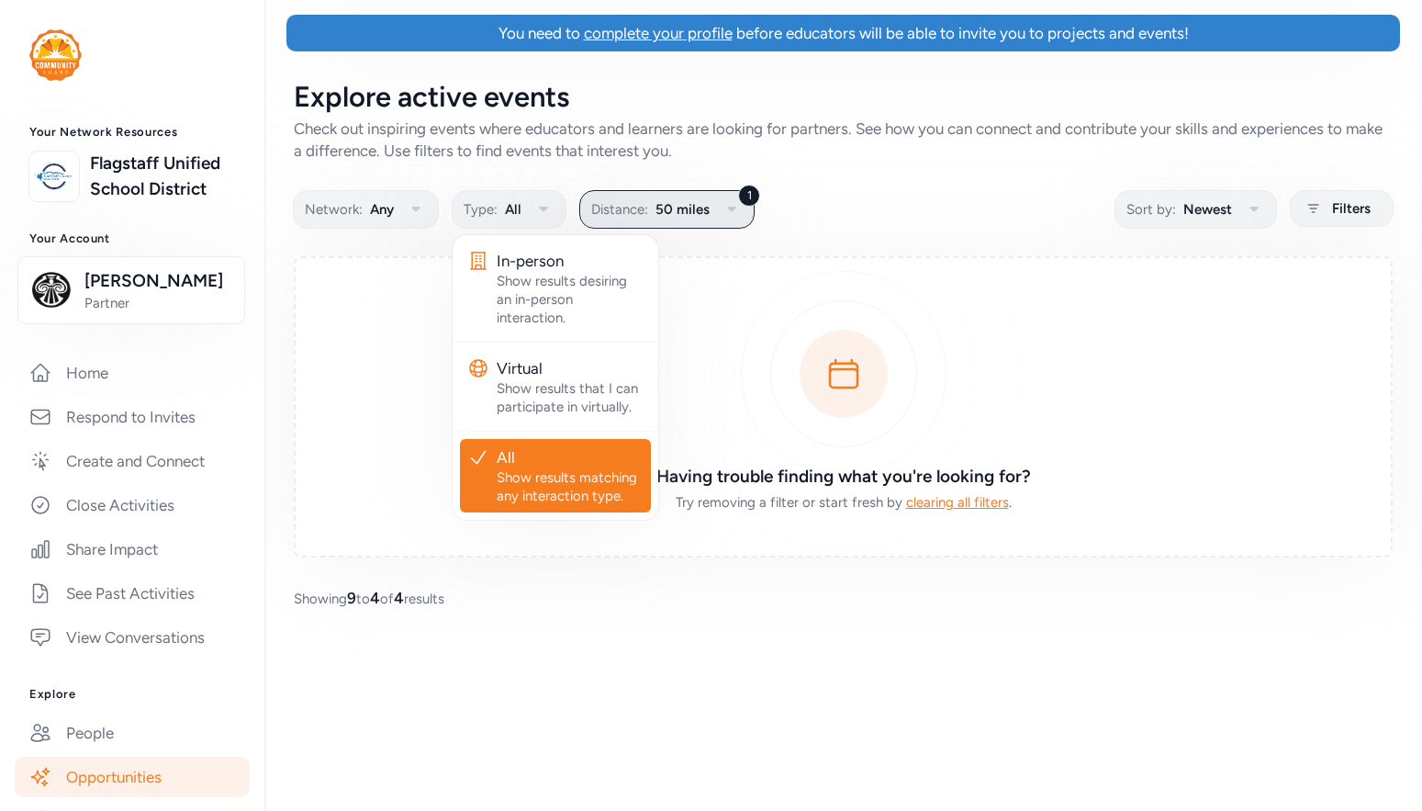
click at [695, 207] on span "50 miles" at bounding box center [683, 209] width 54 height 22
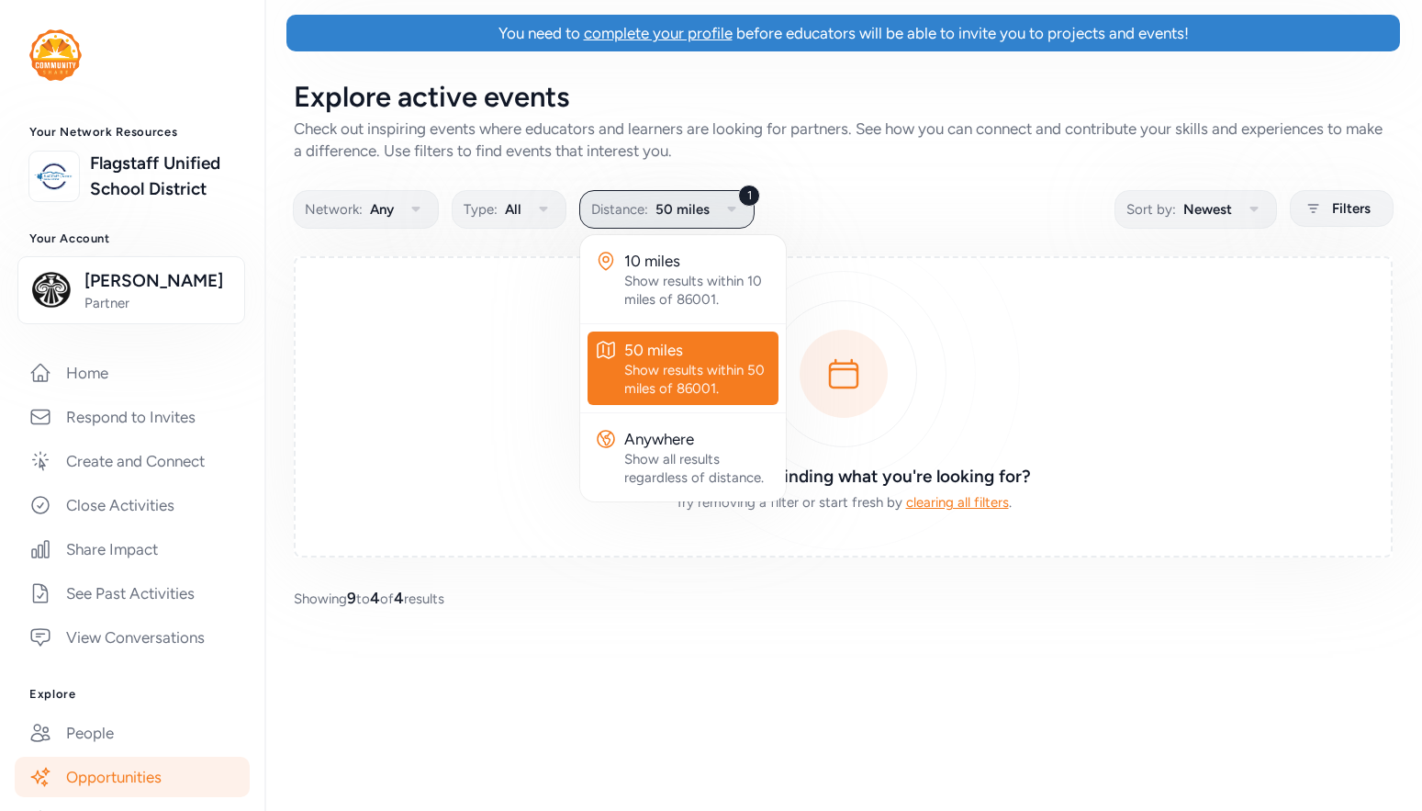
click at [695, 207] on span "50 miles" at bounding box center [683, 209] width 54 height 22
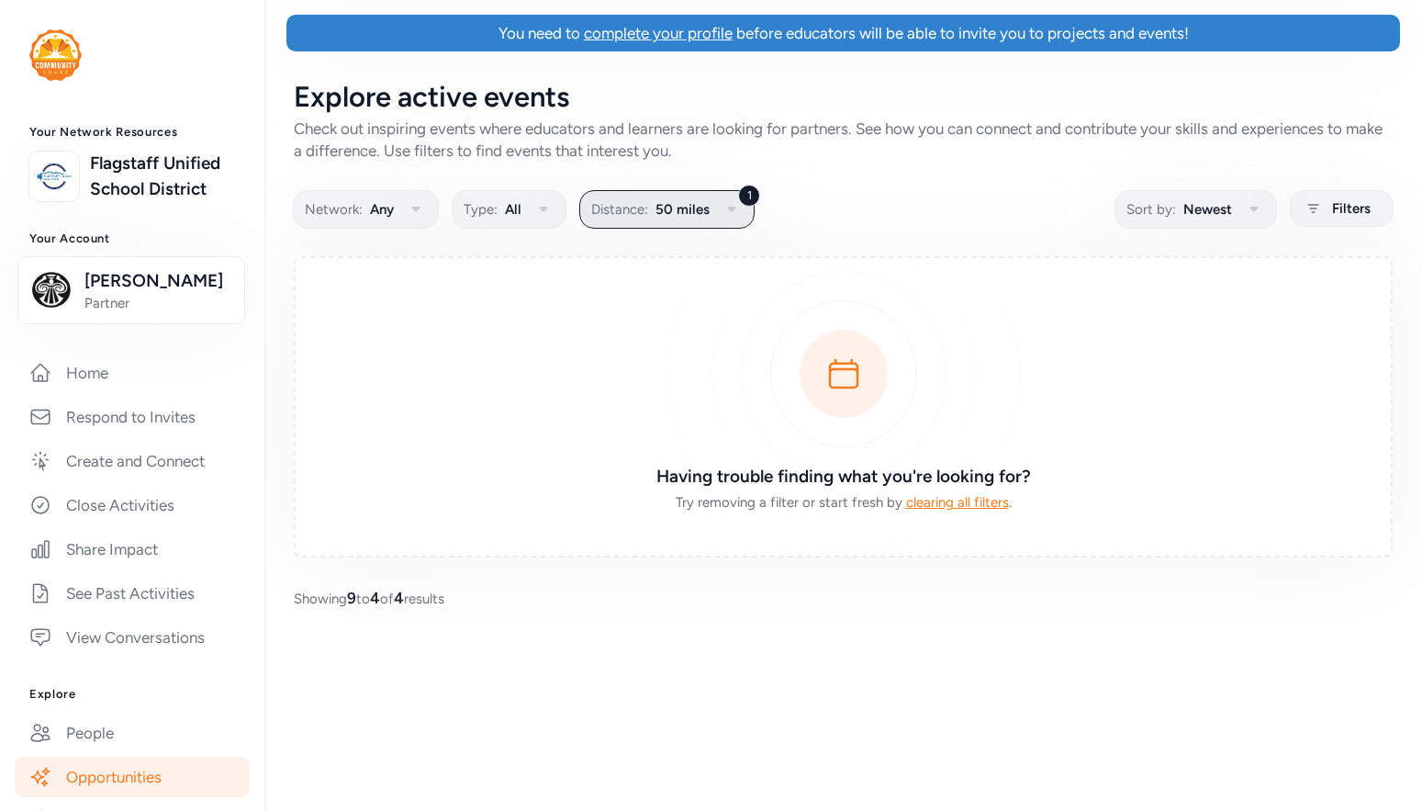
click at [695, 207] on span "50 miles" at bounding box center [683, 209] width 54 height 22
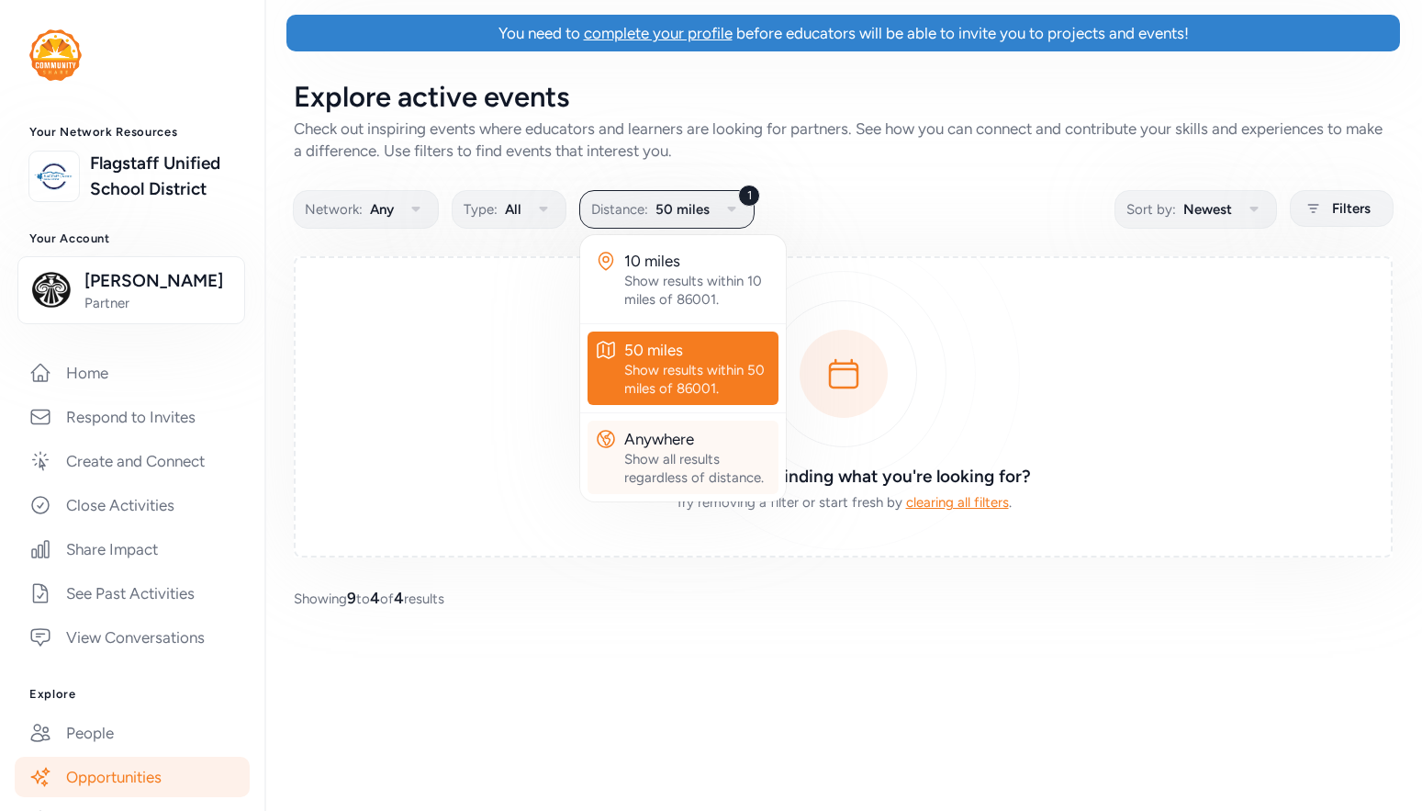
click at [661, 455] on div "Show all results regardless of distance." at bounding box center [697, 468] width 147 height 37
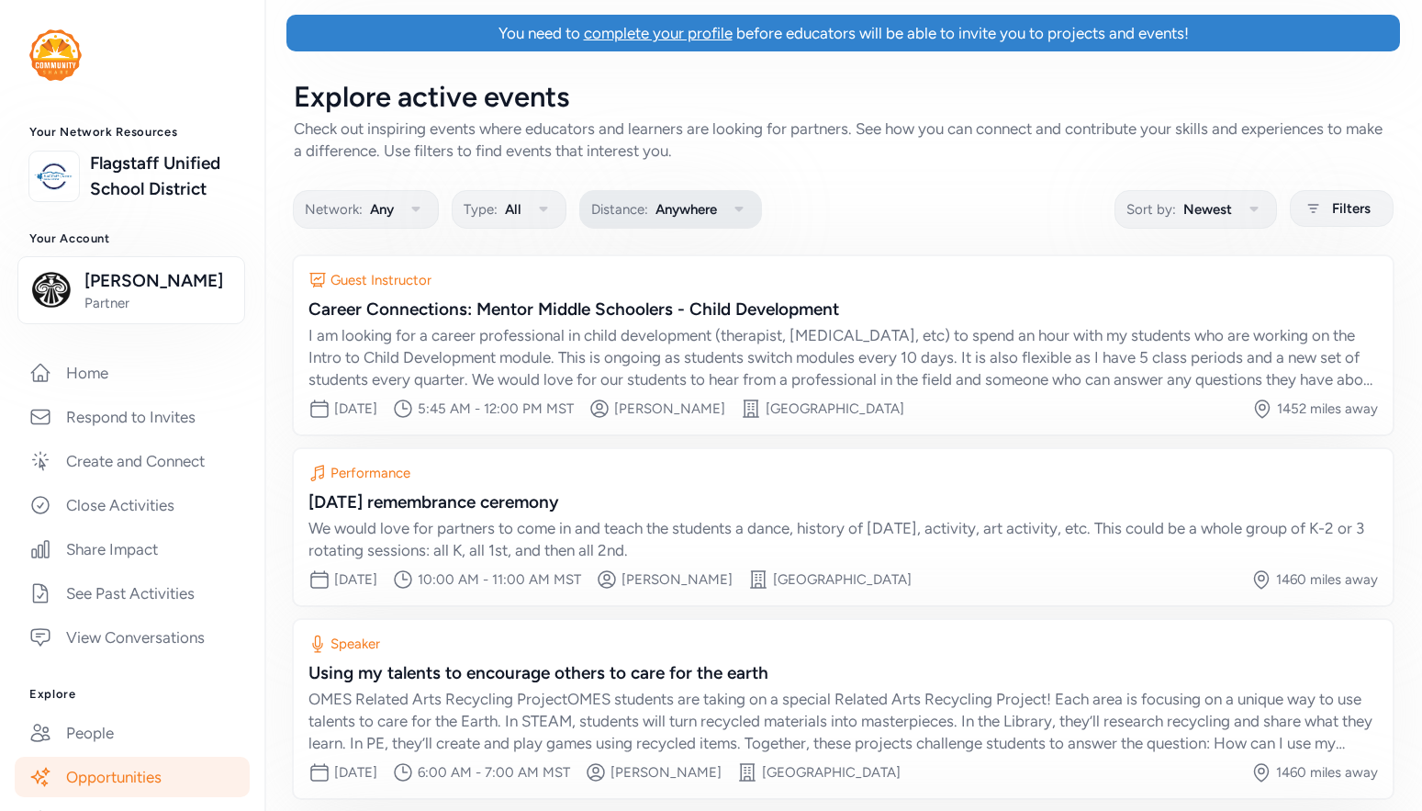
click at [674, 215] on span "Anywhere" at bounding box center [687, 209] width 62 height 22
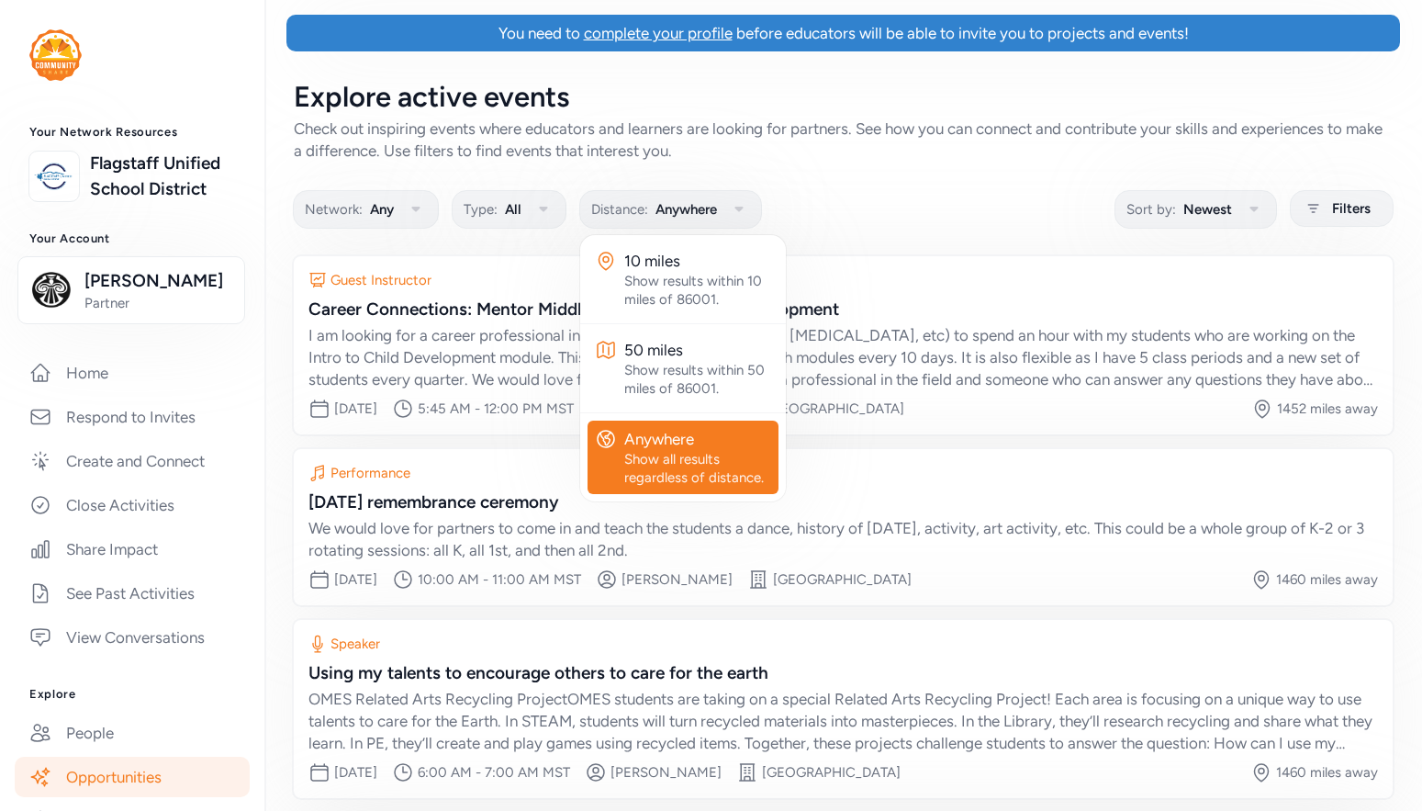
click at [656, 456] on div "Show all results regardless of distance." at bounding box center [697, 468] width 147 height 37
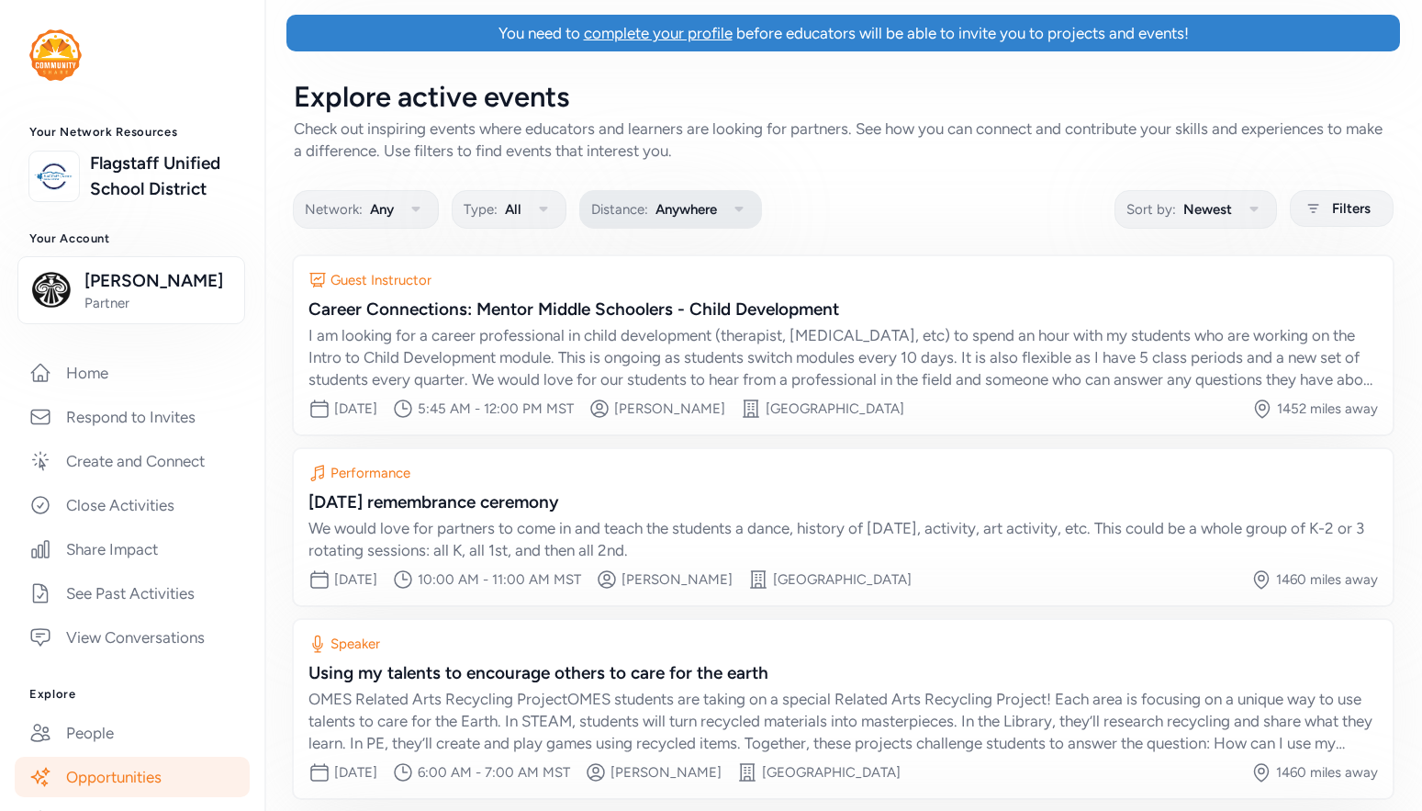
click at [634, 205] on span "Distance:" at bounding box center [619, 209] width 57 height 22
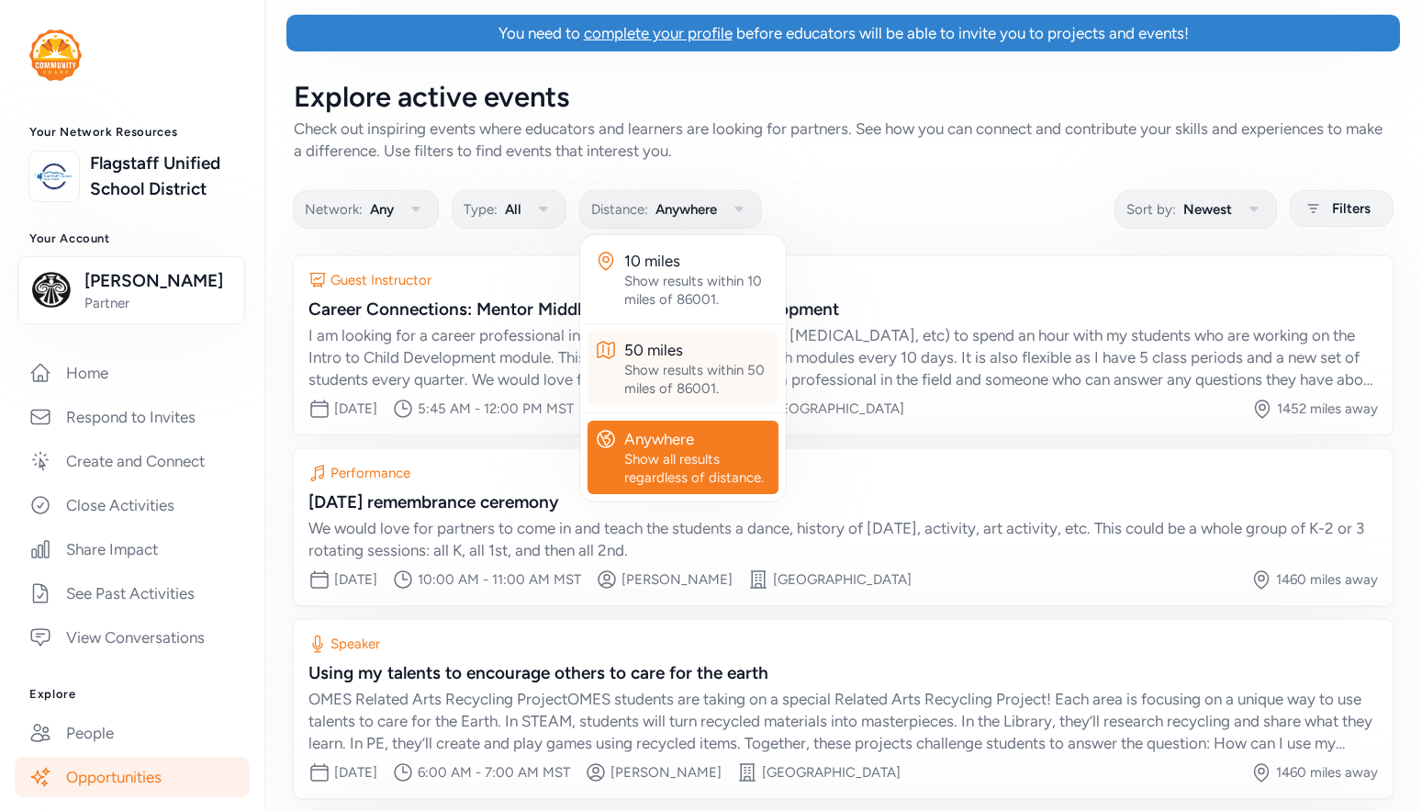
click at [665, 360] on div "50 miles" at bounding box center [697, 350] width 147 height 22
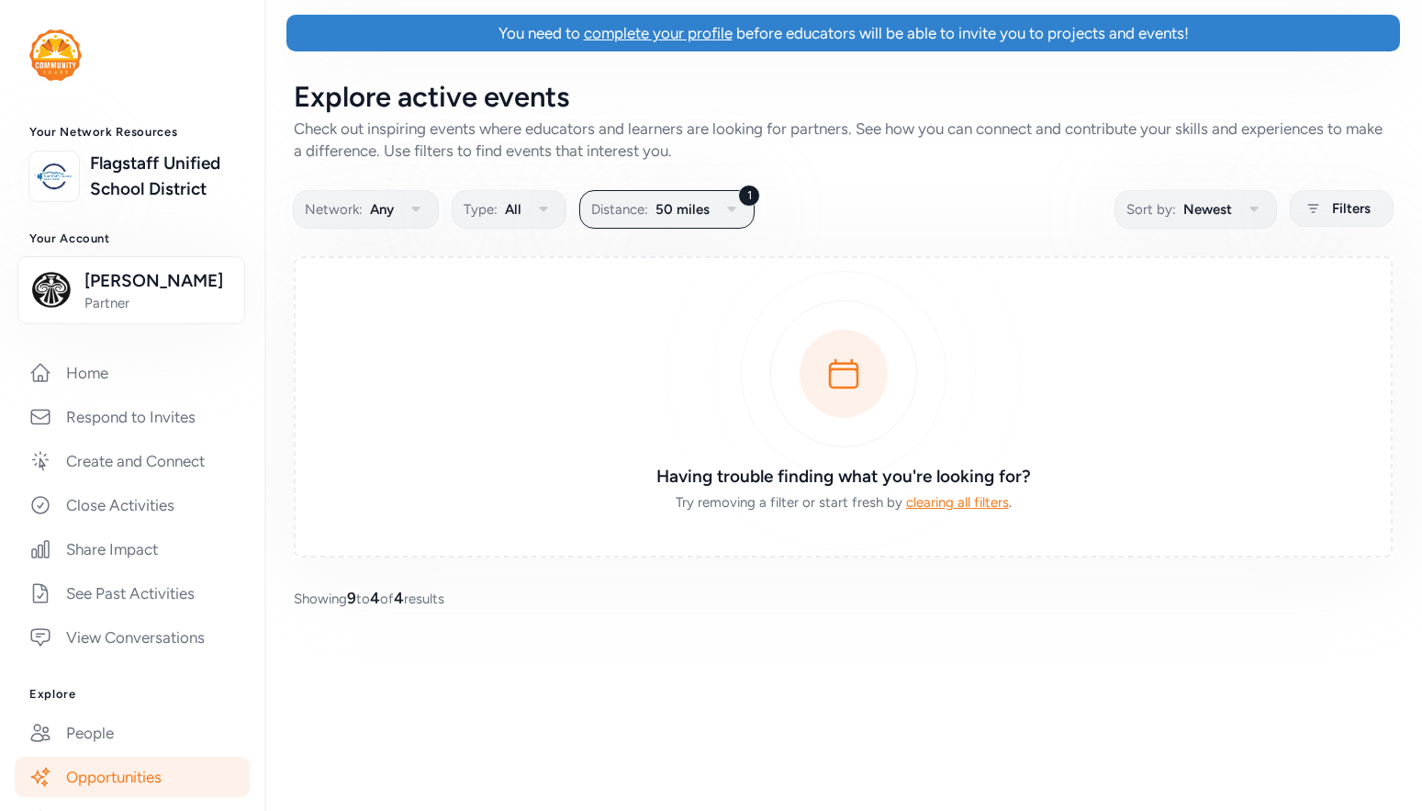
click at [957, 503] on span "clearing all filters" at bounding box center [957, 502] width 103 height 17
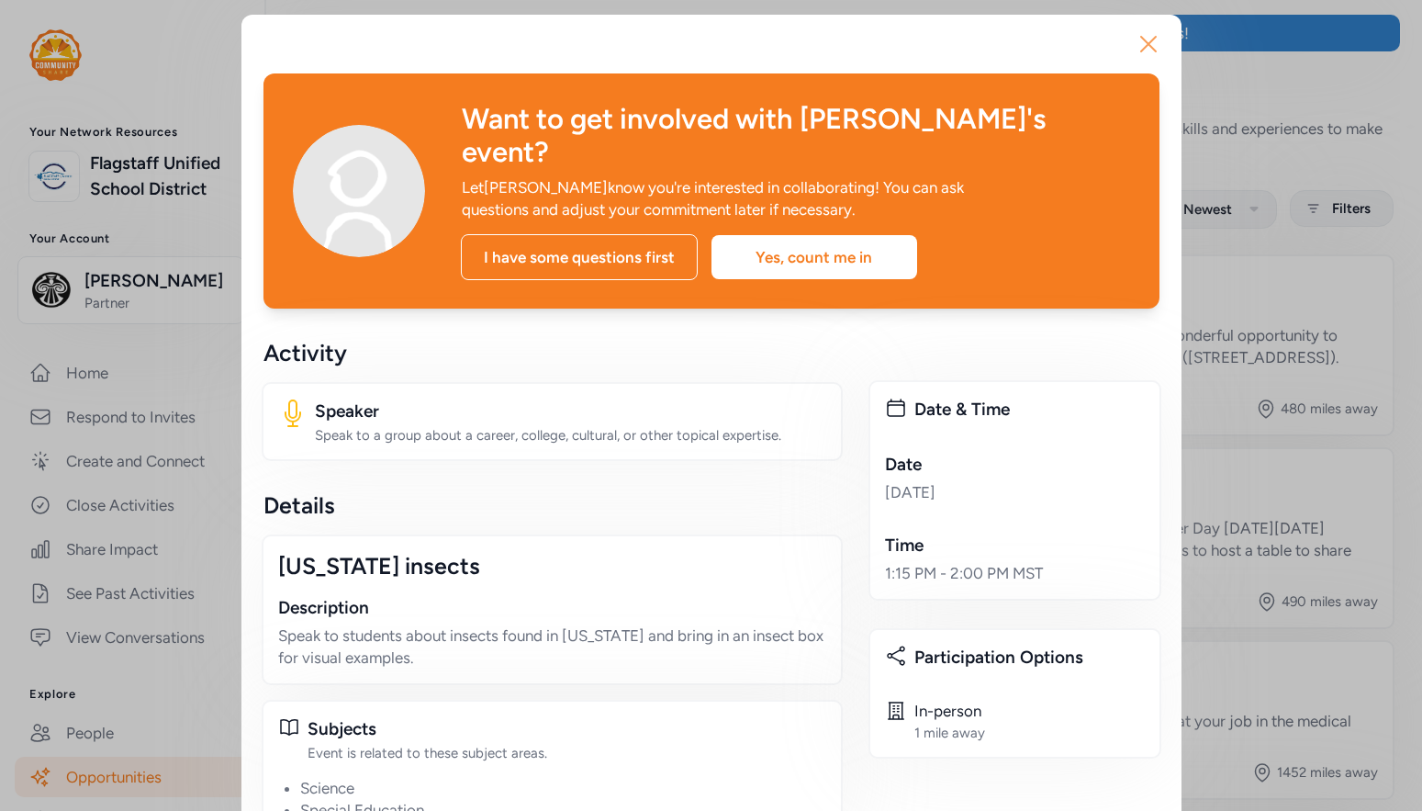
click at [1134, 39] on icon "button" at bounding box center [1148, 43] width 29 height 29
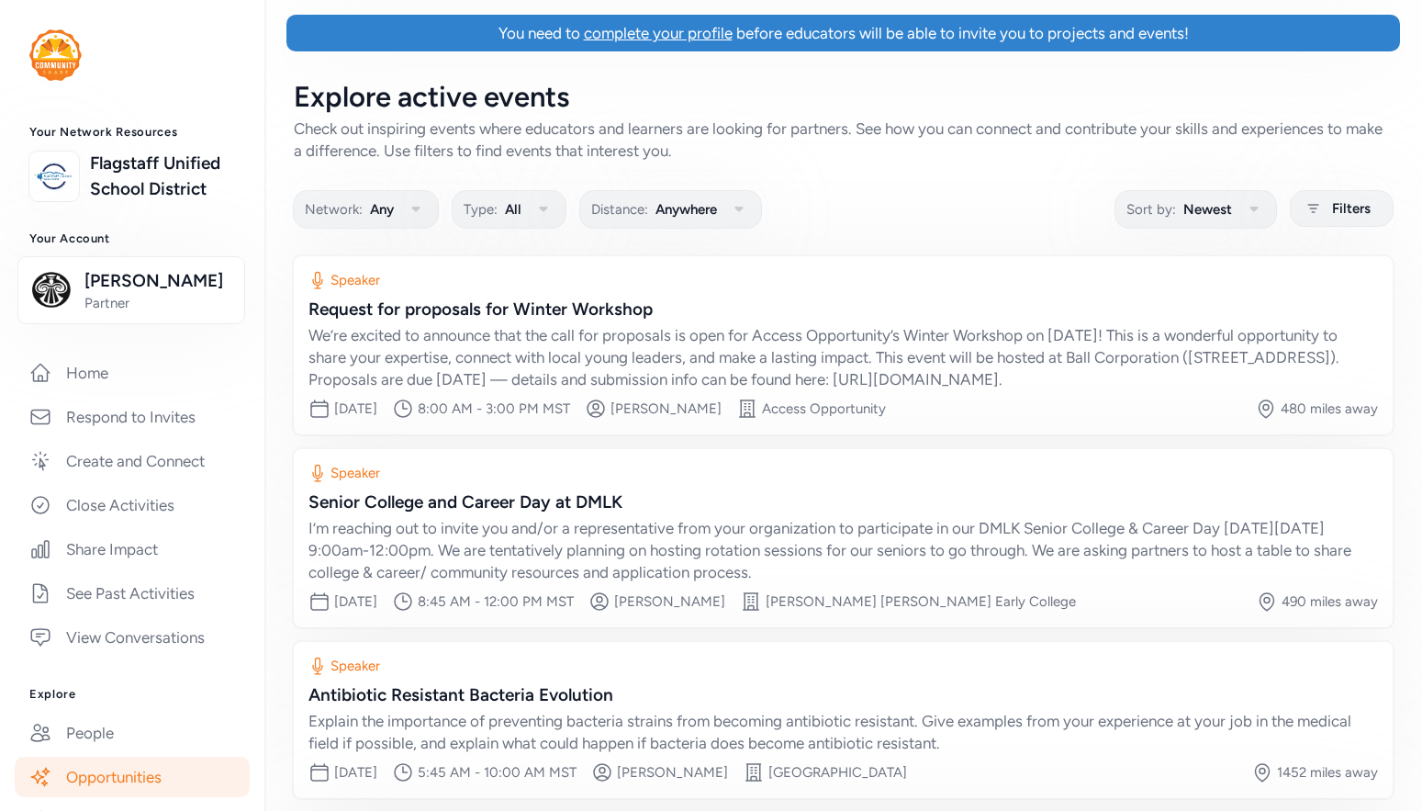
click at [679, 35] on span "complete your profile" at bounding box center [658, 33] width 149 height 18
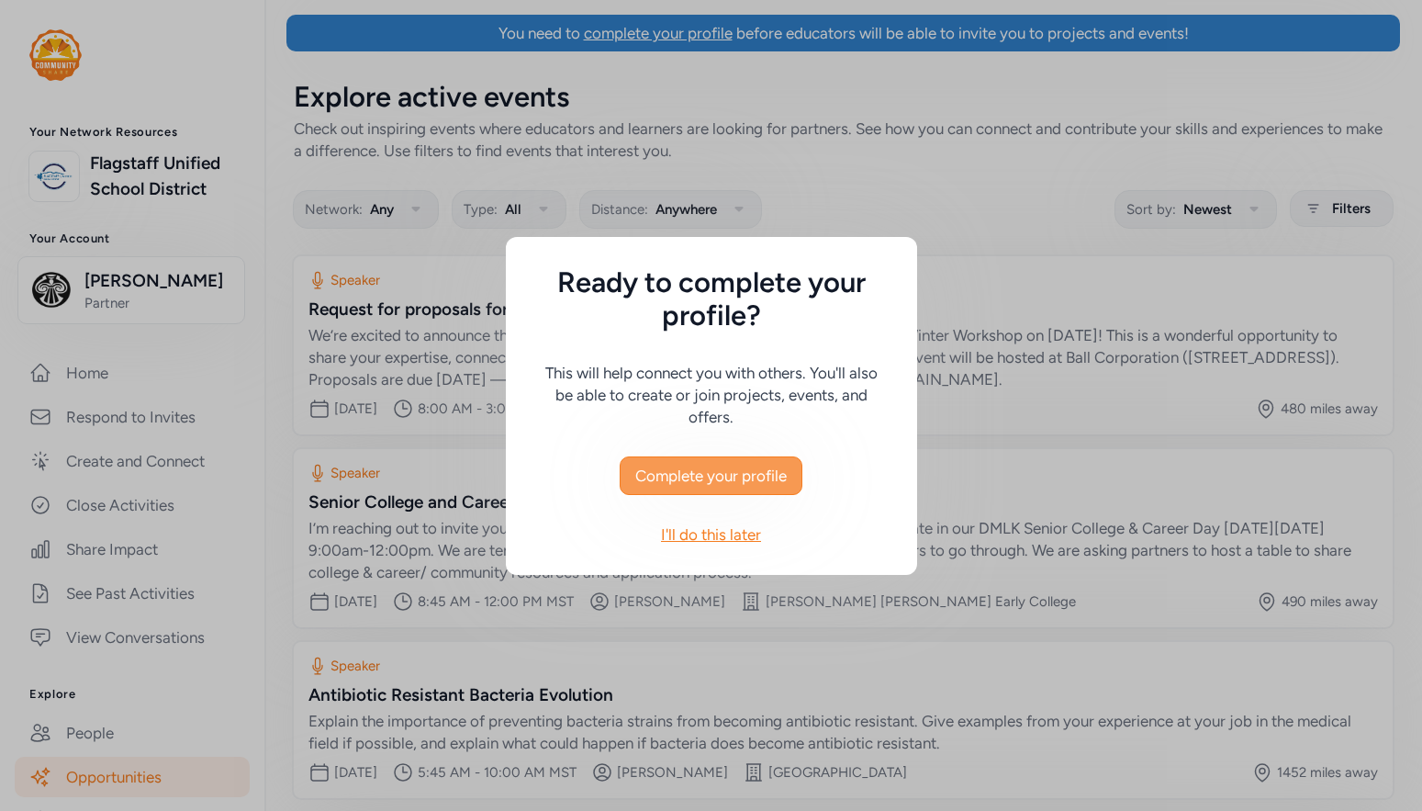
click at [684, 491] on button "Complete your profile" at bounding box center [711, 475] width 183 height 39
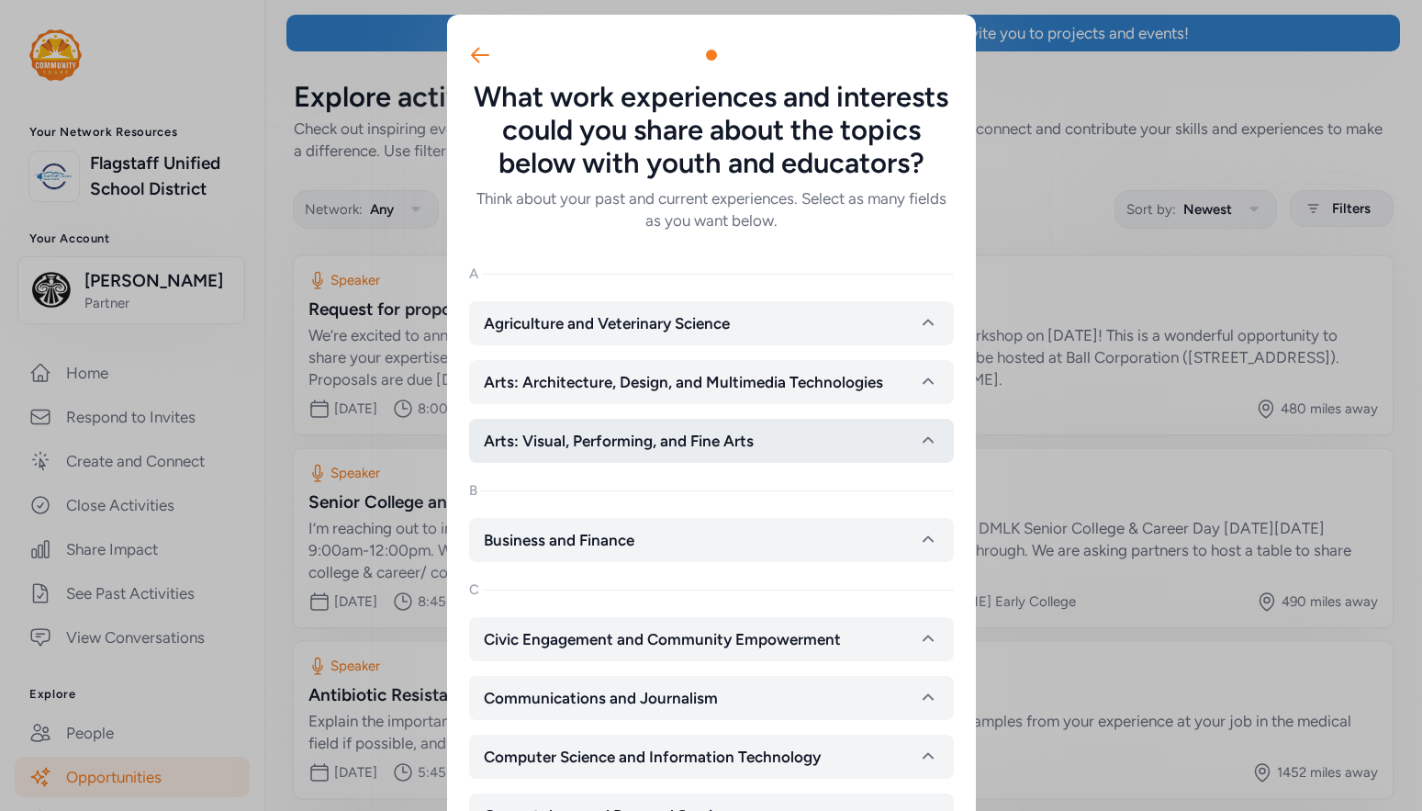
click at [552, 452] on button "Arts: Visual, Performing, and Fine Arts" at bounding box center [711, 441] width 485 height 44
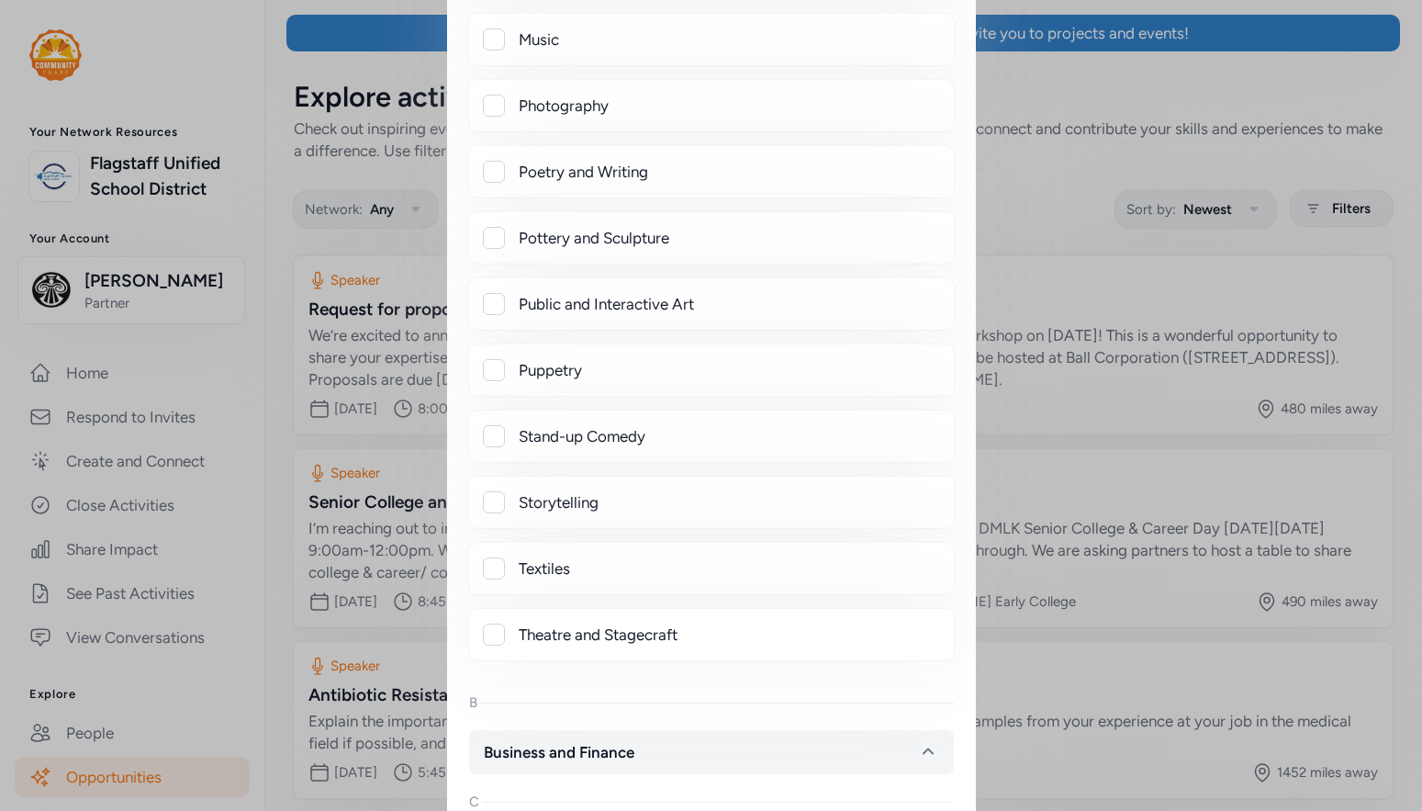
scroll to position [1102, 0]
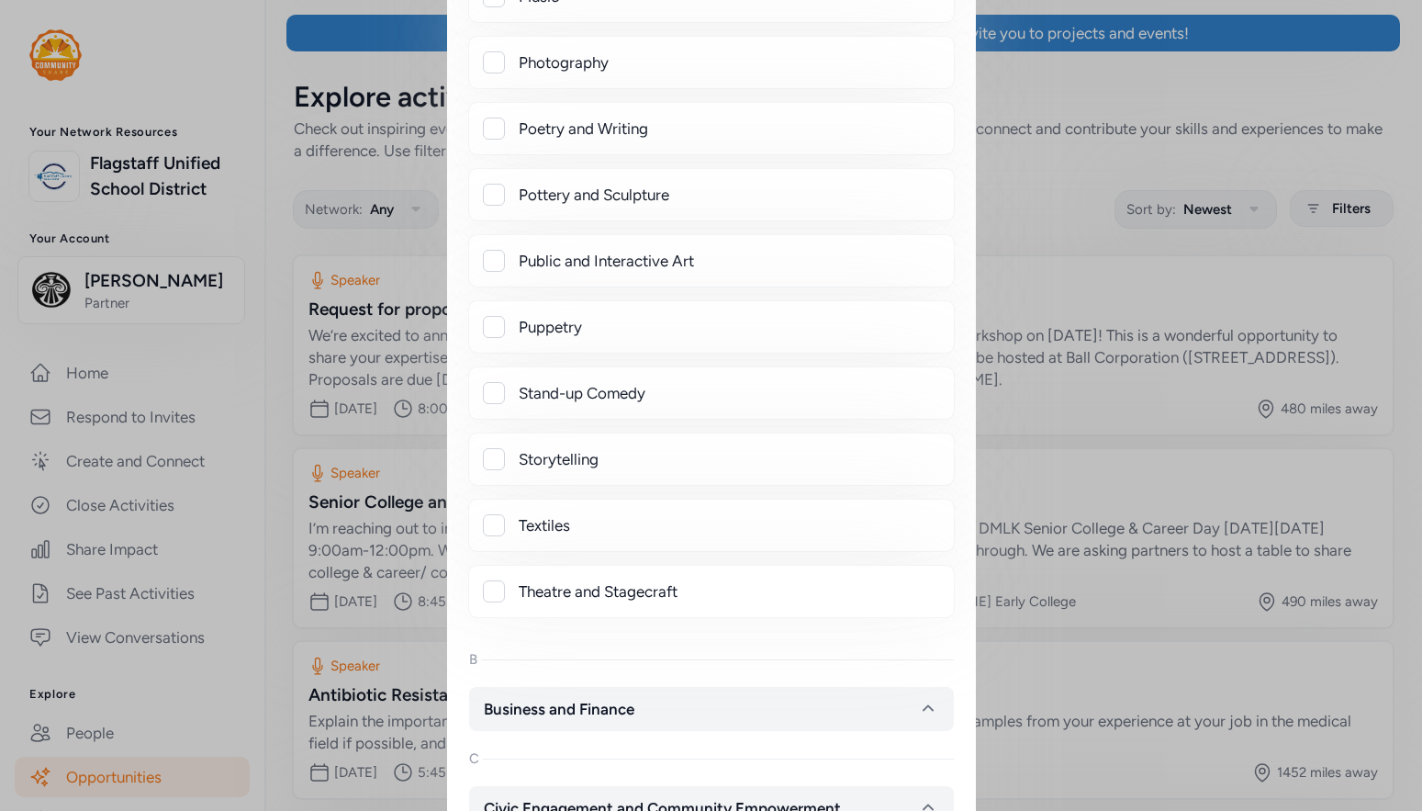
click at [573, 463] on div "Storytelling" at bounding box center [729, 459] width 421 height 22
checkbox input "true"
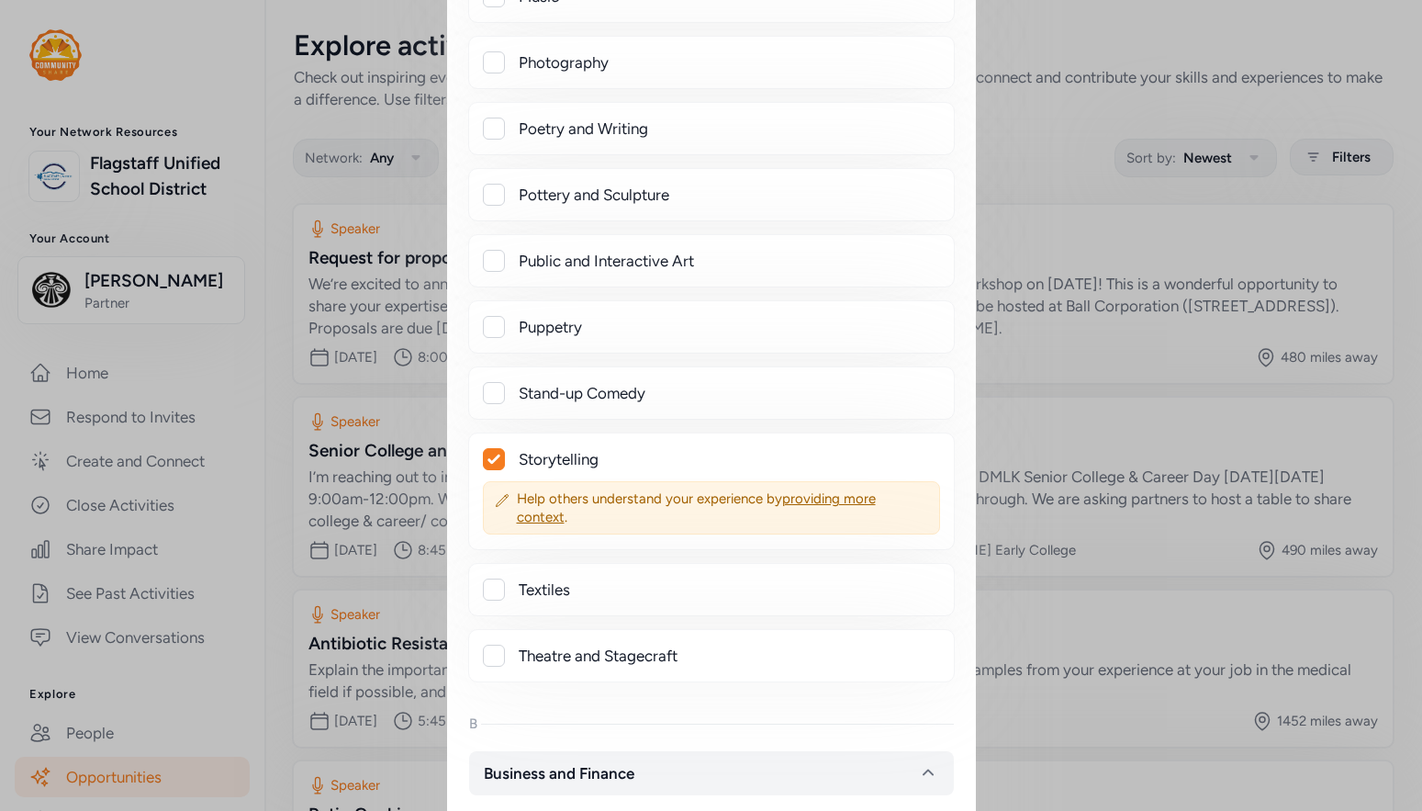
click at [534, 587] on div "Textiles" at bounding box center [729, 589] width 421 height 22
checkbox input "true"
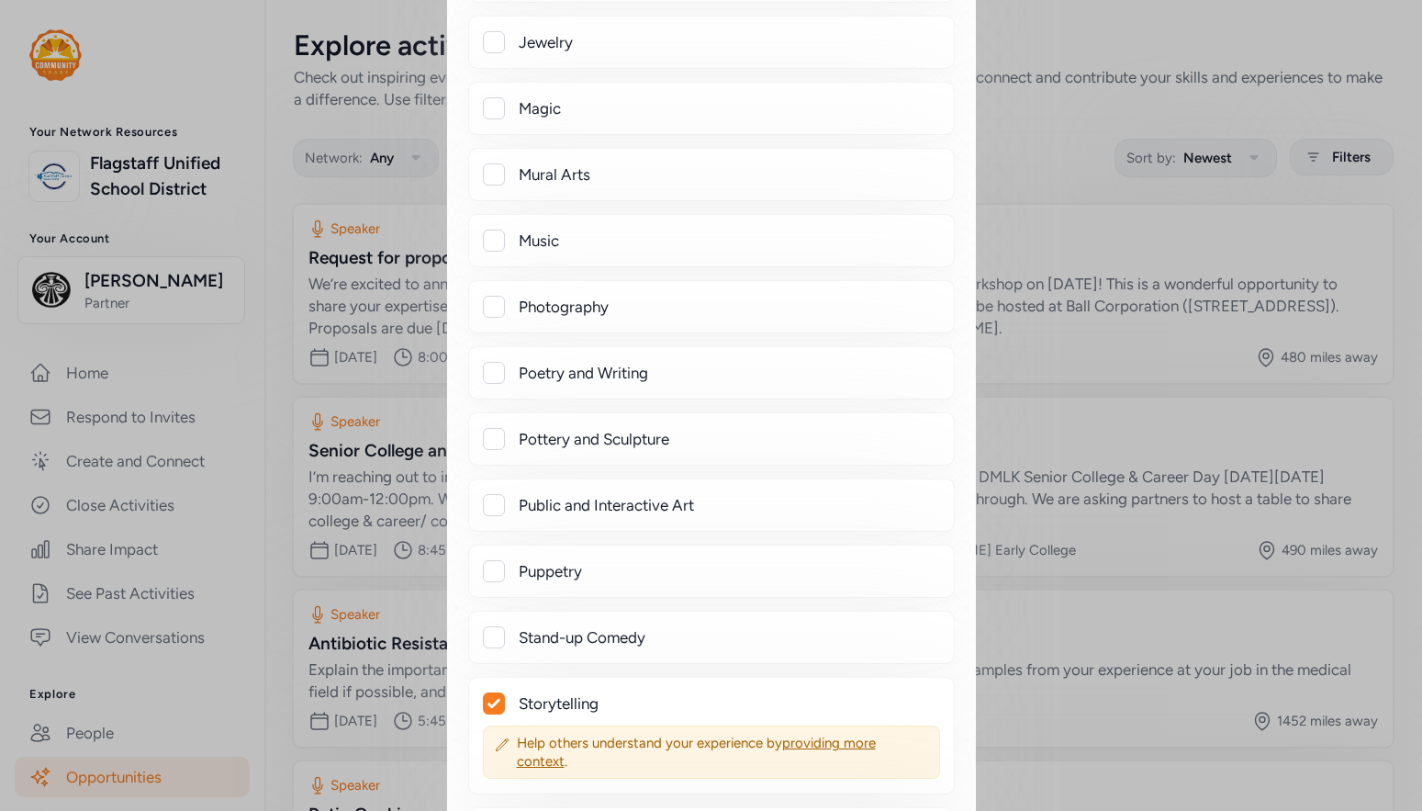
scroll to position [826, 0]
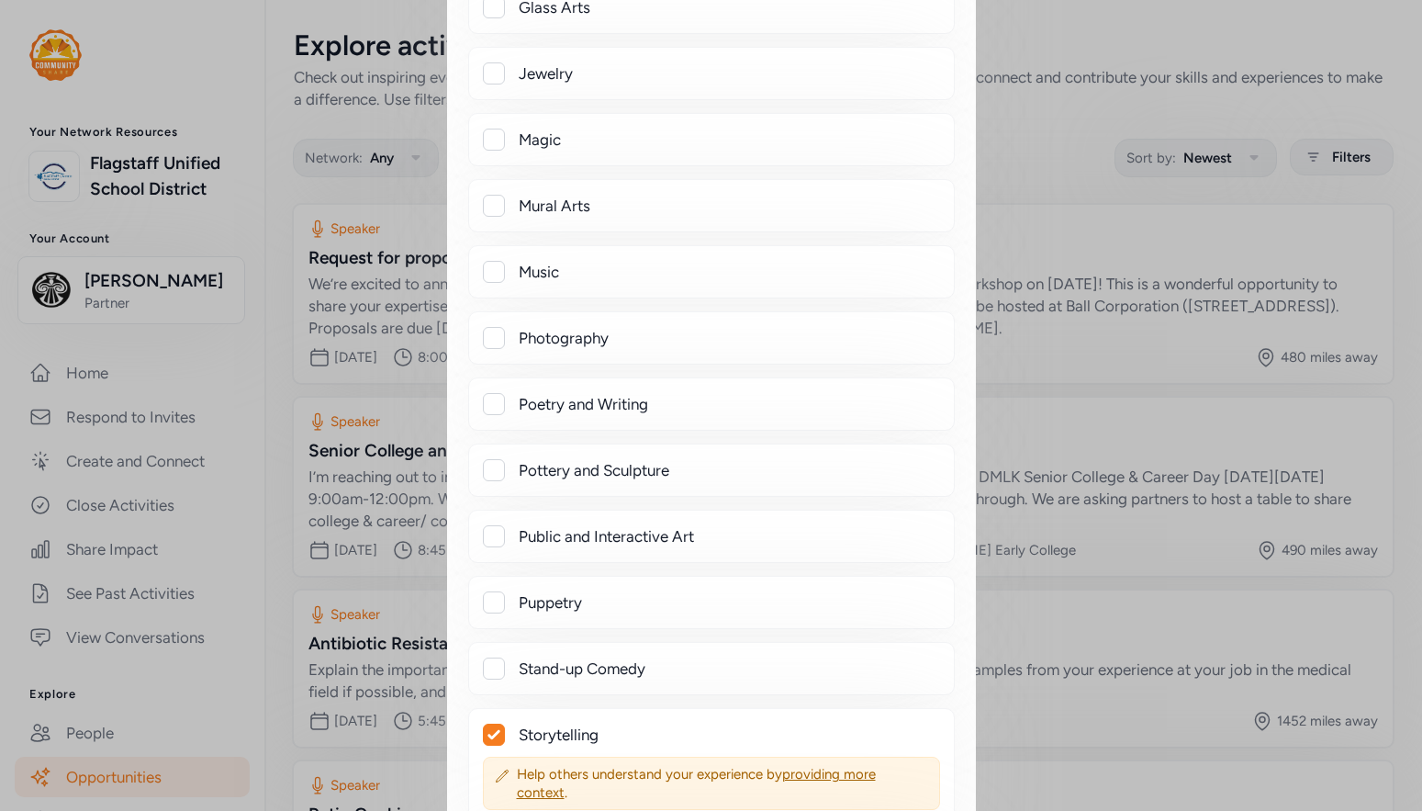
click at [541, 477] on div "Pottery and Sculpture" at bounding box center [729, 470] width 421 height 22
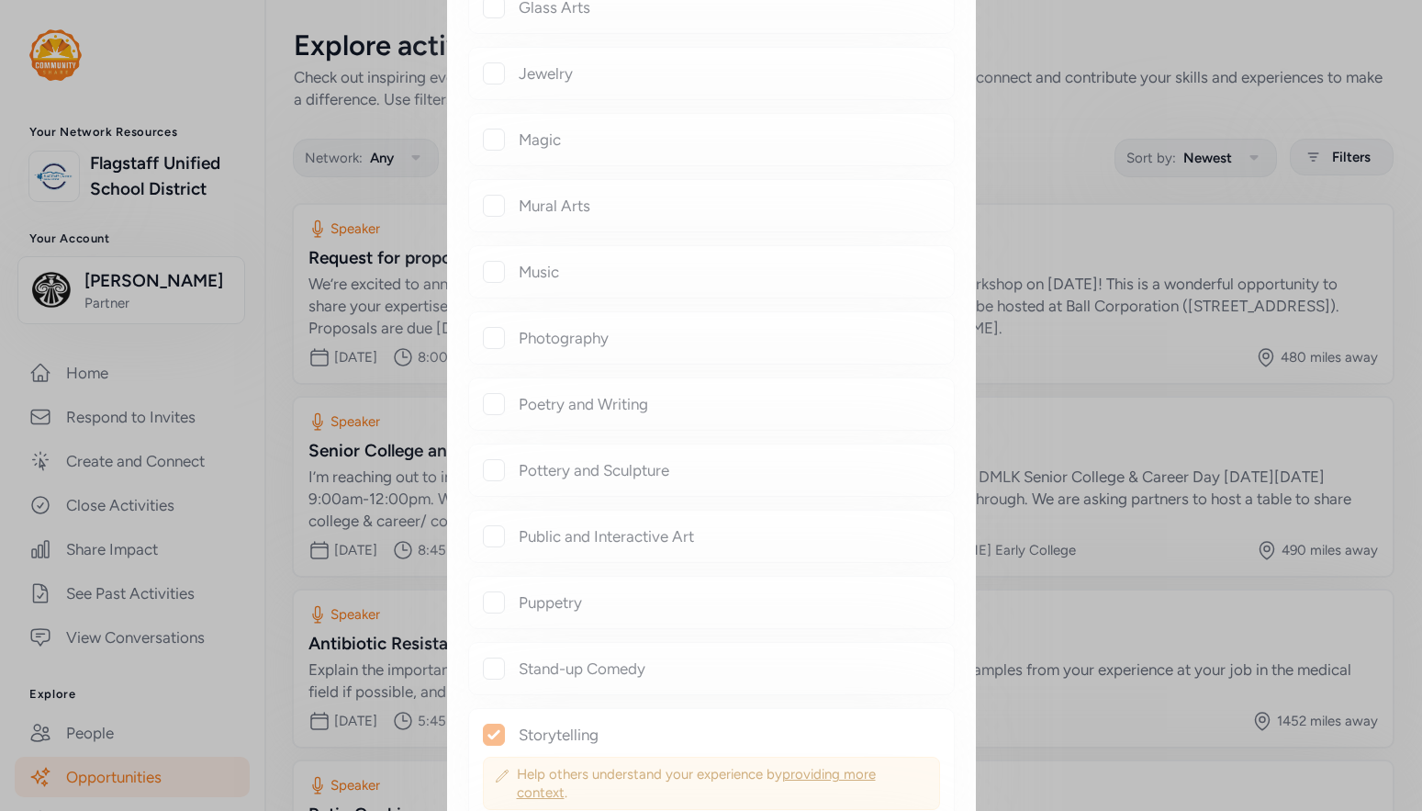
checkbox input "true"
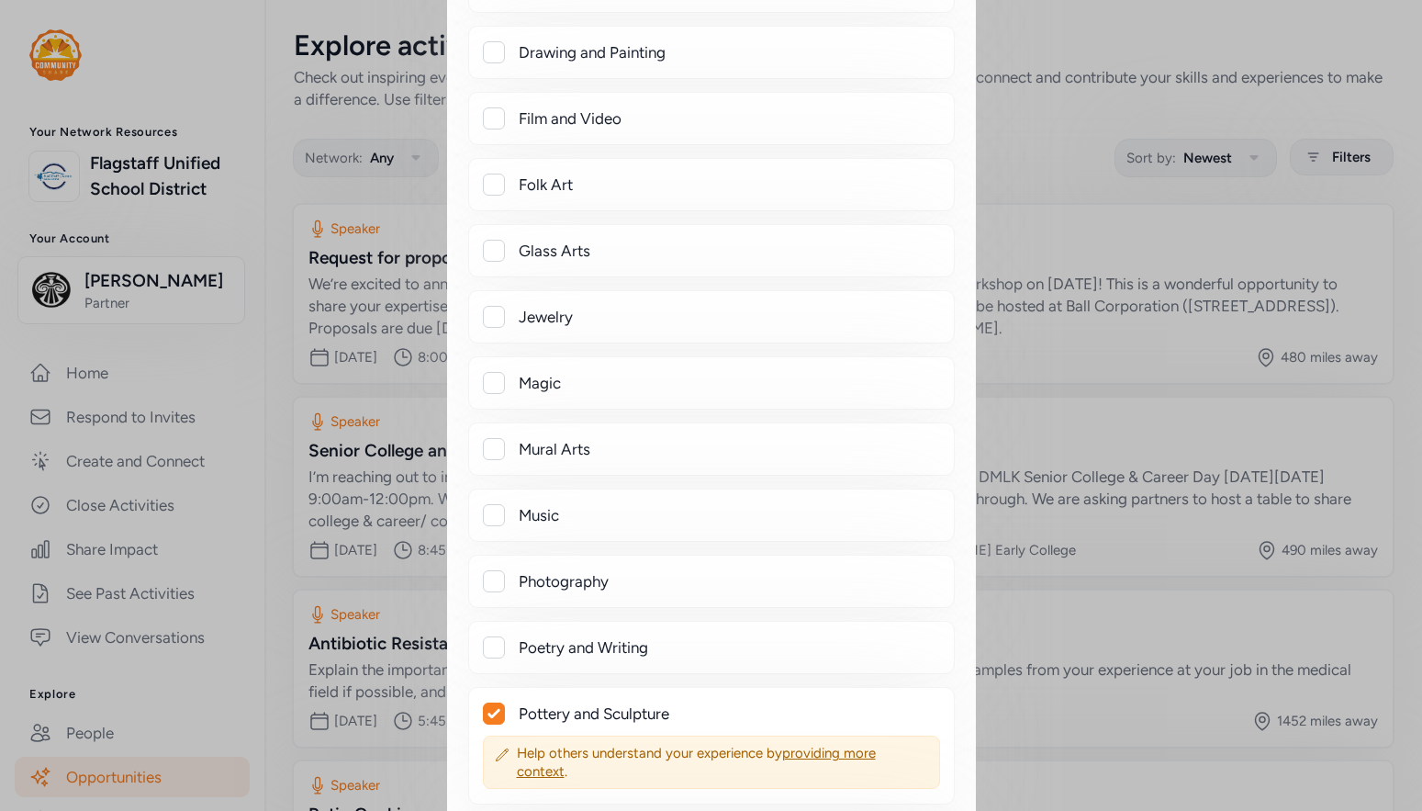
scroll to position [551, 0]
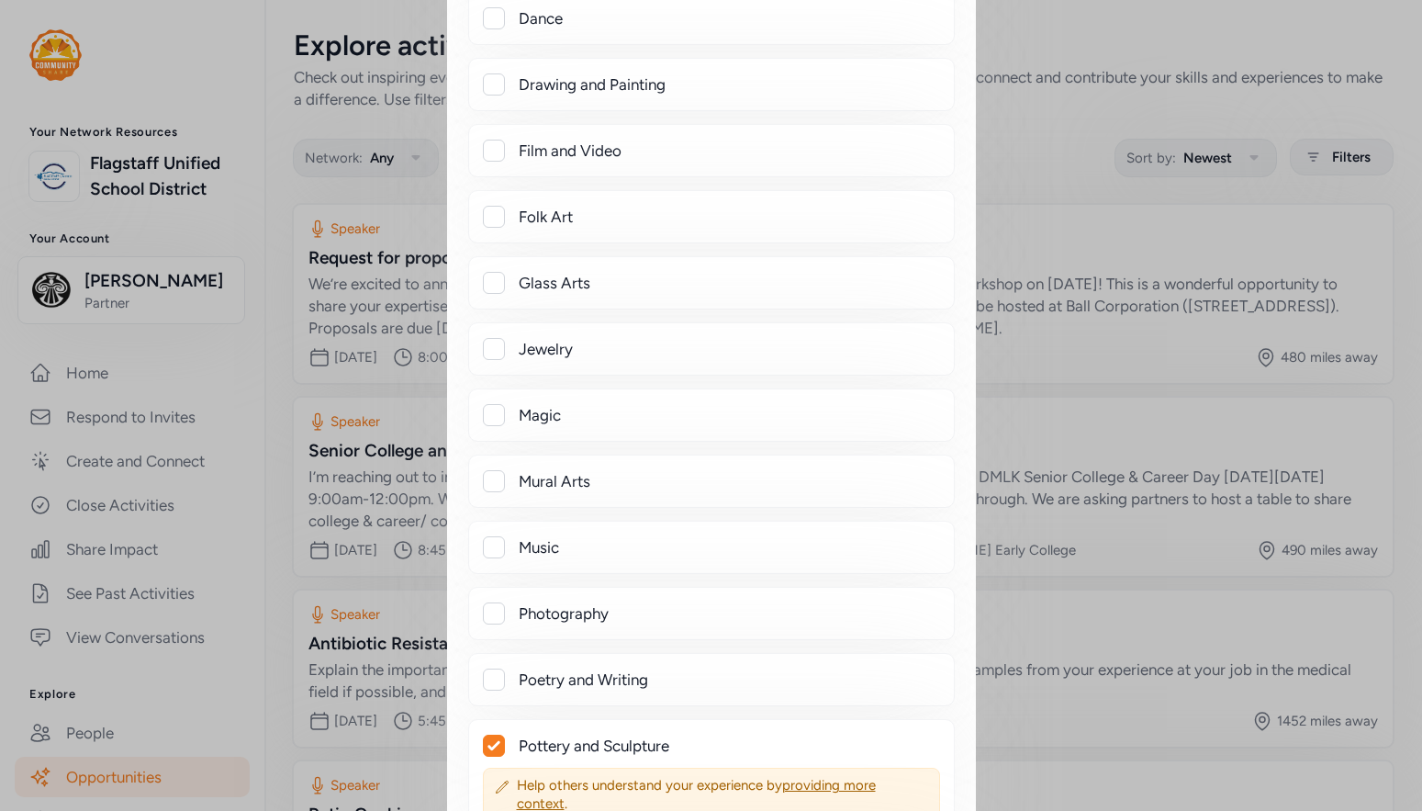
click at [541, 346] on div "Jewelry" at bounding box center [729, 349] width 421 height 22
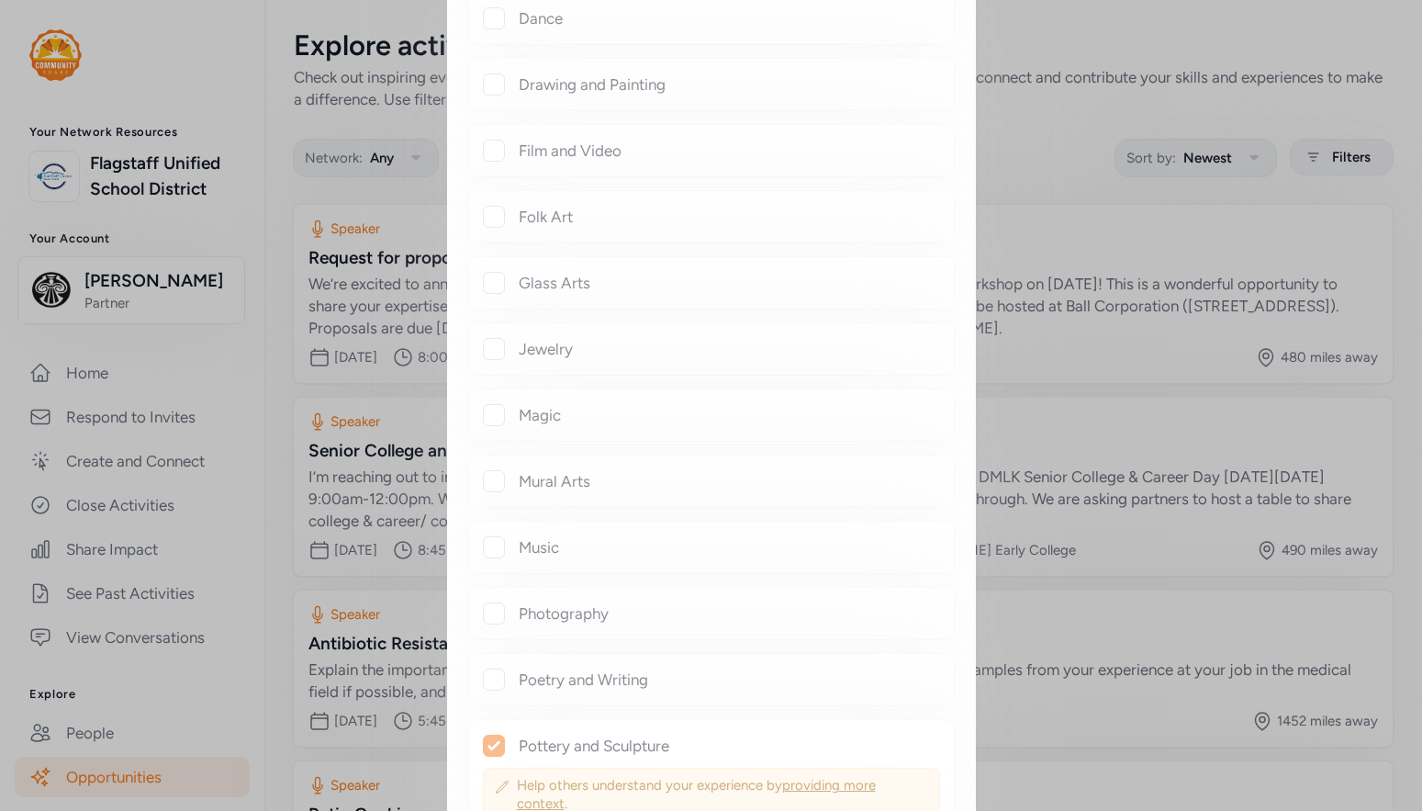
checkbox input "true"
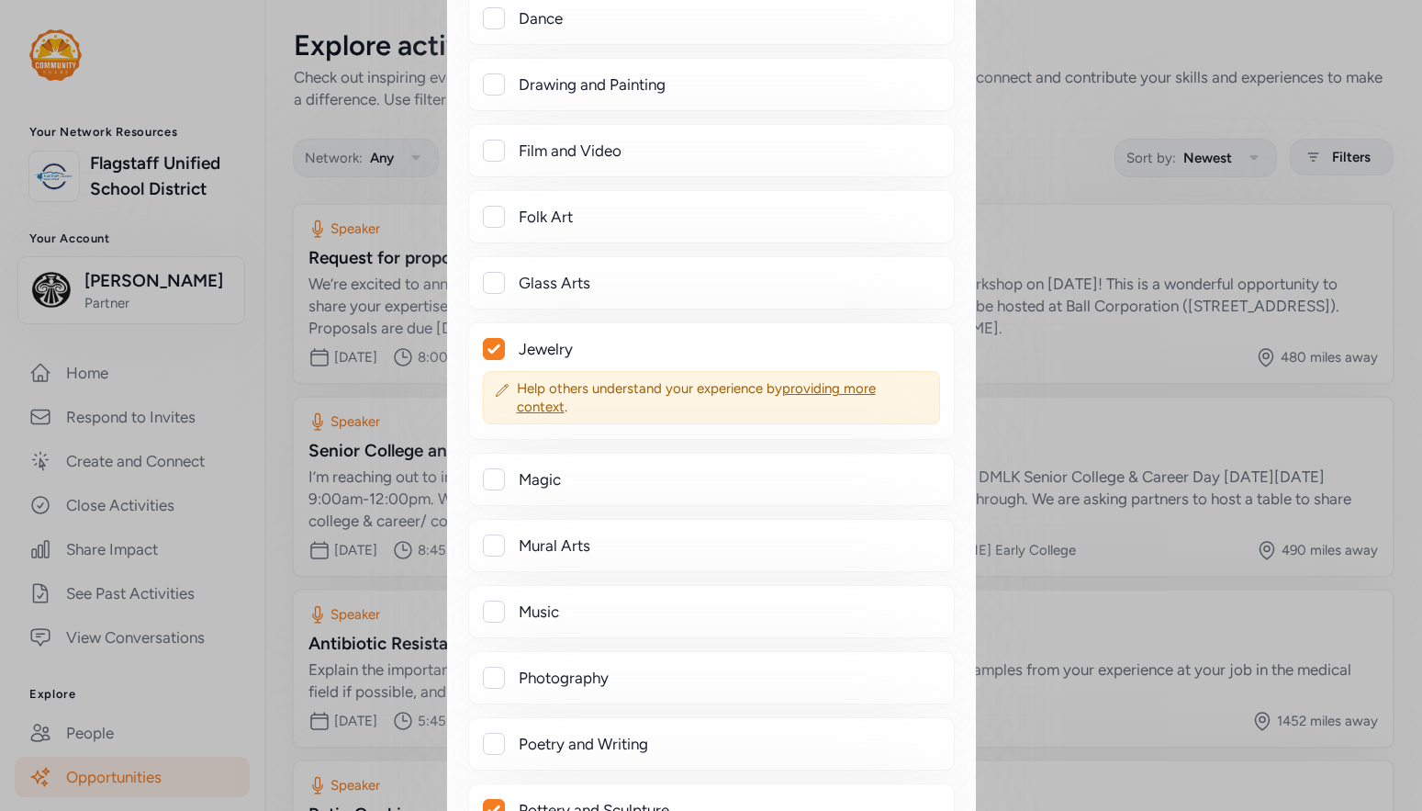
click at [548, 208] on div "Folk Art" at bounding box center [729, 217] width 421 height 22
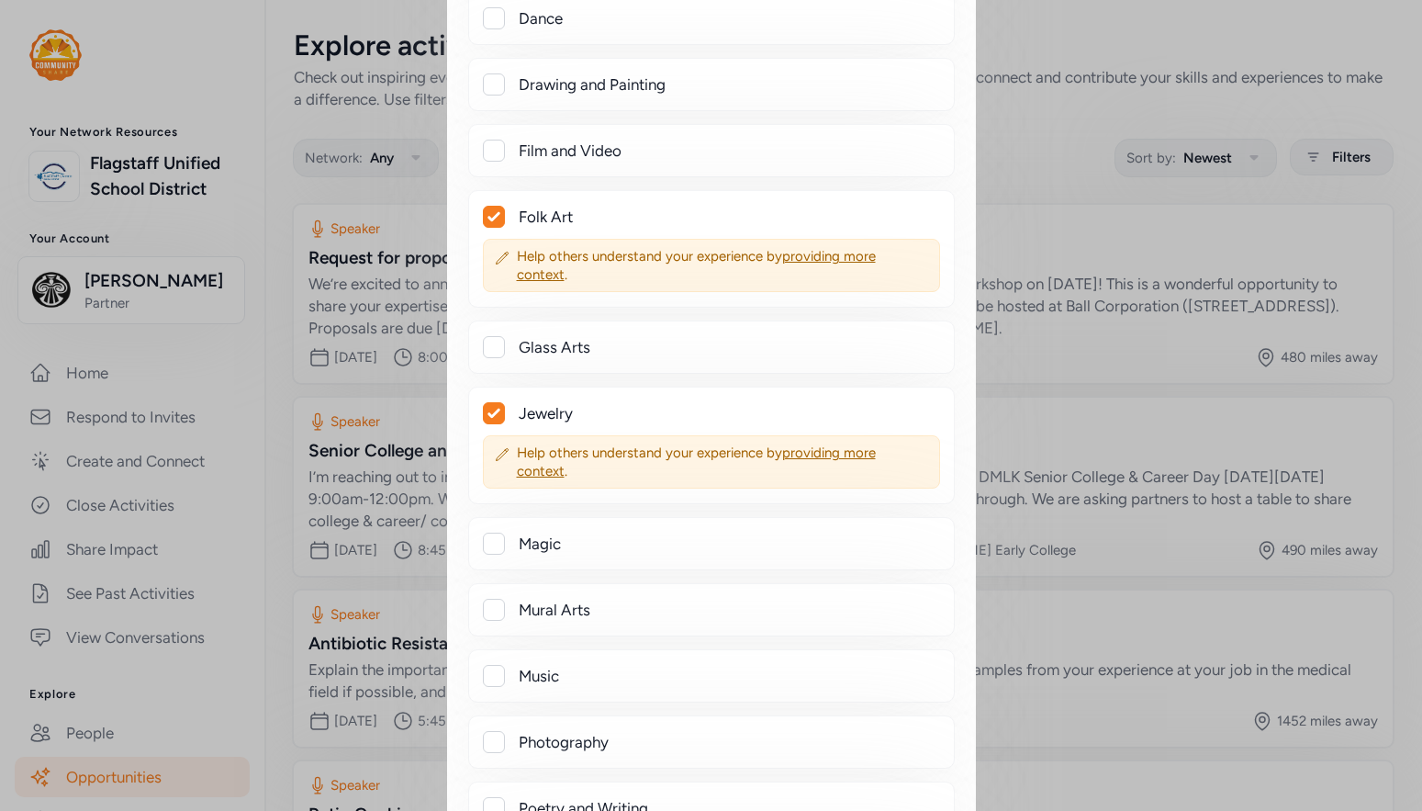
click at [519, 211] on div "Folk Art" at bounding box center [729, 217] width 421 height 22
checkbox input "false"
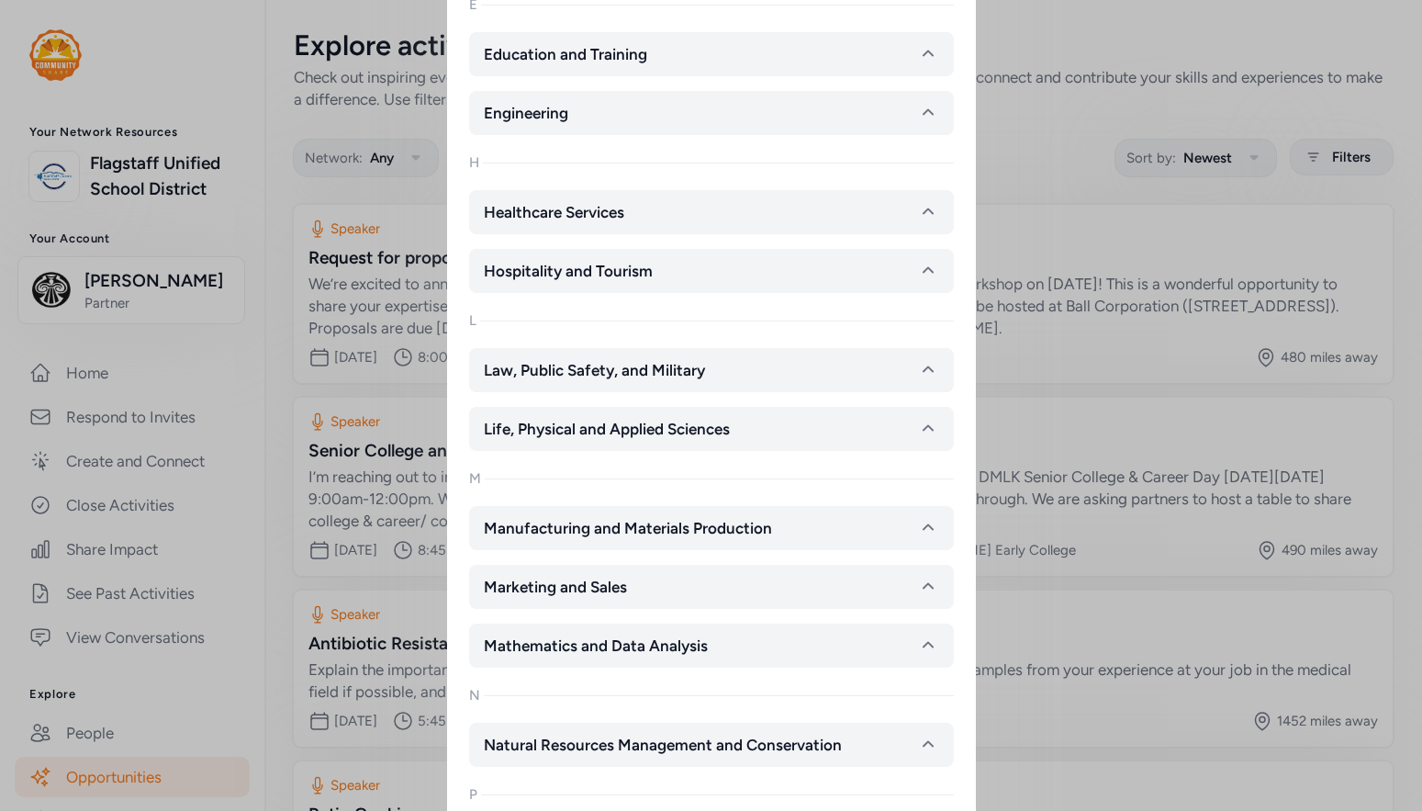
scroll to position [2479, 0]
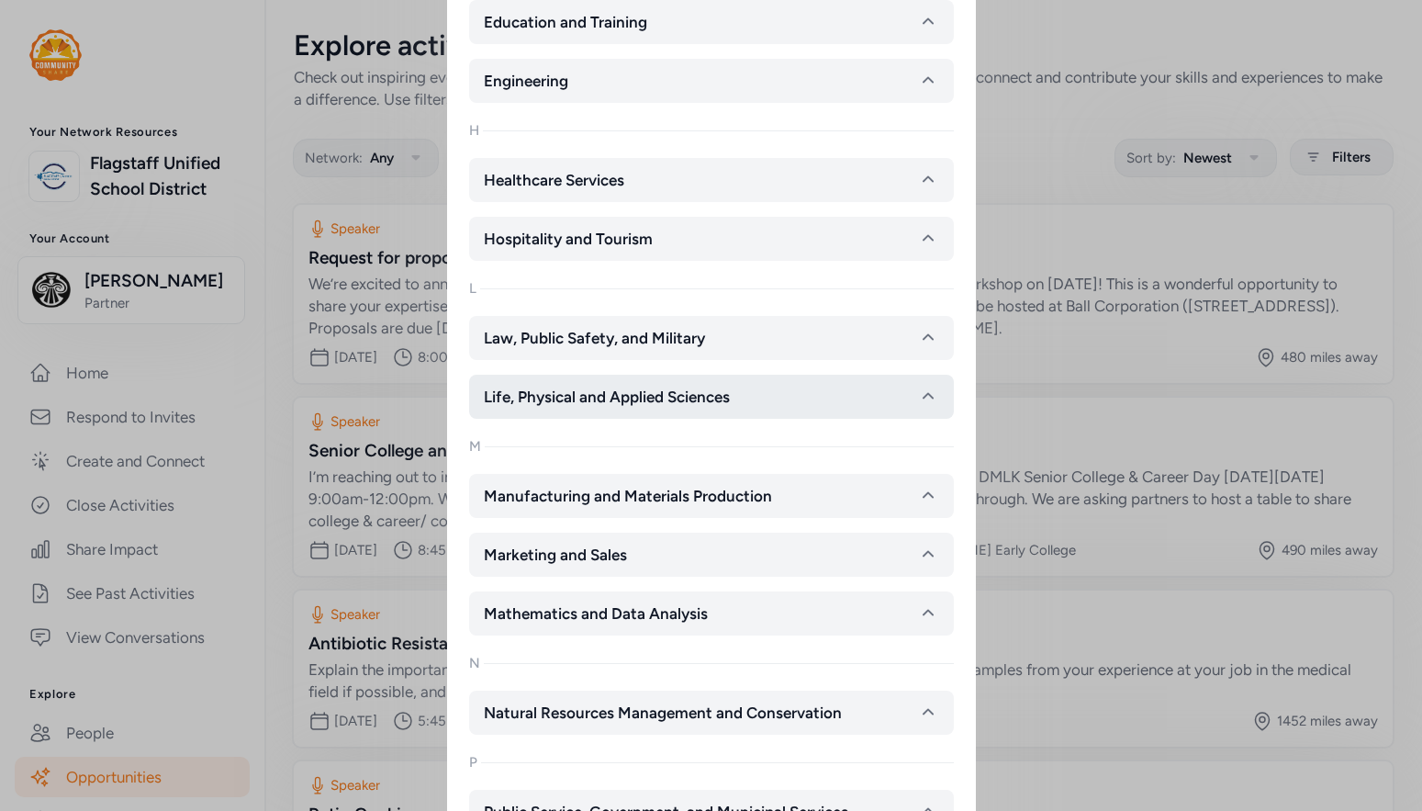
click at [555, 403] on span "Life, Physical and Applied Sciences" at bounding box center [607, 397] width 246 height 22
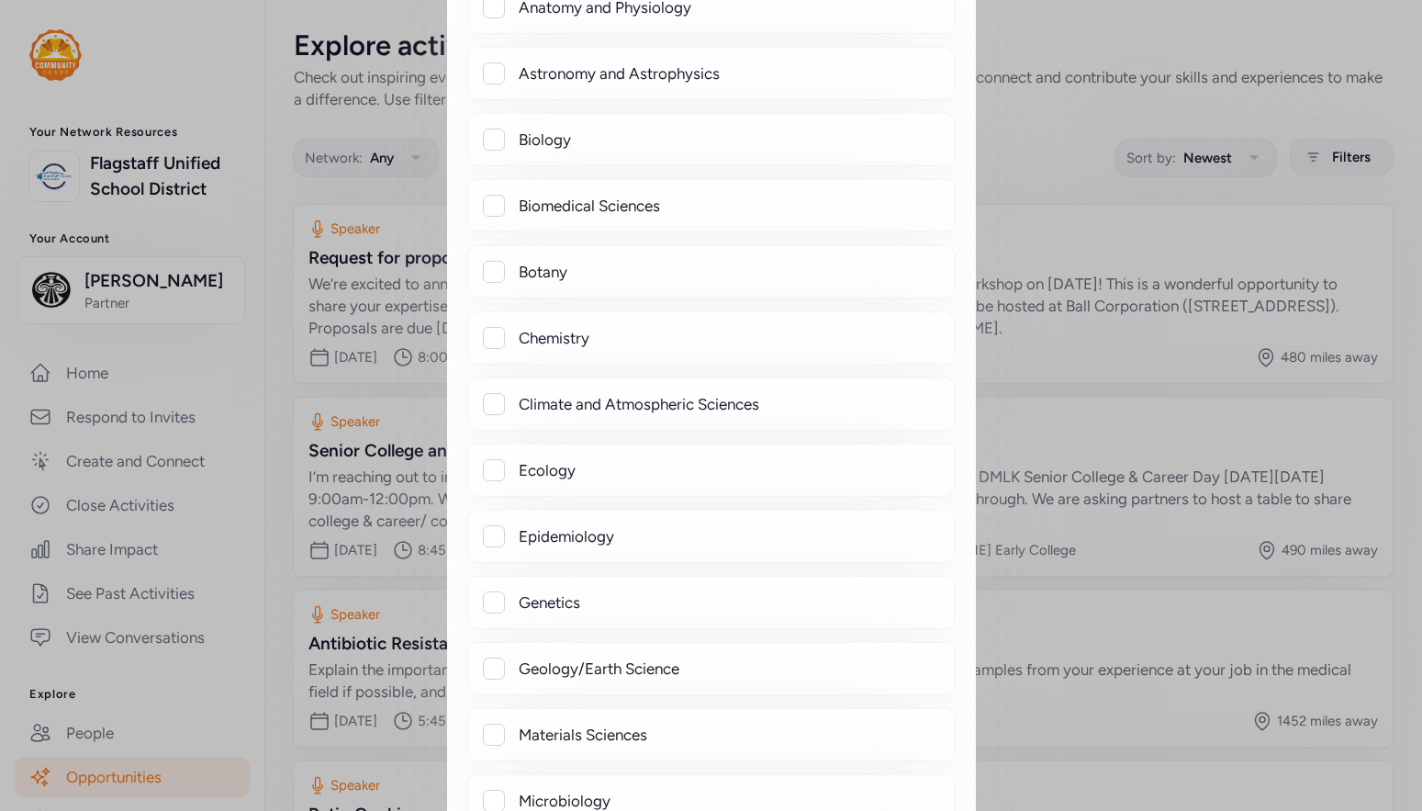
scroll to position [2938, 0]
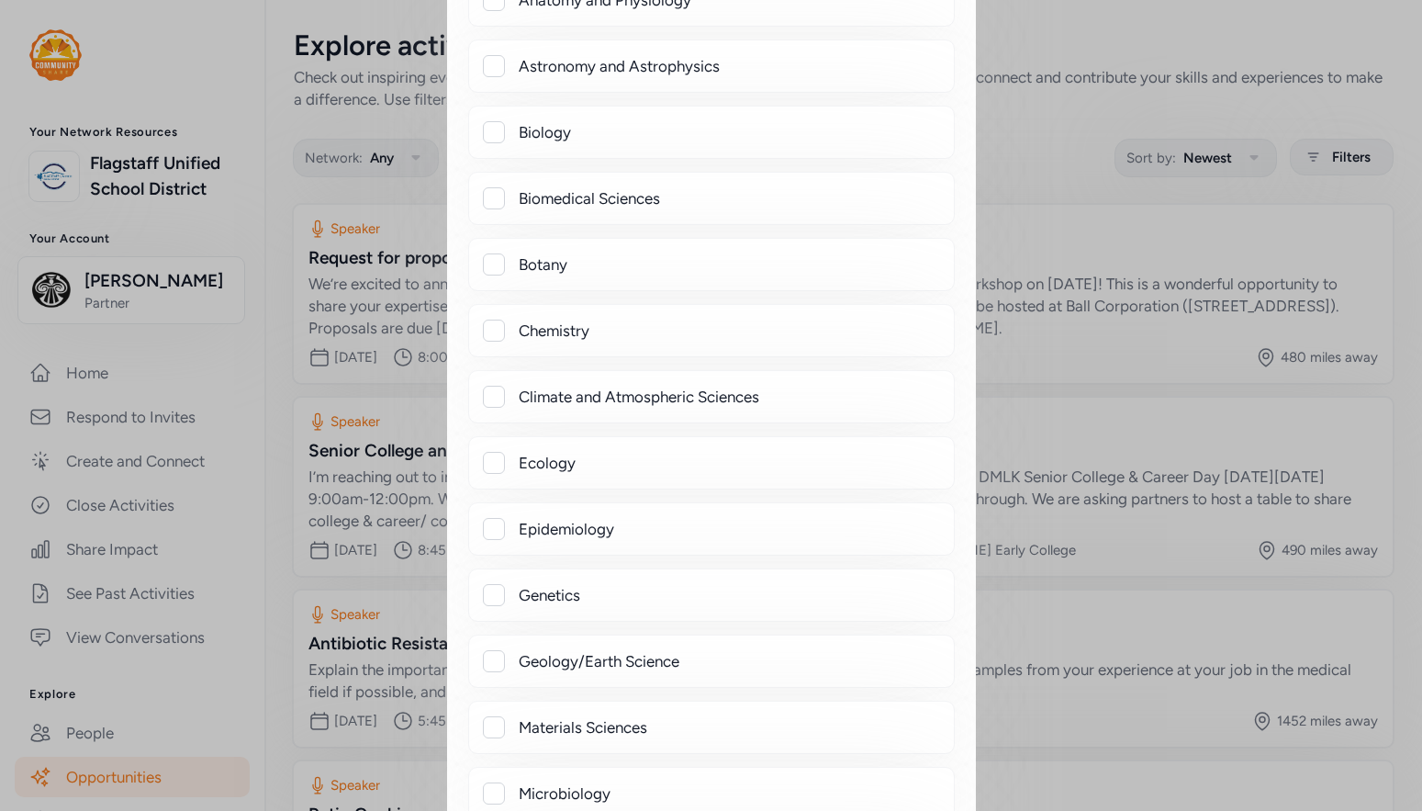
click at [546, 264] on div "Botany" at bounding box center [729, 264] width 421 height 22
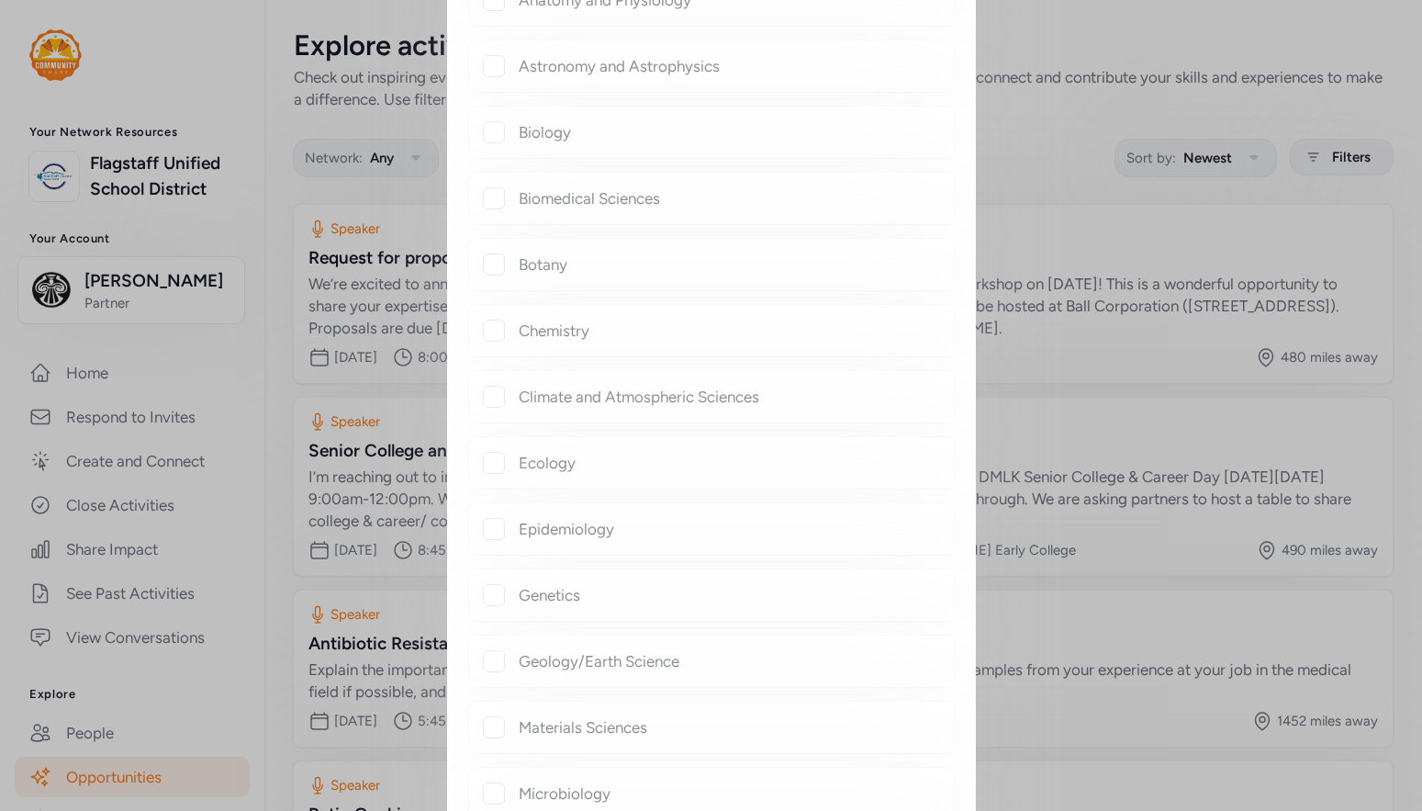
checkbox input "true"
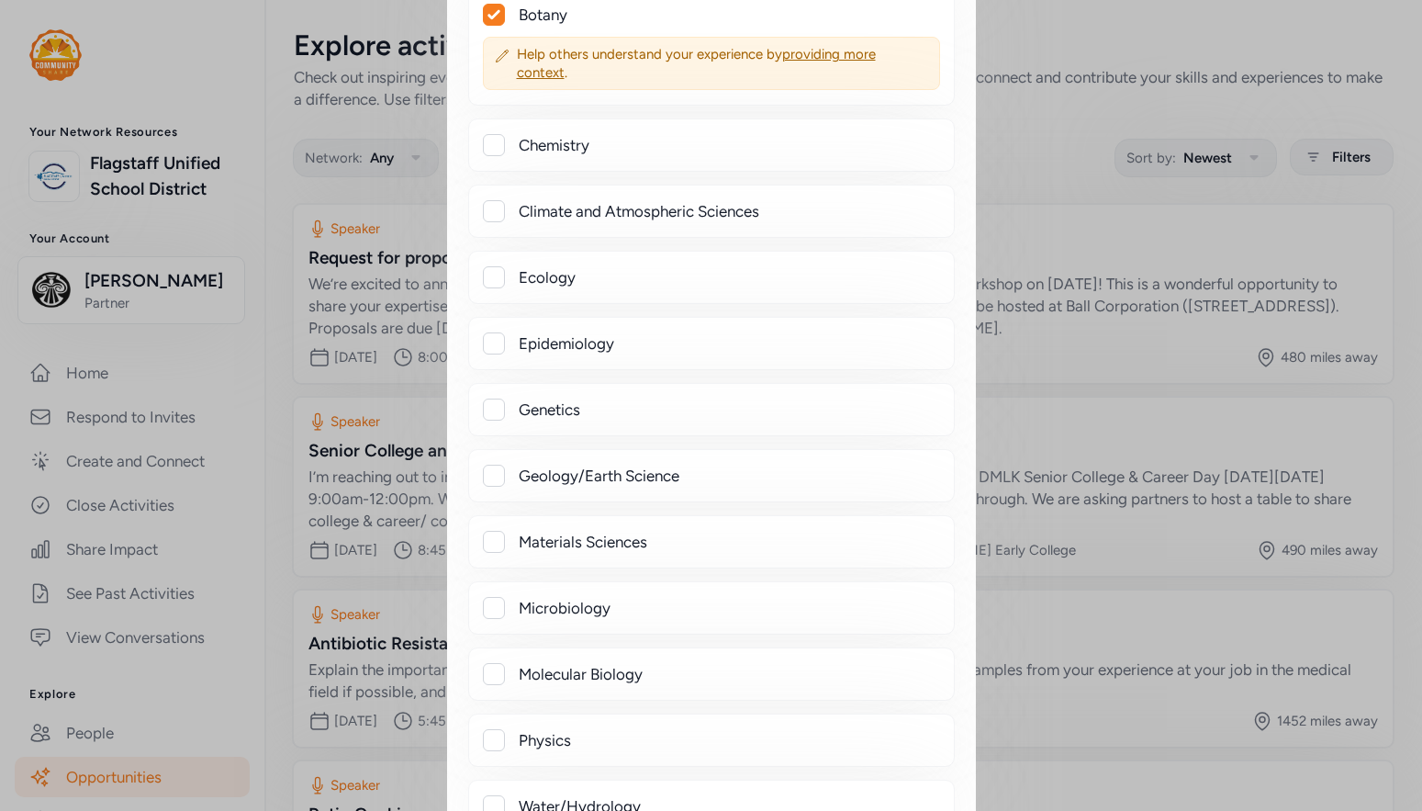
scroll to position [3214, 0]
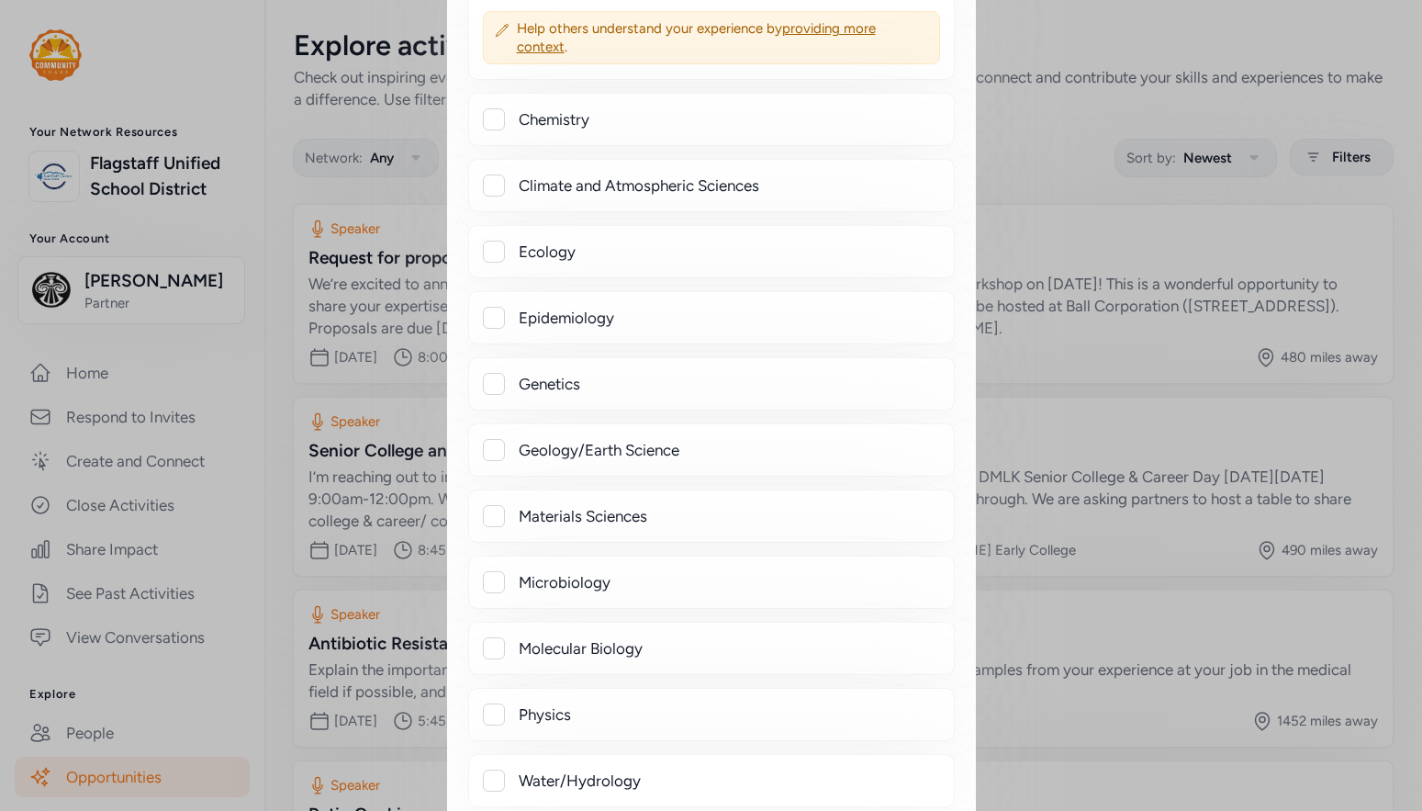
click at [539, 256] on div "Ecology" at bounding box center [729, 252] width 421 height 22
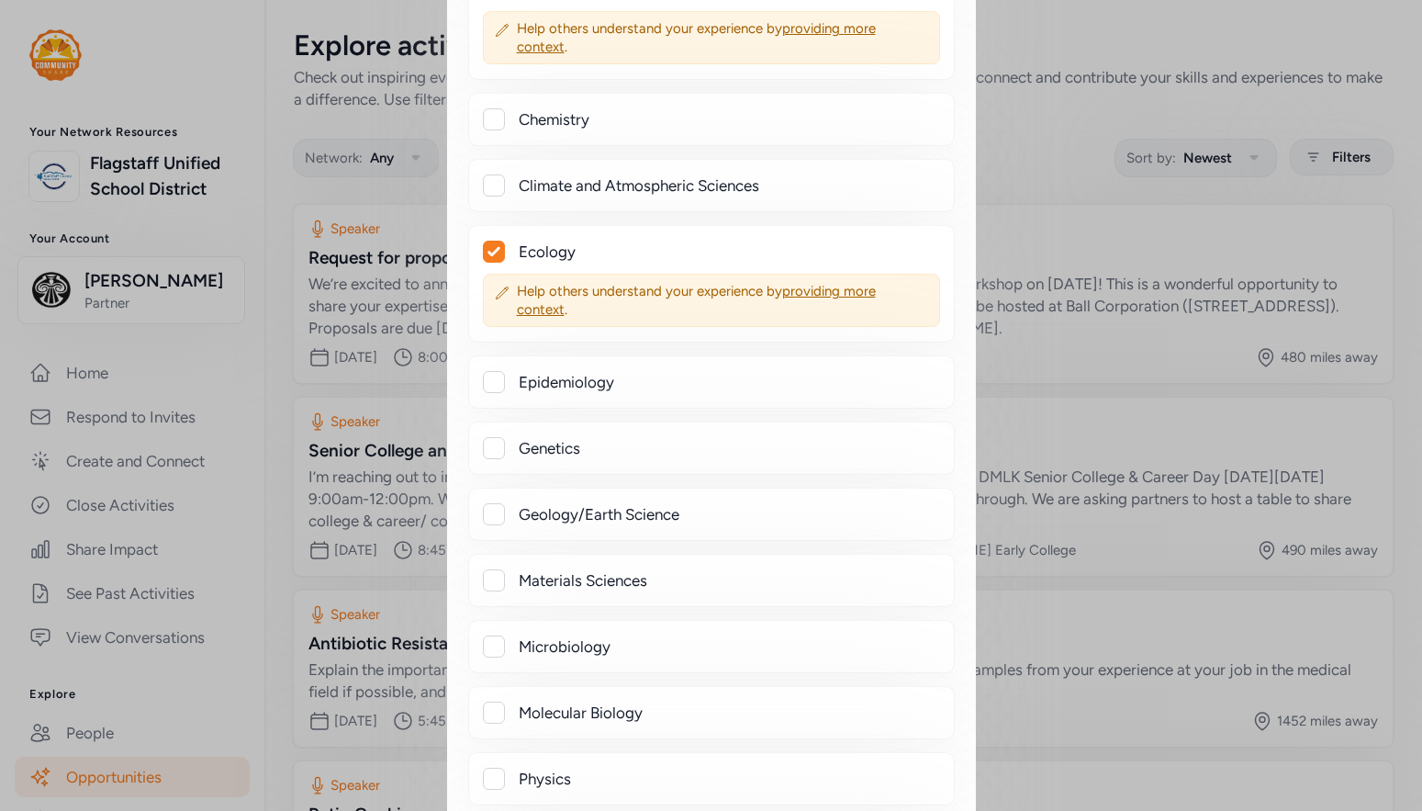
click at [598, 174] on div "Climate and Atmospheric Sciences" at bounding box center [711, 185] width 487 height 53
click at [543, 254] on div "Ecology" at bounding box center [729, 252] width 421 height 22
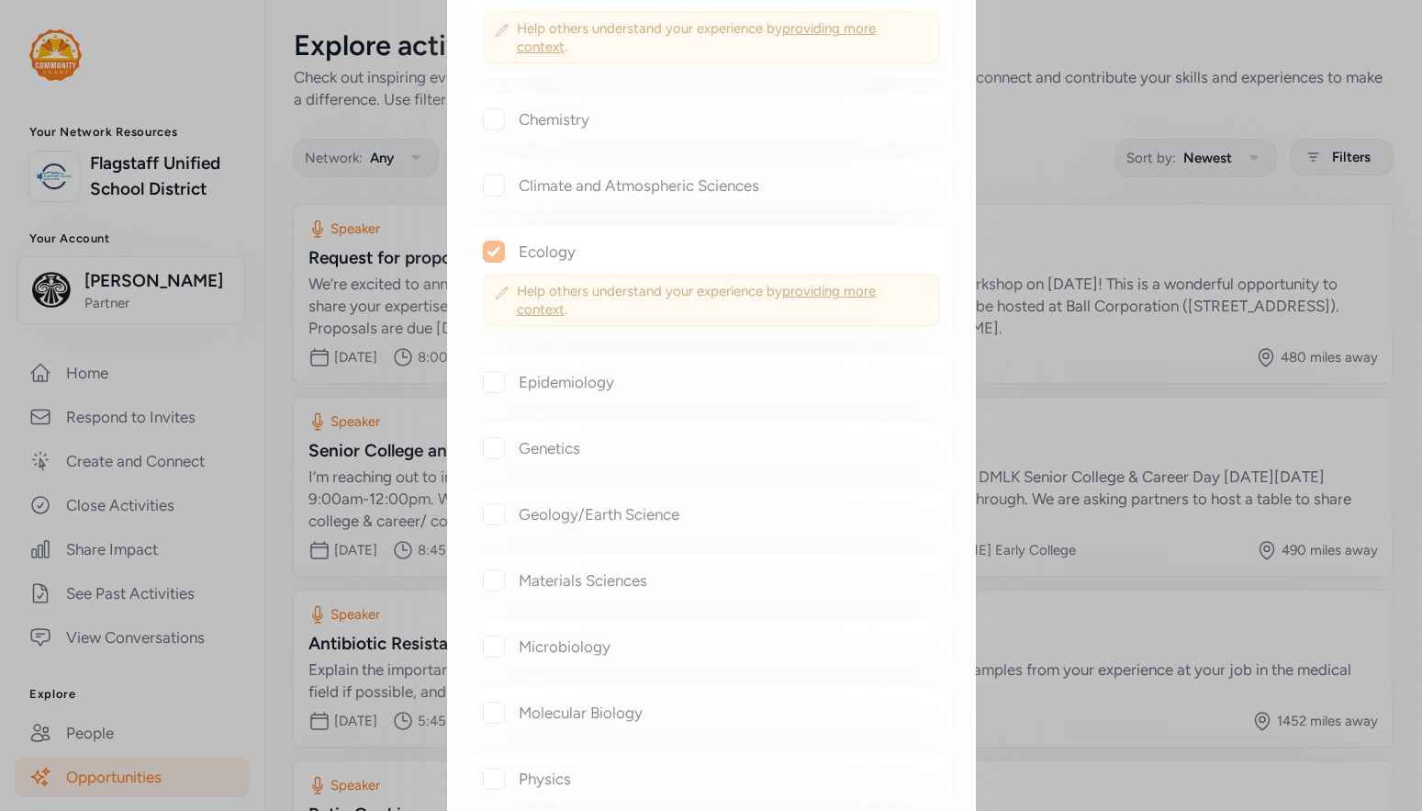
checkbox input "false"
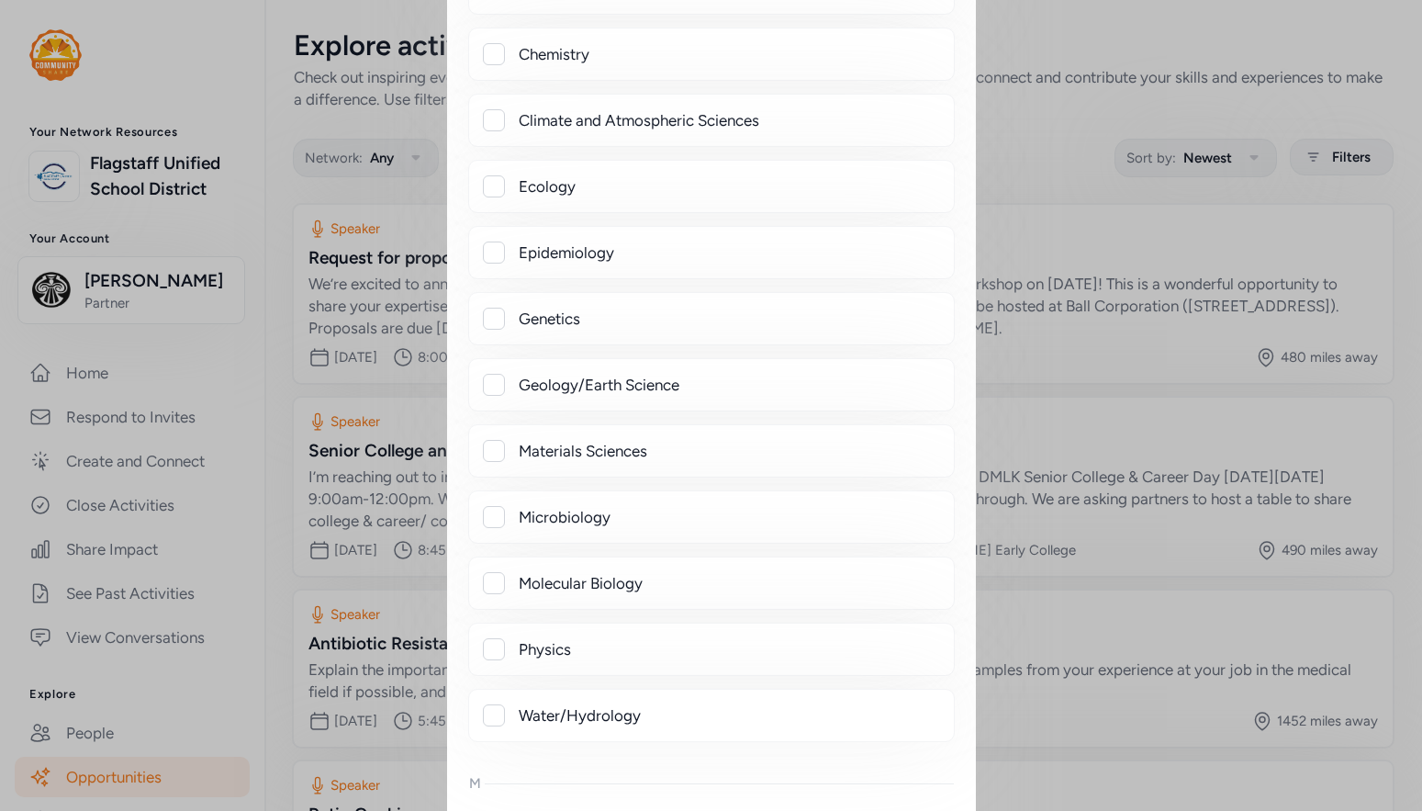
scroll to position [3489, 0]
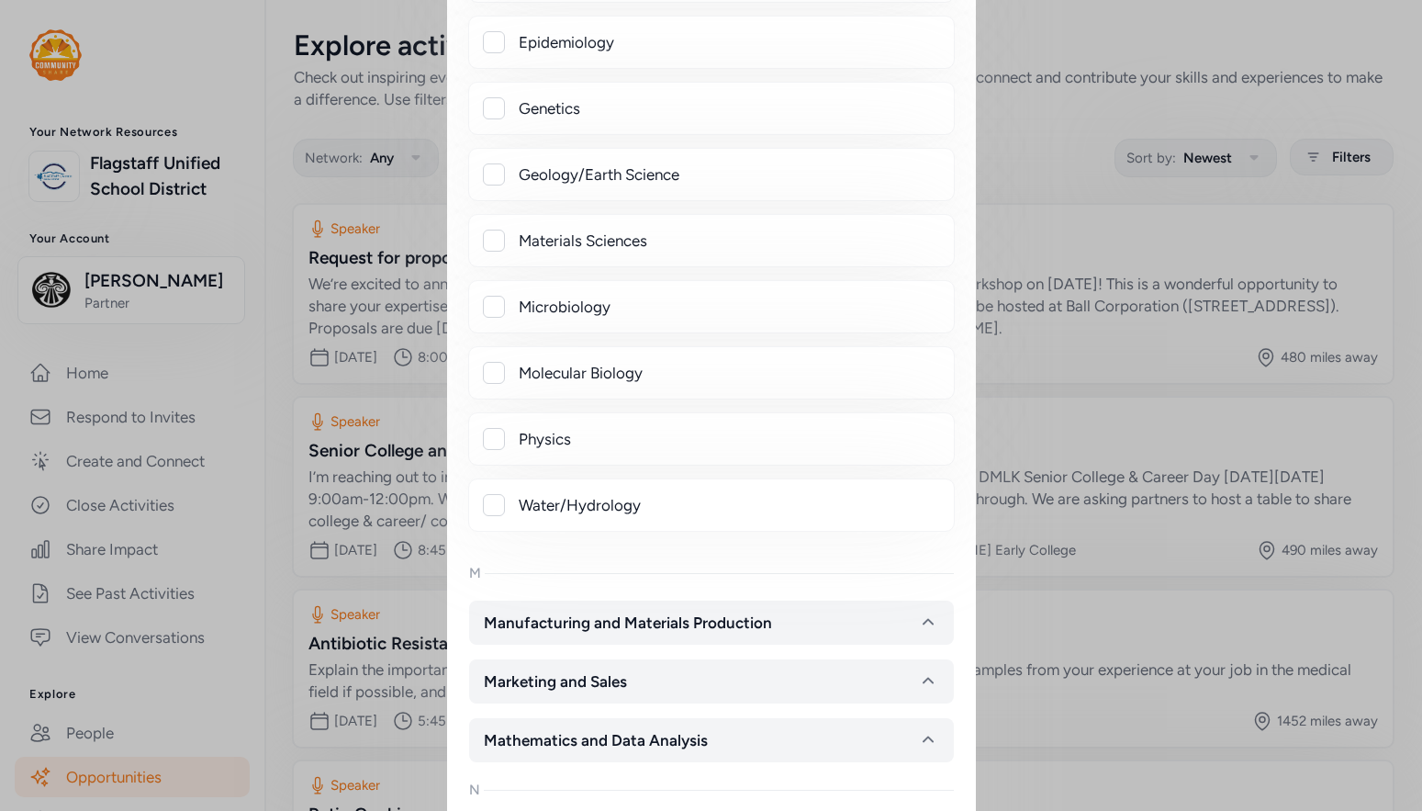
click at [567, 172] on div "Geology/Earth Science" at bounding box center [729, 174] width 421 height 22
checkbox input "true"
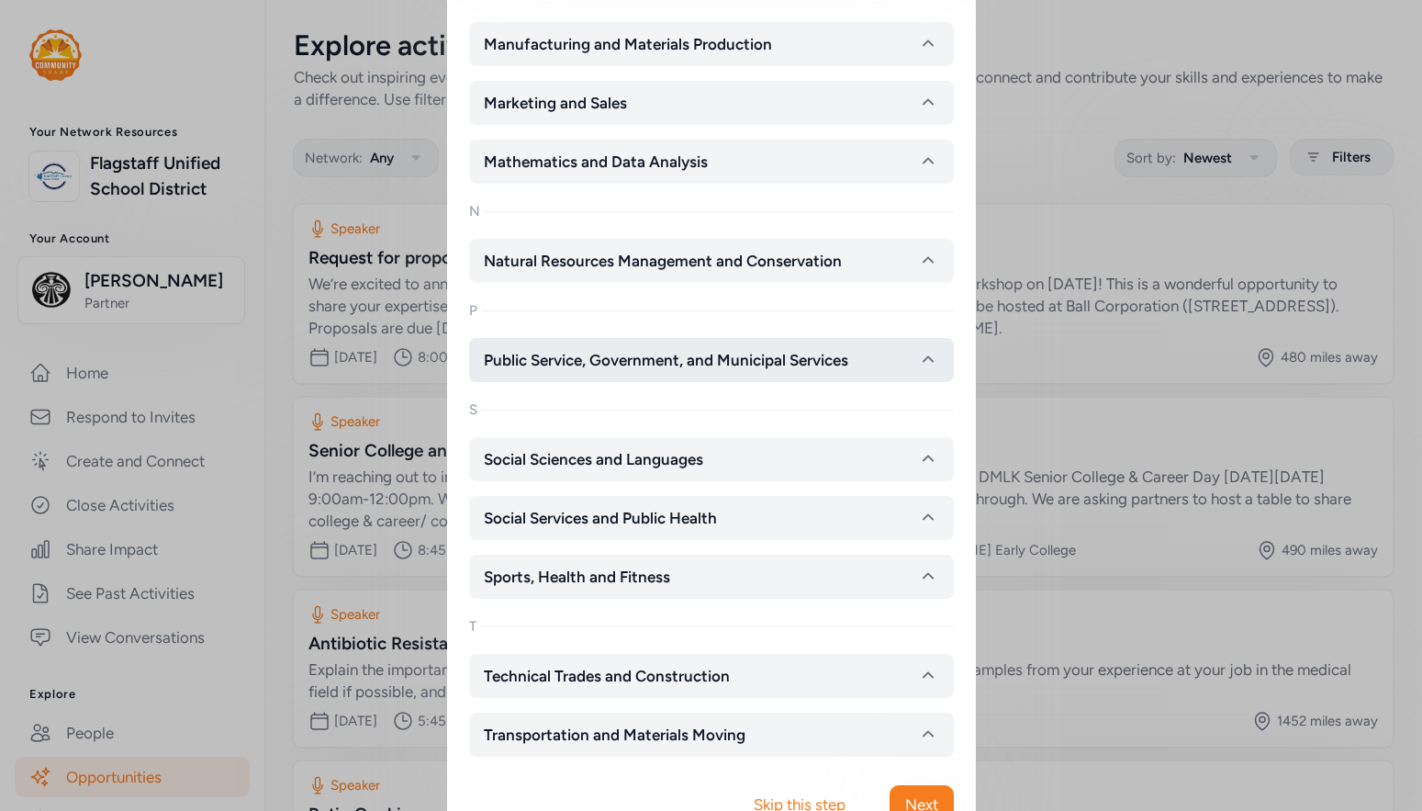
scroll to position [4188, 0]
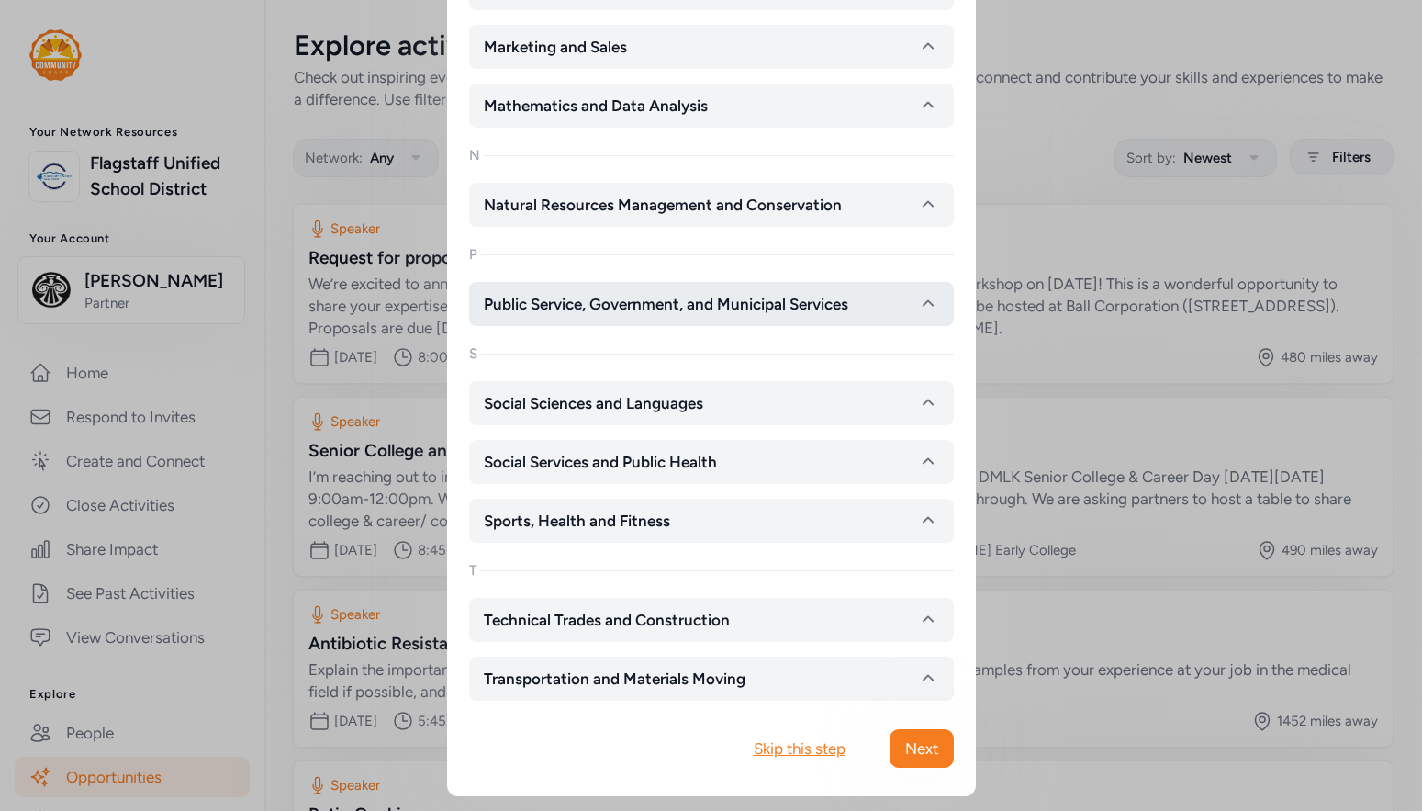
click at [552, 306] on span "Public Service, Government, and Municipal Services" at bounding box center [666, 304] width 365 height 22
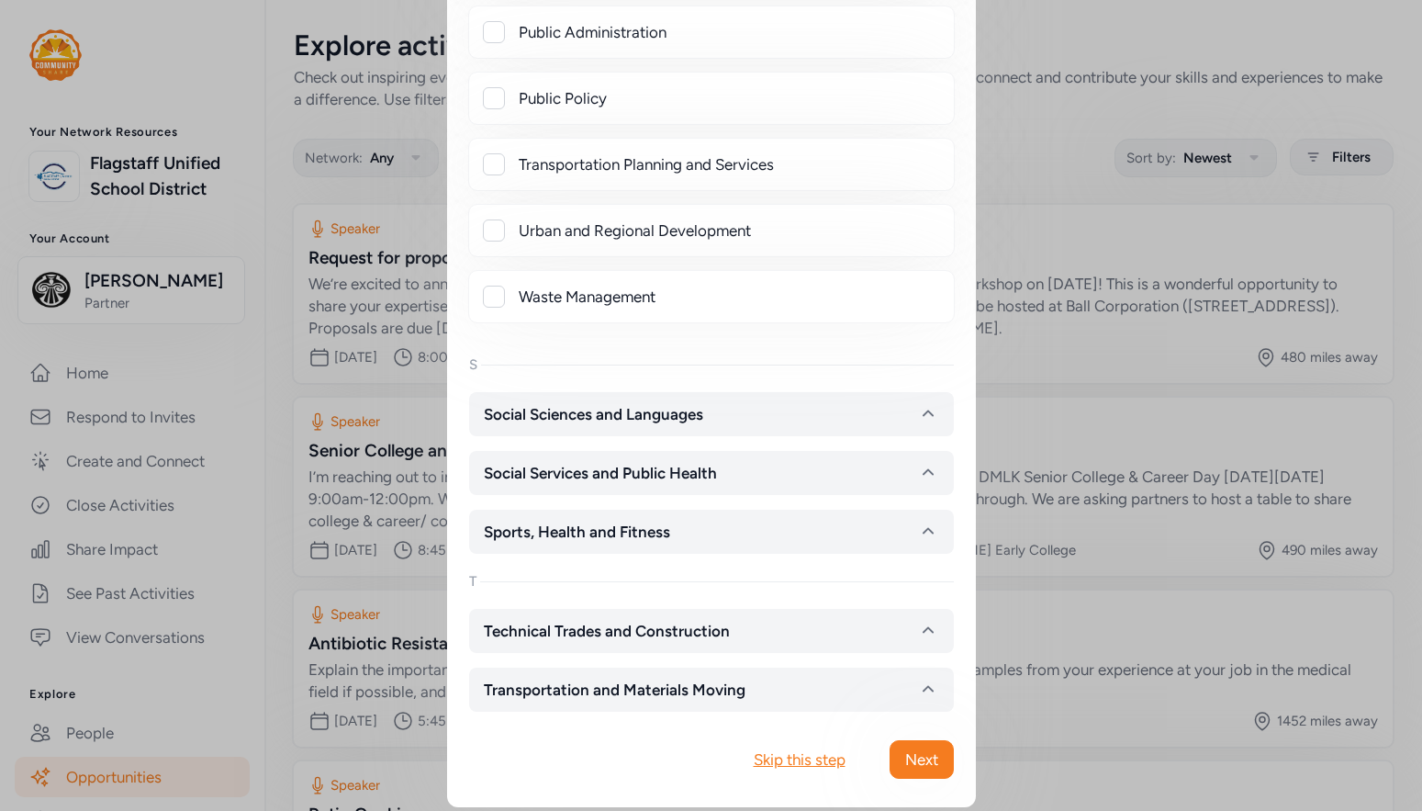
scroll to position [4864, 0]
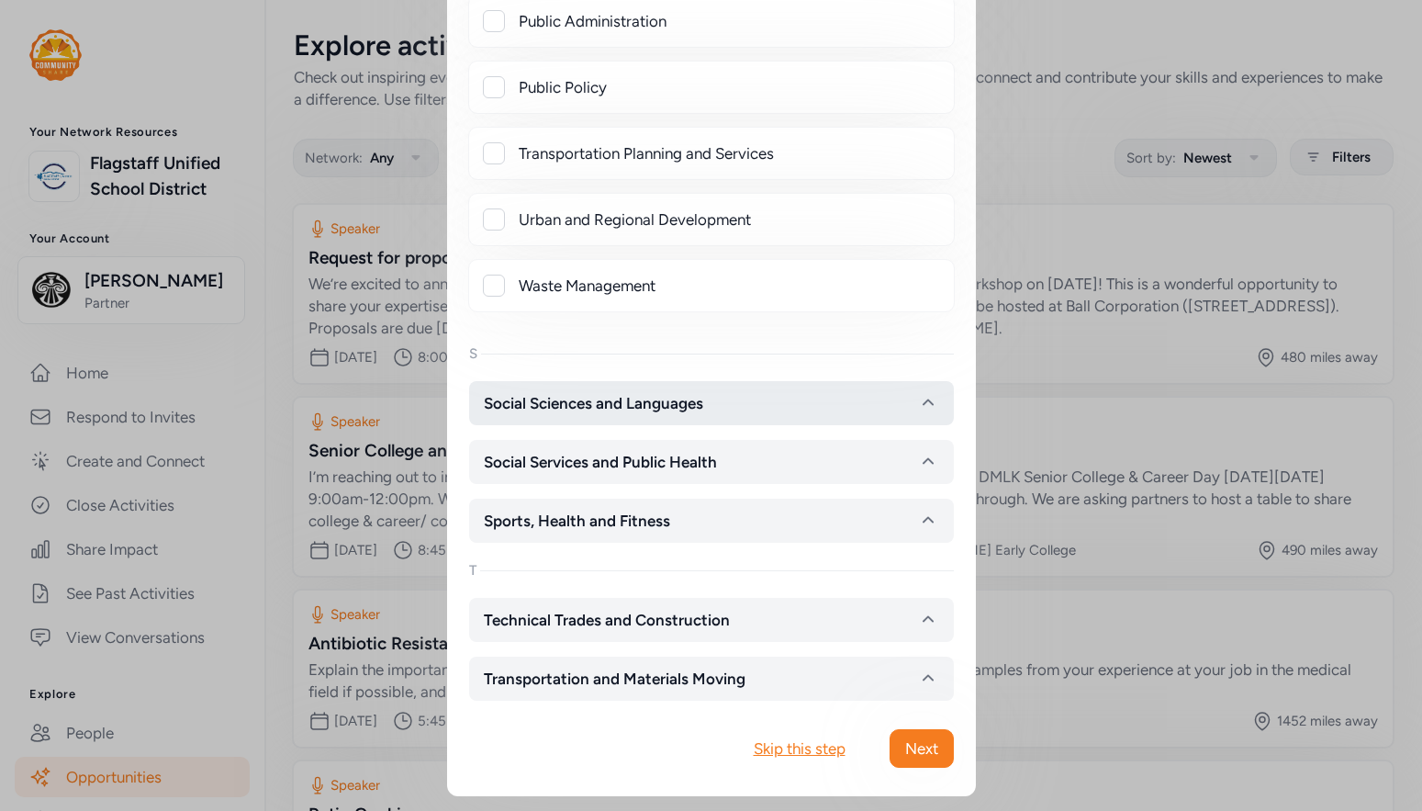
click at [560, 408] on span "Social Sciences and Languages" at bounding box center [593, 403] width 219 height 22
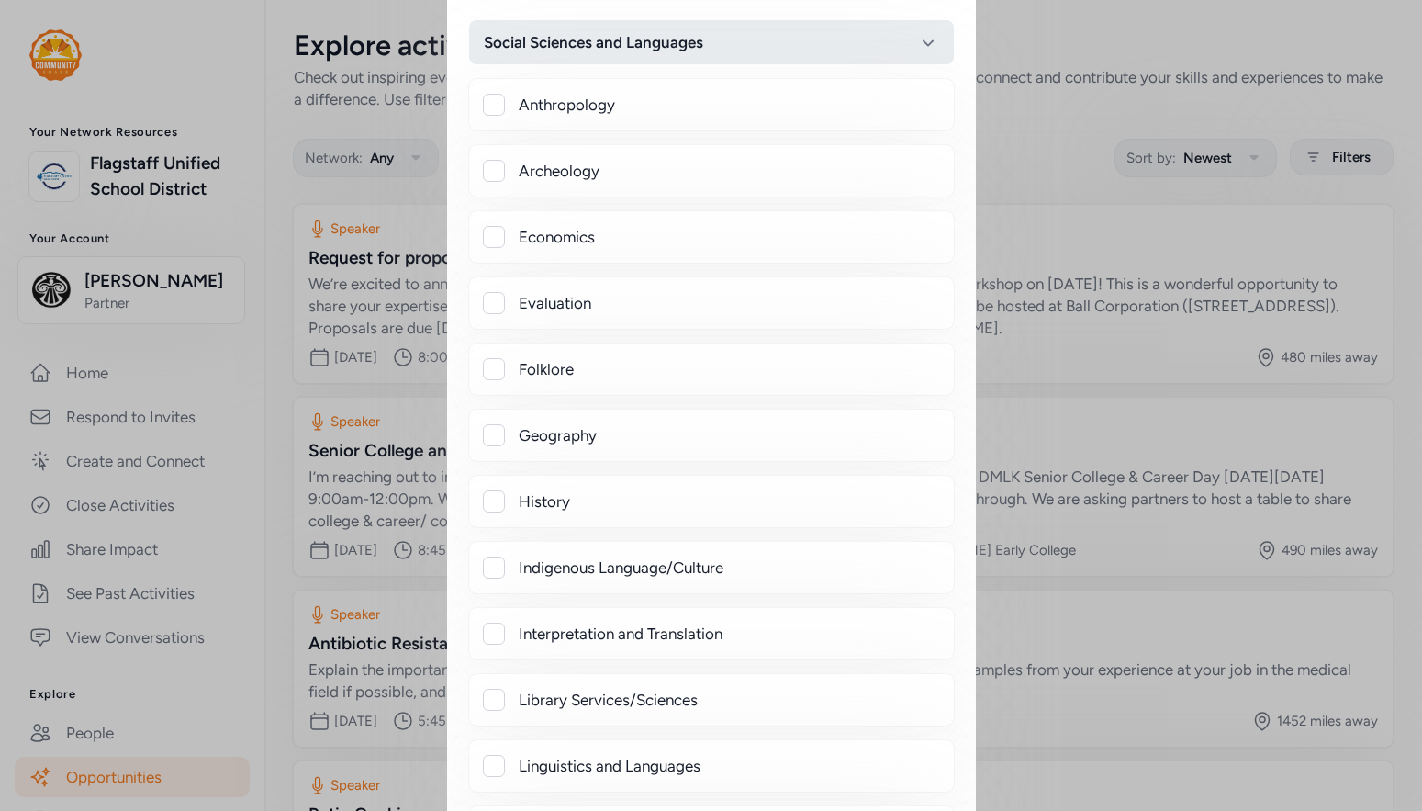
scroll to position [5231, 0]
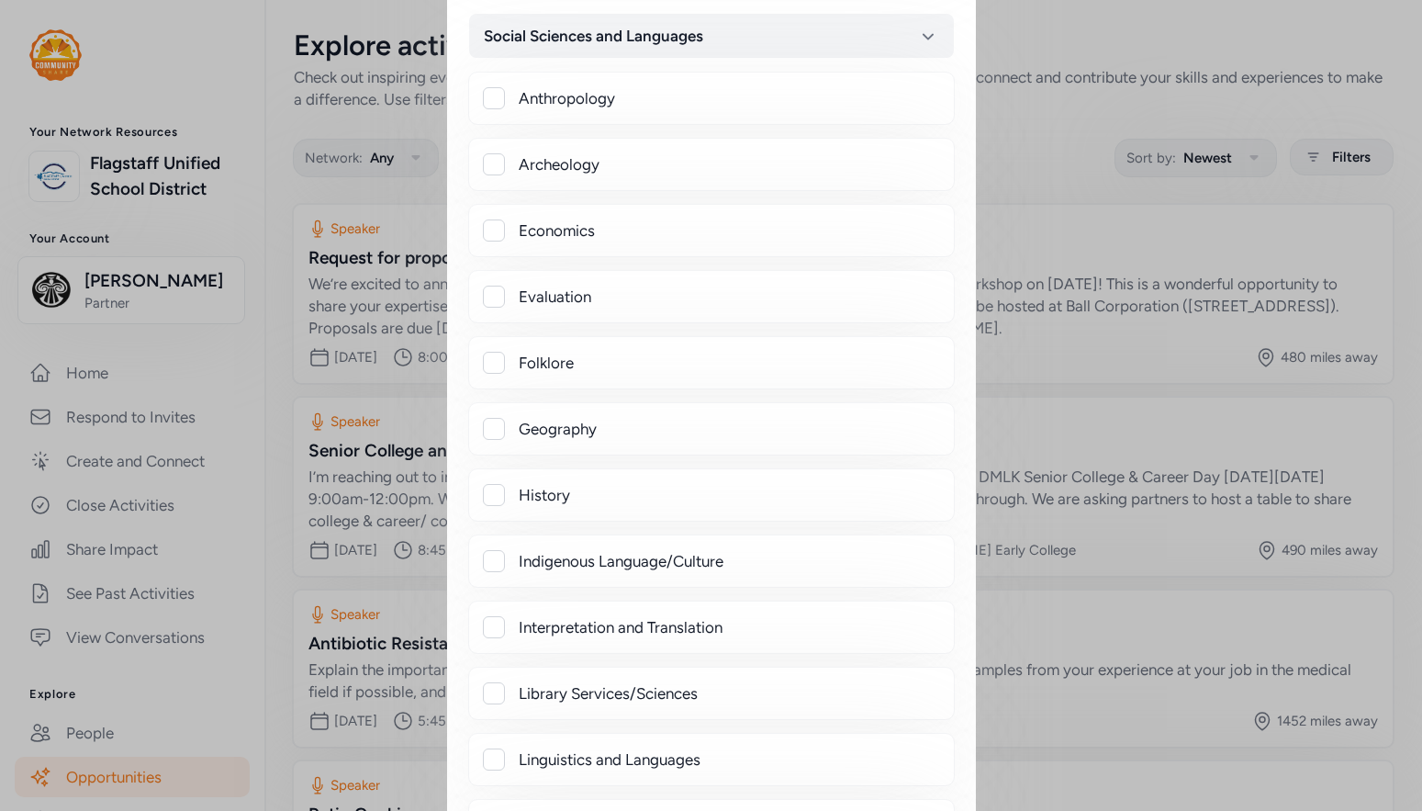
click at [545, 97] on div "Anthropology" at bounding box center [729, 98] width 421 height 22
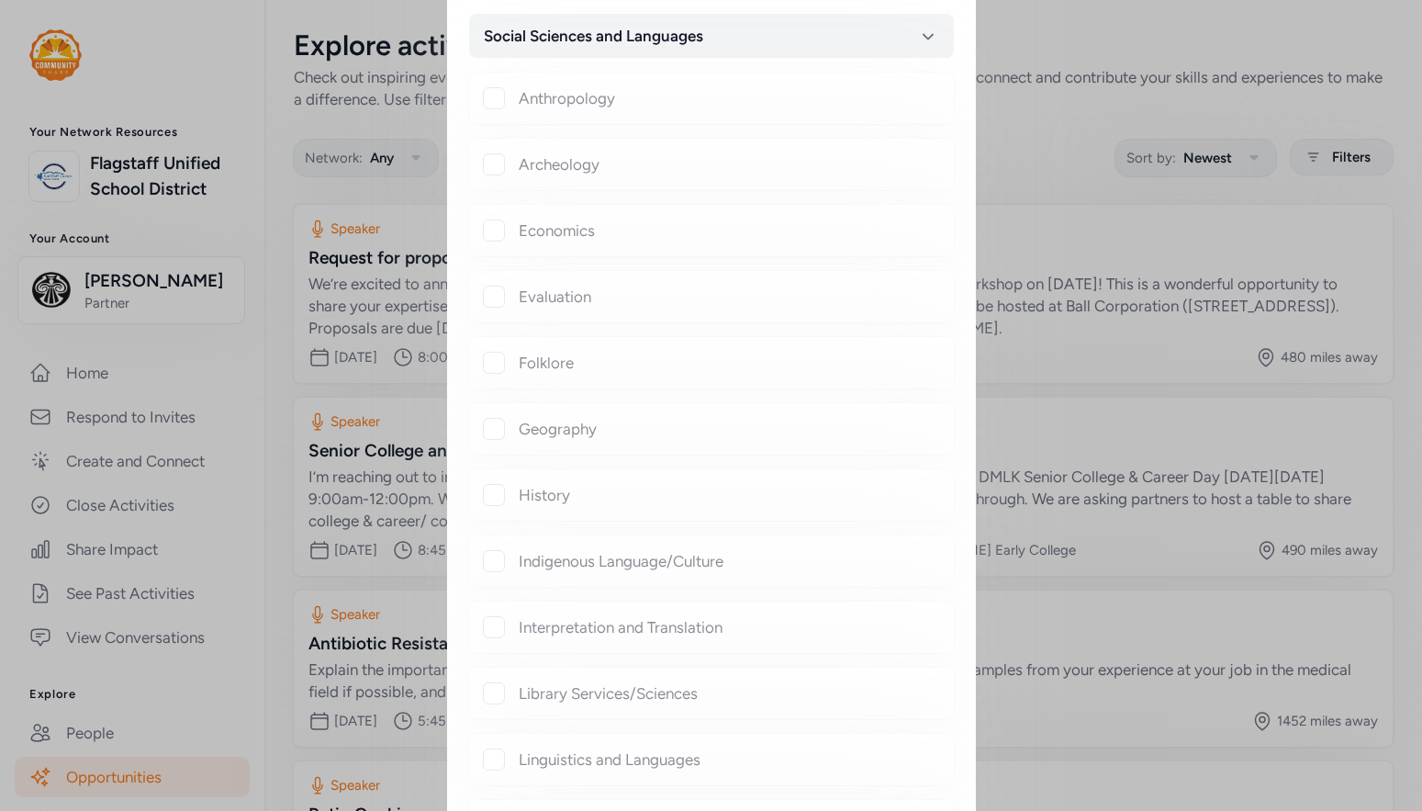
checkbox input "true"
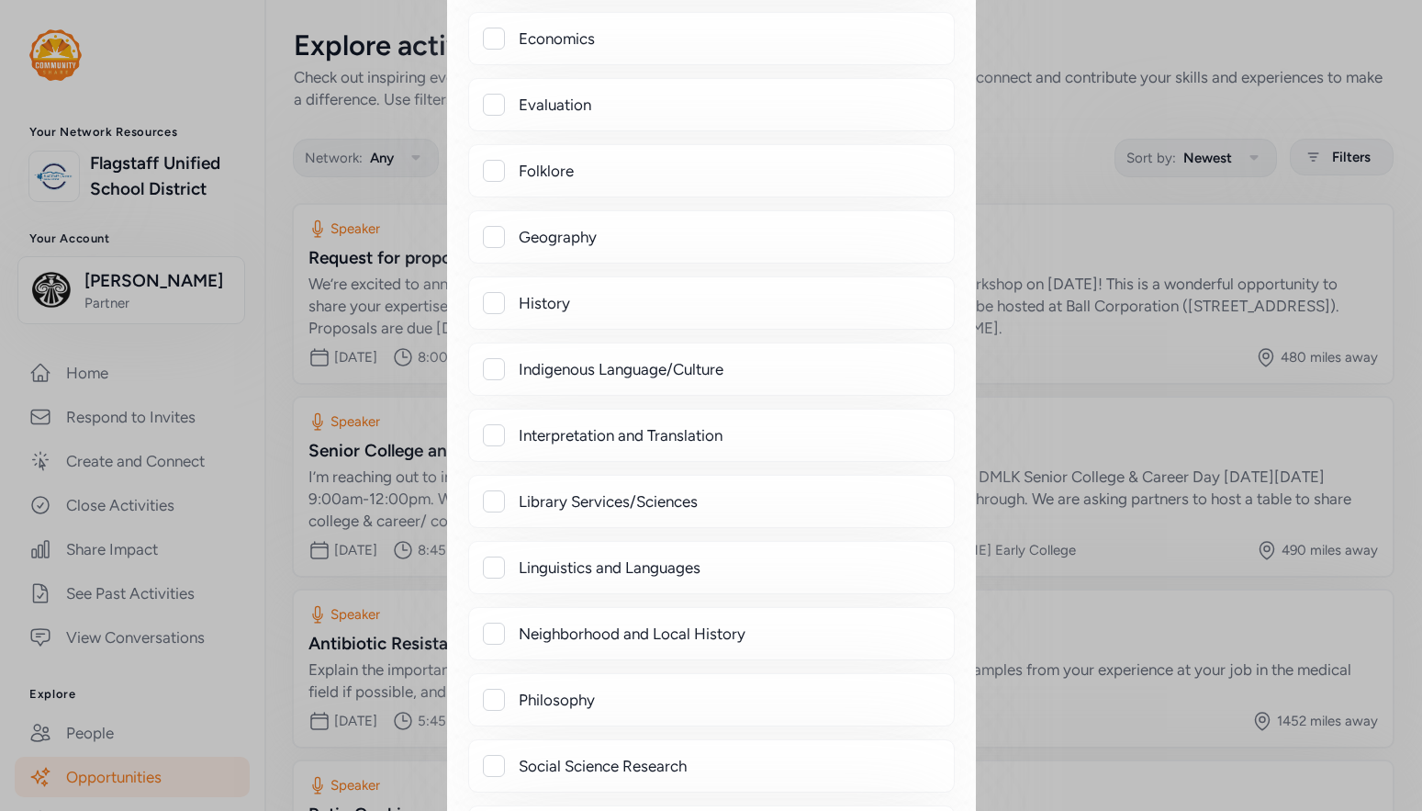
scroll to position [5506, 0]
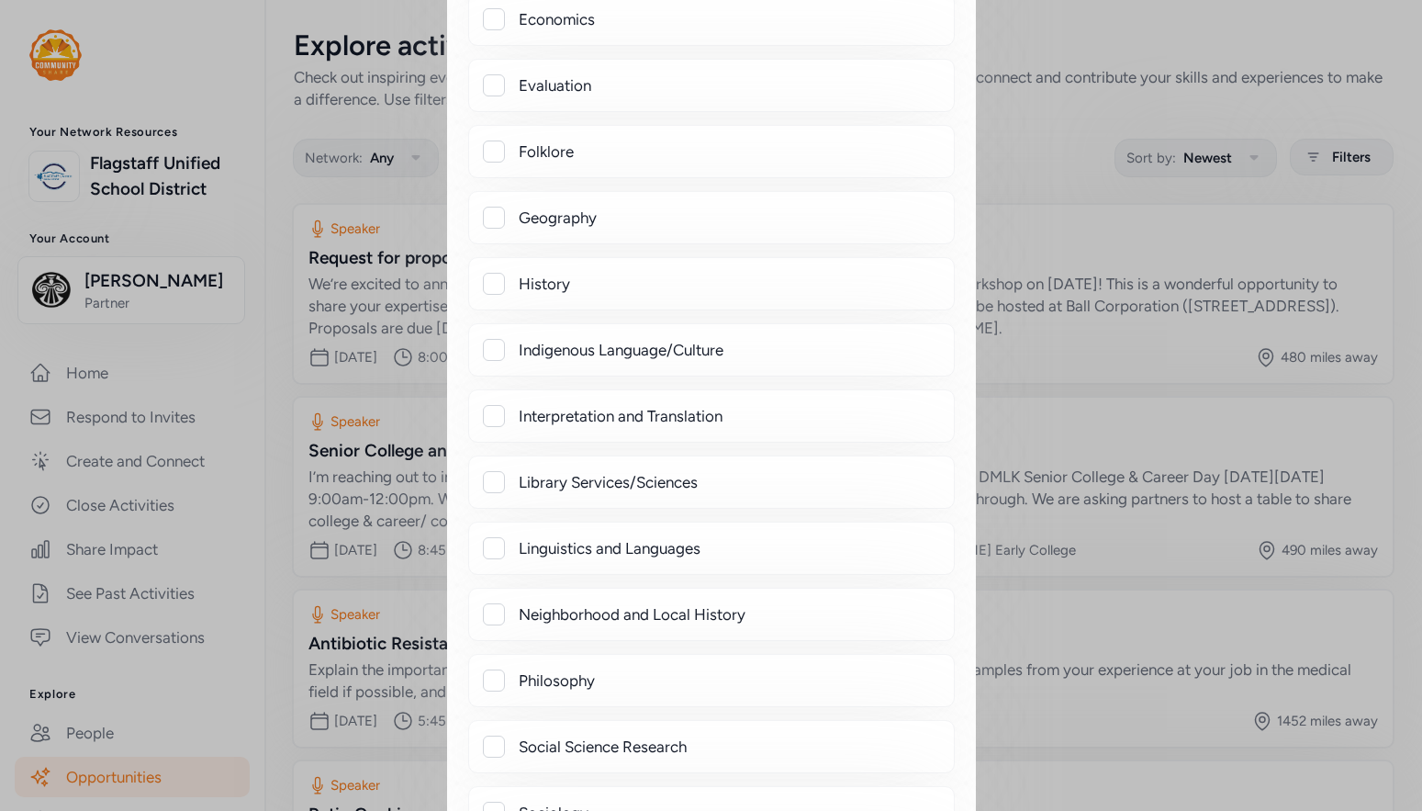
click at [533, 215] on div "Geography" at bounding box center [729, 218] width 421 height 22
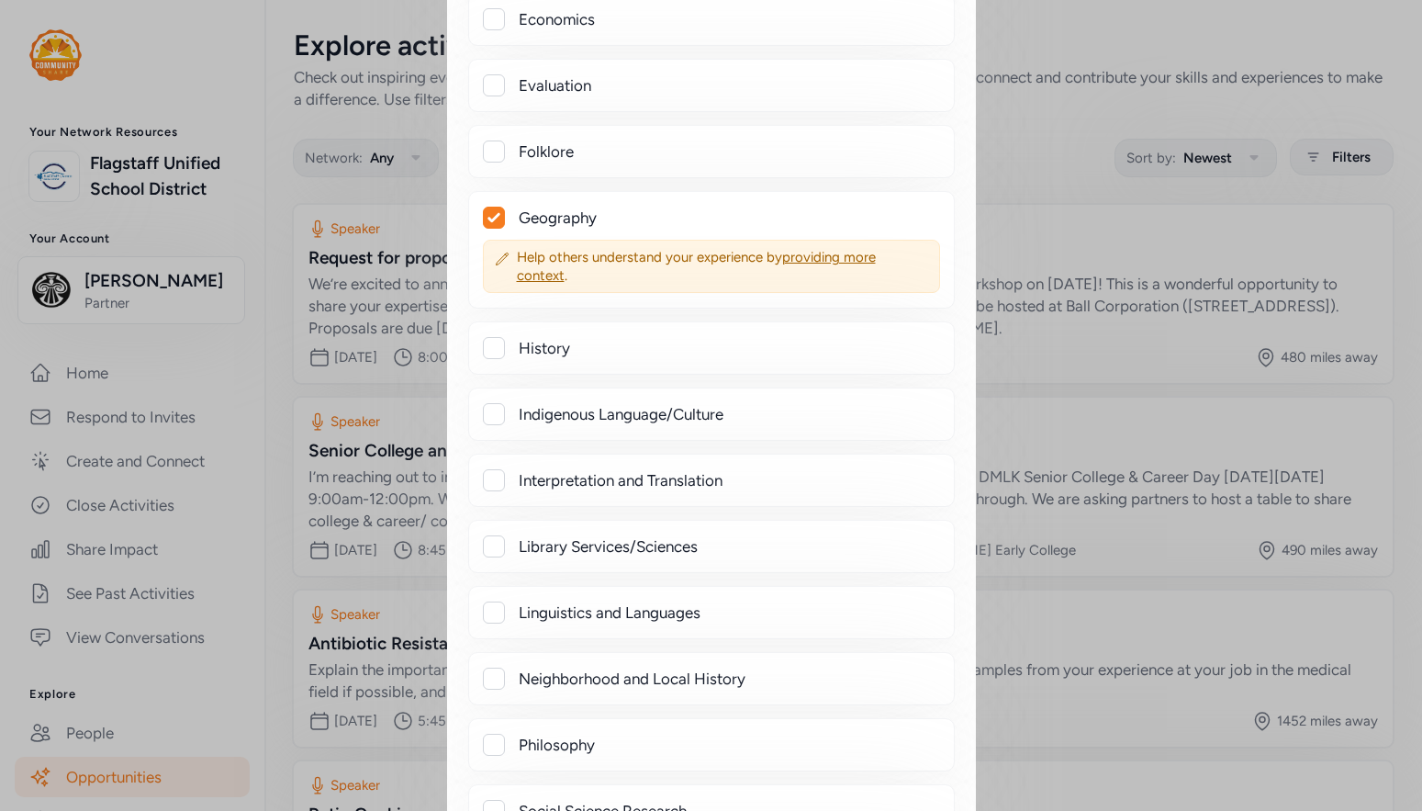
click at [533, 215] on div "Geography" at bounding box center [729, 218] width 421 height 22
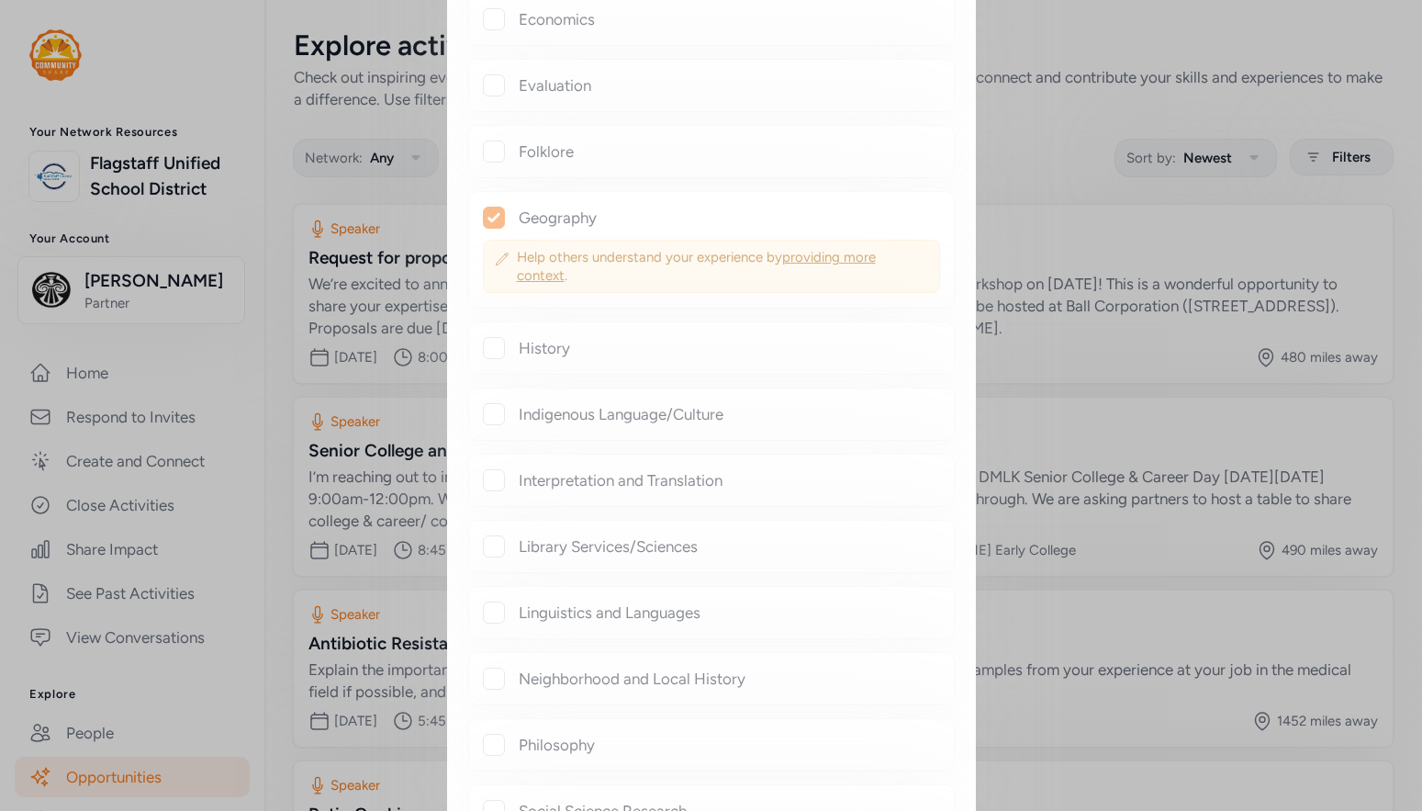
checkbox input "false"
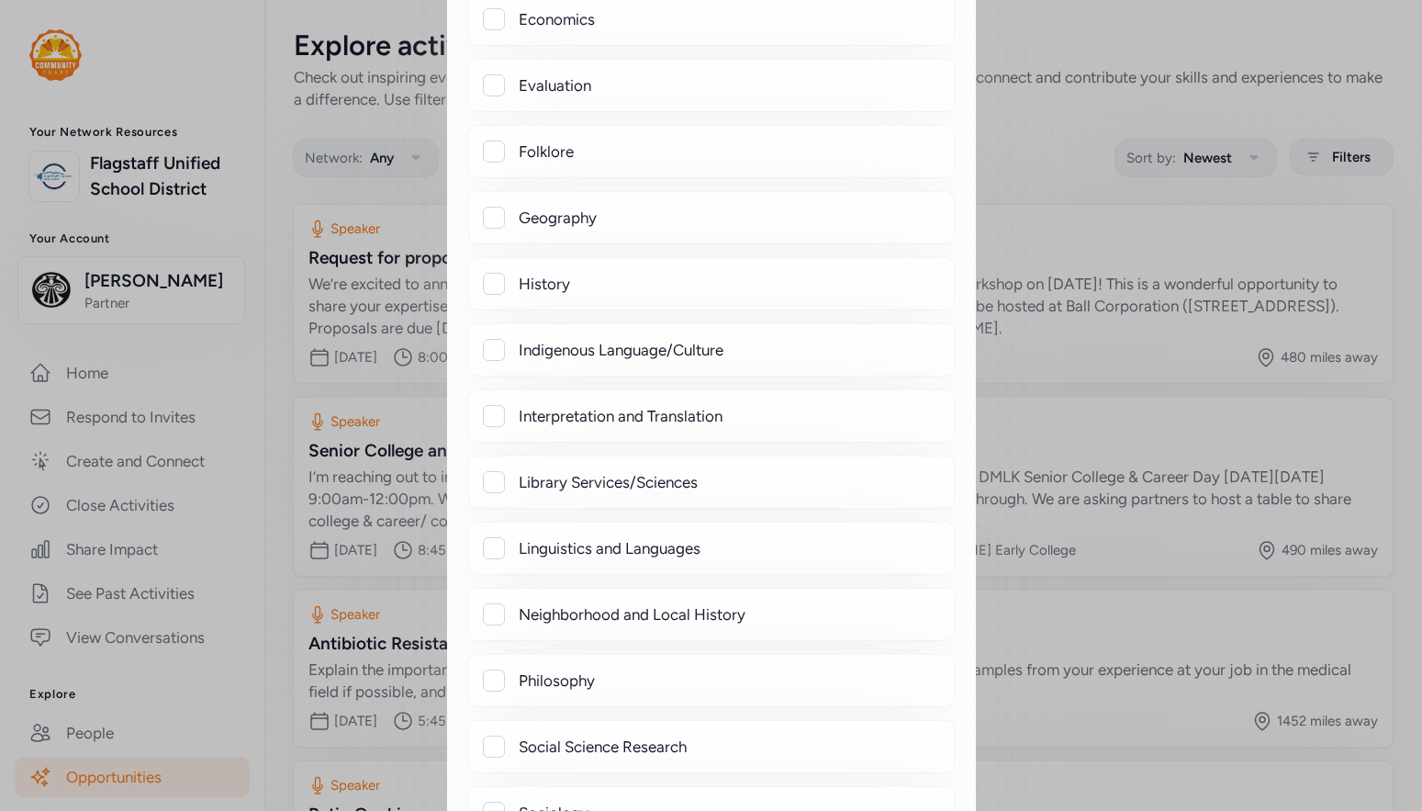
click at [548, 282] on div "History" at bounding box center [729, 284] width 421 height 22
checkbox input "true"
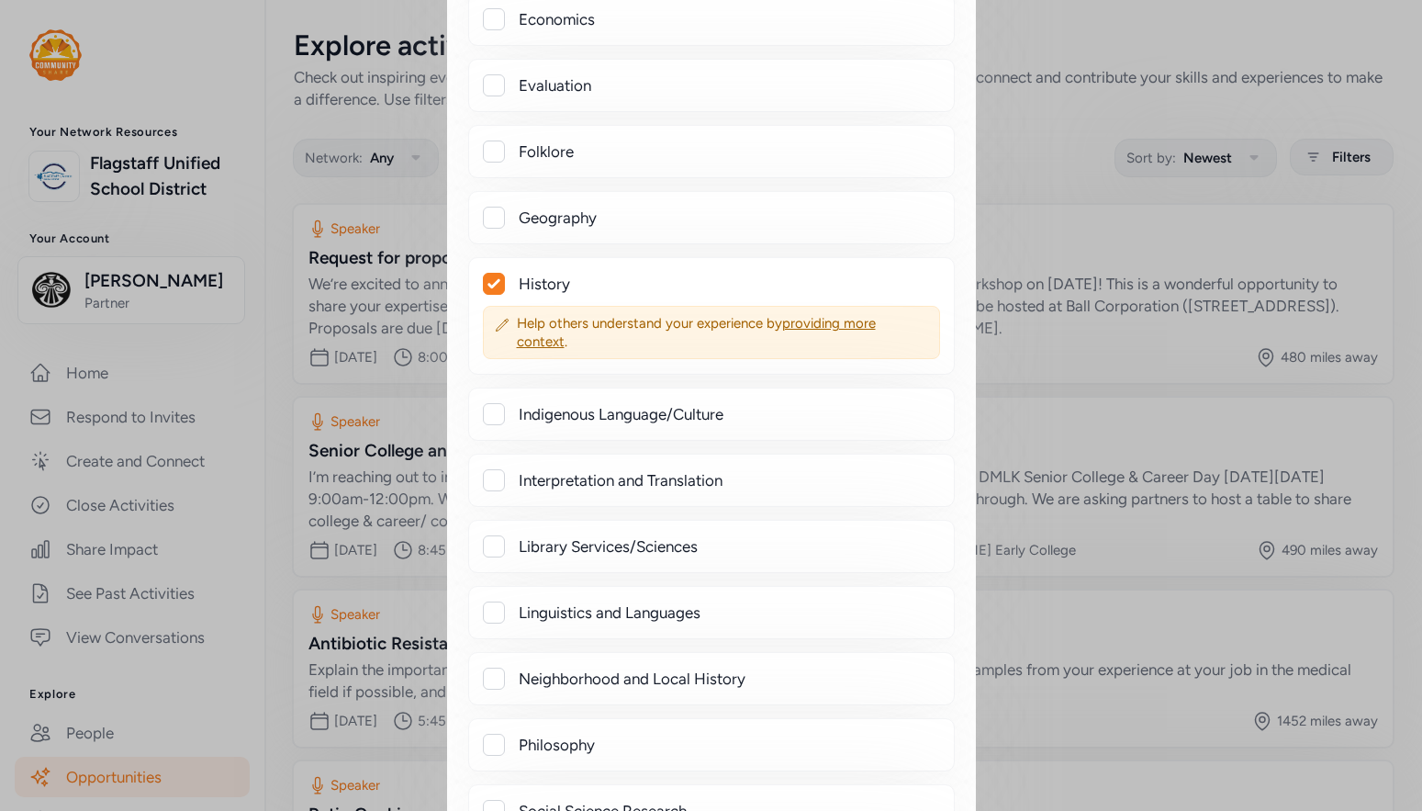
click at [634, 408] on div "Indigenous Language/Culture" at bounding box center [729, 414] width 421 height 22
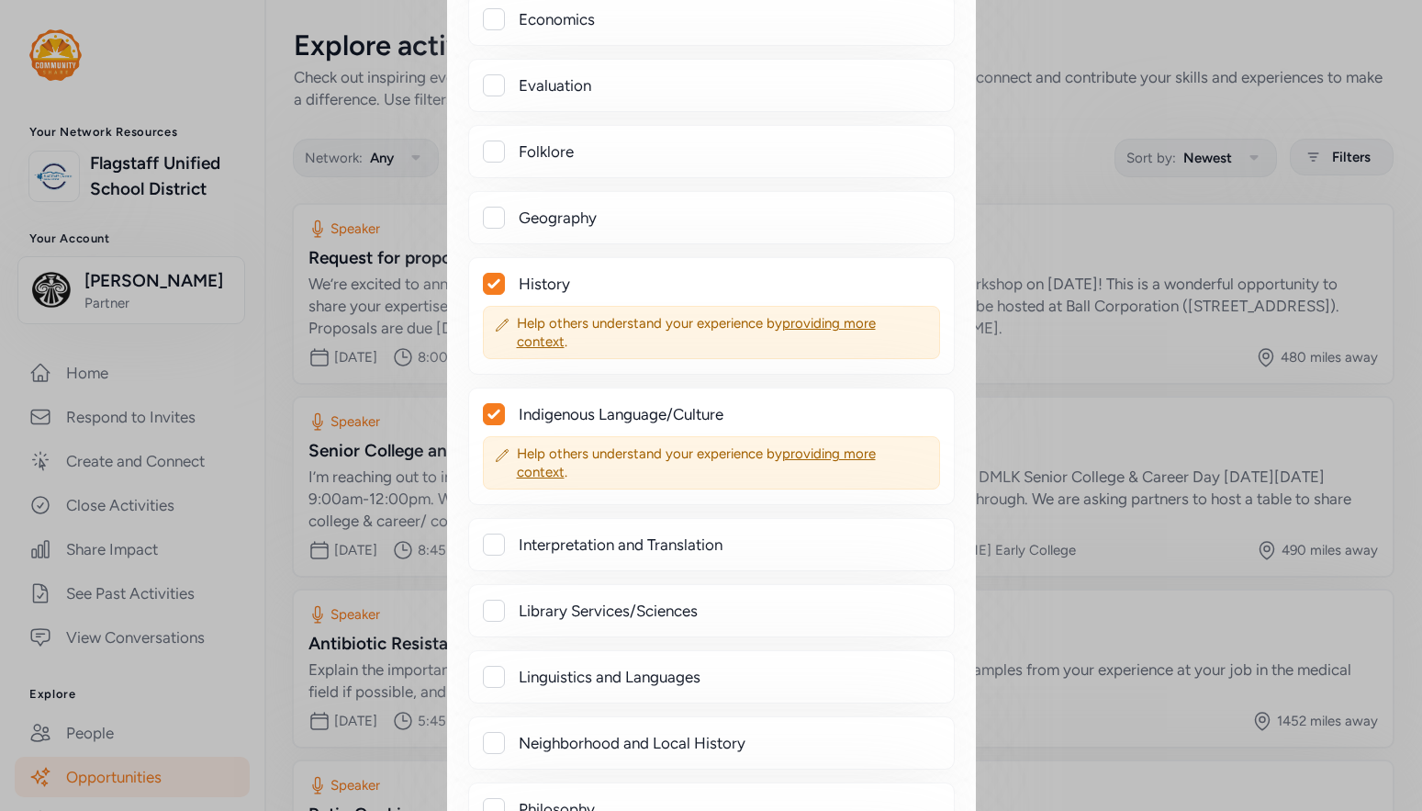
click at [657, 411] on div "Indigenous Language/Culture" at bounding box center [729, 414] width 421 height 22
checkbox input "false"
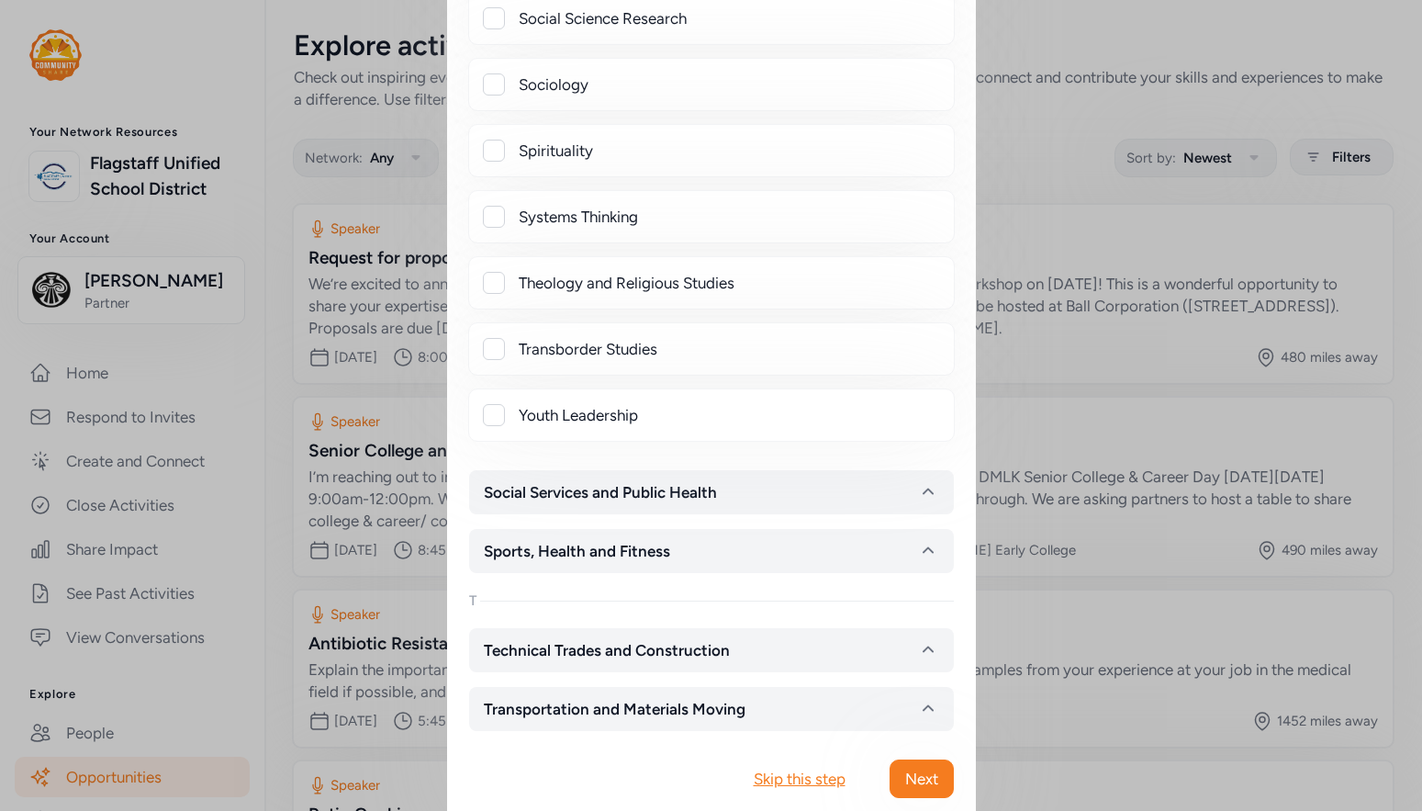
scroll to position [6329, 0]
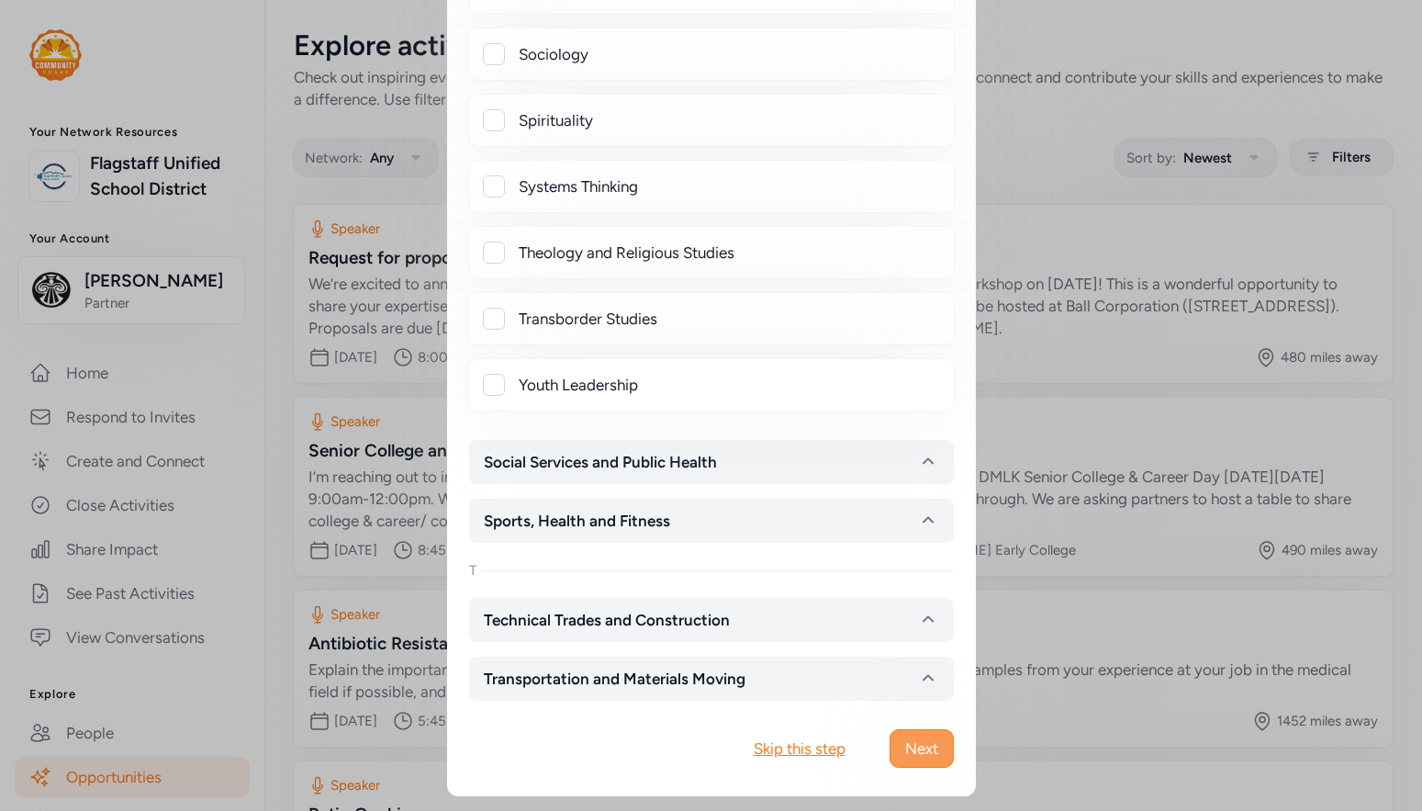
click at [915, 742] on span "Next" at bounding box center [921, 748] width 33 height 22
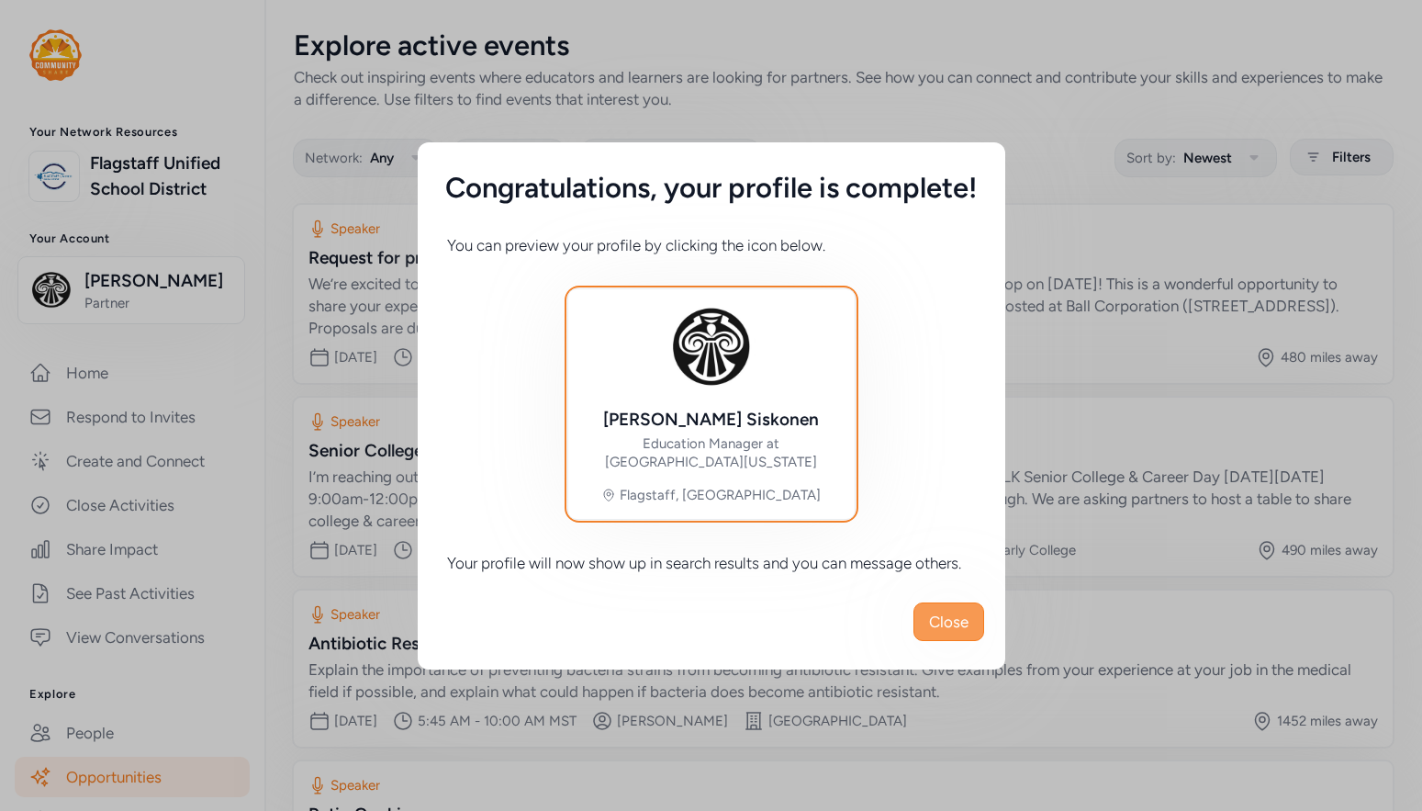
click at [946, 624] on span "Close" at bounding box center [948, 622] width 39 height 22
